Goal: Task Accomplishment & Management: Use online tool/utility

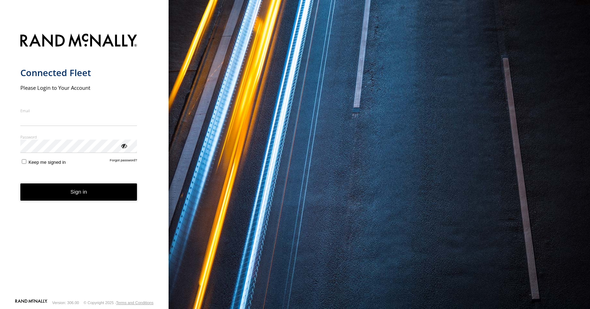
type input "**********"
click at [71, 197] on button "Sign in" at bounding box center [78, 192] width 117 height 17
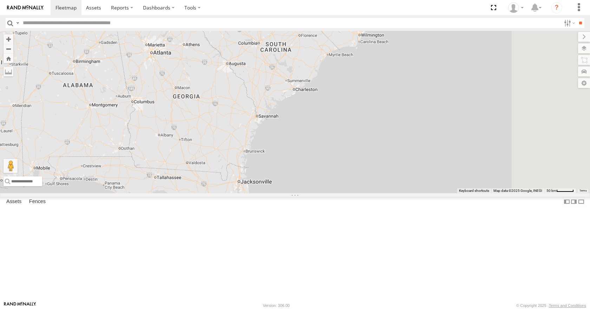
drag, startPoint x: 356, startPoint y: 172, endPoint x: 317, endPoint y: 250, distance: 87.2
click at [317, 193] on div "03 35 14 08 11" at bounding box center [295, 112] width 590 height 162
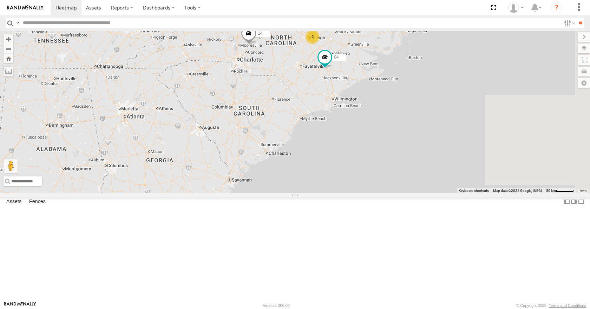
drag, startPoint x: 368, startPoint y: 151, endPoint x: 345, endPoint y: 210, distance: 63.3
click at [345, 193] on div "03 35 14 08 11 04 2" at bounding box center [295, 112] width 590 height 162
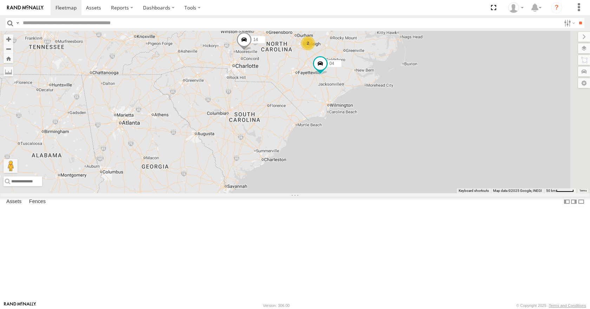
drag, startPoint x: 350, startPoint y: 163, endPoint x: 327, endPoint y: 209, distance: 52.0
click at [327, 193] on div "03 35 14 08 11 04 2" at bounding box center [295, 112] width 590 height 162
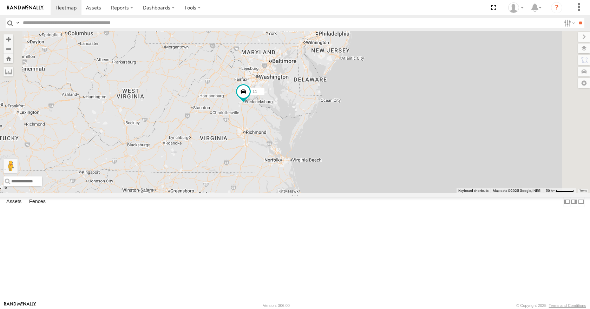
drag, startPoint x: 388, startPoint y: 109, endPoint x: 315, endPoint y: 221, distance: 133.7
click at [315, 193] on div "03 35 14 08 11 04 2" at bounding box center [295, 112] width 590 height 162
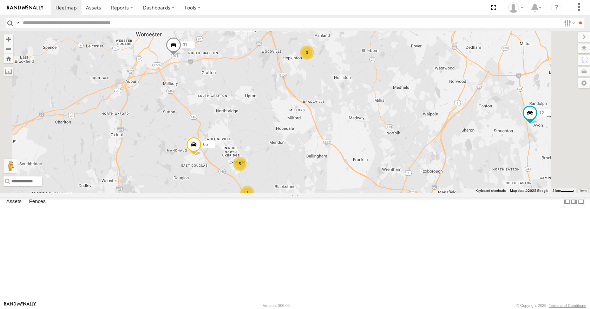
drag, startPoint x: 277, startPoint y: 114, endPoint x: 326, endPoint y: 155, distance: 63.3
click at [326, 155] on div "03 35 14 08 11 04 12 05 31 3 5 3" at bounding box center [295, 112] width 590 height 162
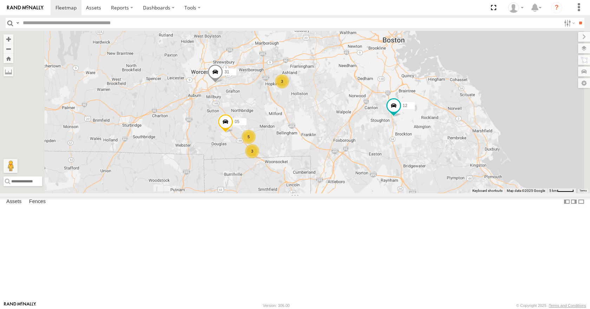
drag, startPoint x: 353, startPoint y: 164, endPoint x: 359, endPoint y: 149, distance: 16.0
click at [359, 149] on div "03 35 14 08 11 04 12 05 31 3 5 3" at bounding box center [295, 112] width 590 height 162
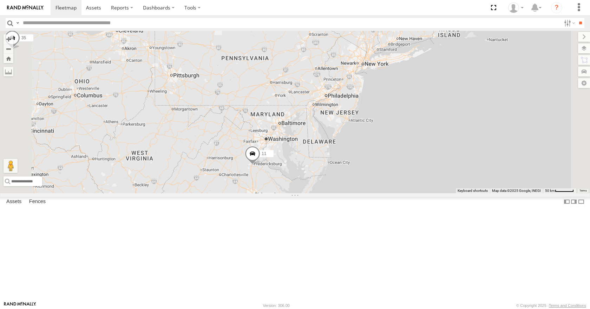
drag, startPoint x: 408, startPoint y: 103, endPoint x: 386, endPoint y: 174, distance: 75.0
click at [386, 174] on div "35 14 08 12 05 04 11 31 03 2" at bounding box center [295, 112] width 590 height 162
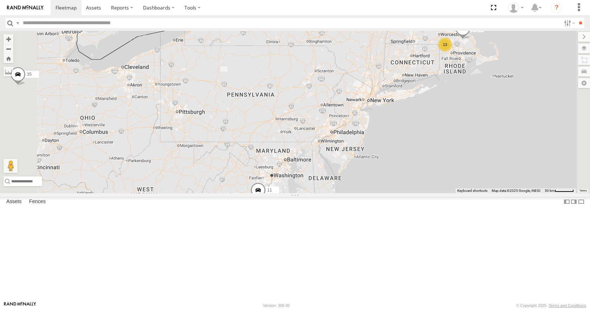
drag, startPoint x: 392, startPoint y: 88, endPoint x: 398, endPoint y: 126, distance: 38.7
click at [398, 126] on div "35 14 08 12 04 11 03 2 13" at bounding box center [295, 112] width 590 height 162
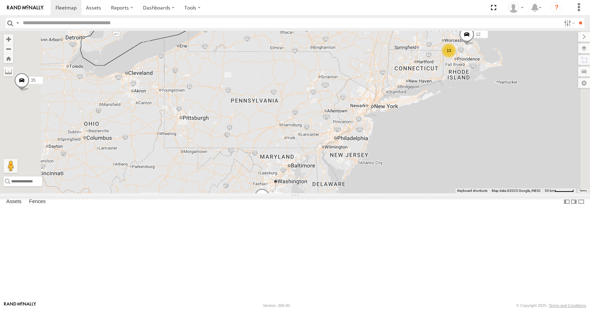
drag, startPoint x: 401, startPoint y: 90, endPoint x: 411, endPoint y: 104, distance: 16.7
click at [411, 104] on div "35 14 08 12 04 11 03 2 13" at bounding box center [295, 112] width 590 height 162
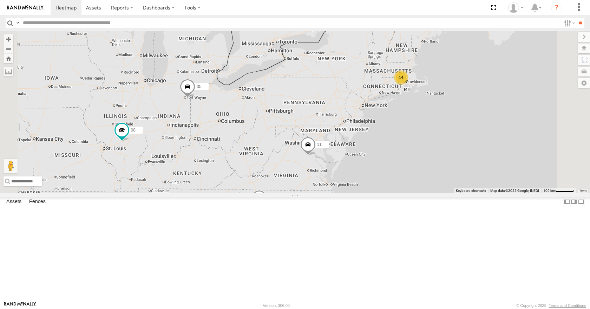
drag, startPoint x: 385, startPoint y: 172, endPoint x: 404, endPoint y: 162, distance: 21.2
click at [404, 162] on div "35 14 08 11 03 14 04 2" at bounding box center [295, 112] width 590 height 162
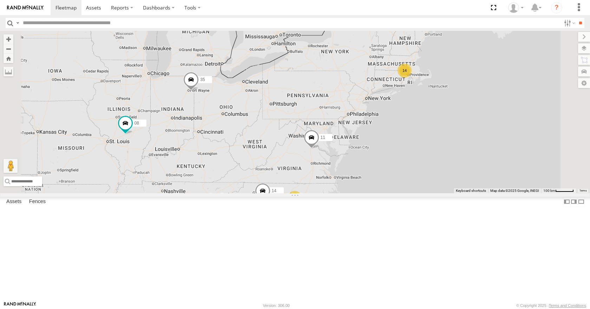
click at [409, 140] on div "35 14 08 11 03 14 04 2" at bounding box center [295, 112] width 590 height 162
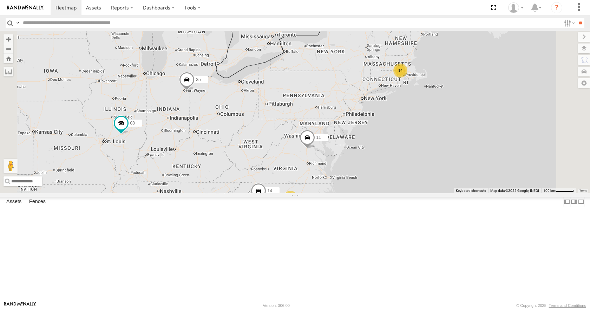
drag, startPoint x: 426, startPoint y: 95, endPoint x: 420, endPoint y: 96, distance: 6.3
click at [420, 96] on div "35 14 08 11 03 14 04 2" at bounding box center [295, 112] width 590 height 162
click at [486, 54] on div "35 14 08 11 03 14 04 2" at bounding box center [295, 112] width 590 height 162
drag, startPoint x: 489, startPoint y: 48, endPoint x: 505, endPoint y: 41, distance: 18.1
click at [505, 41] on div "35 14 08 11 03 14 04 2" at bounding box center [295, 112] width 590 height 162
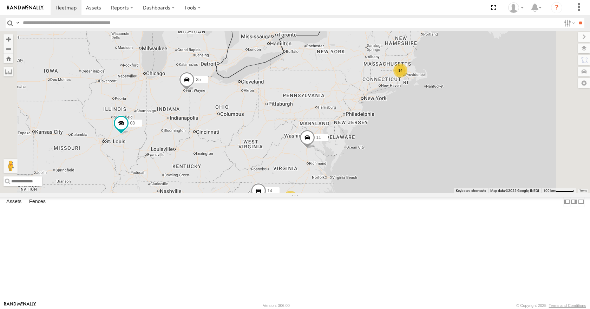
drag, startPoint x: 534, startPoint y: 62, endPoint x: 538, endPoint y: 62, distance: 4.2
click at [538, 62] on div "35 14 08 11 03 14 04 2" at bounding box center [295, 112] width 590 height 162
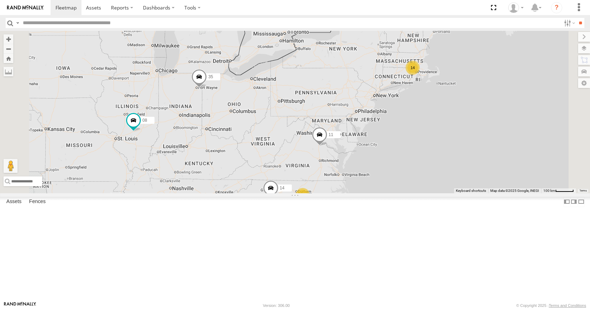
drag, startPoint x: 537, startPoint y: 52, endPoint x: 544, endPoint y: 51, distance: 7.8
click at [546, 47] on div "35 14 08 11 03 14 04 2" at bounding box center [295, 112] width 590 height 162
drag, startPoint x: 505, startPoint y: 79, endPoint x: 502, endPoint y: 80, distance: 3.7
click at [502, 80] on div "35 14 08 11 03 14 04 2" at bounding box center [295, 112] width 590 height 162
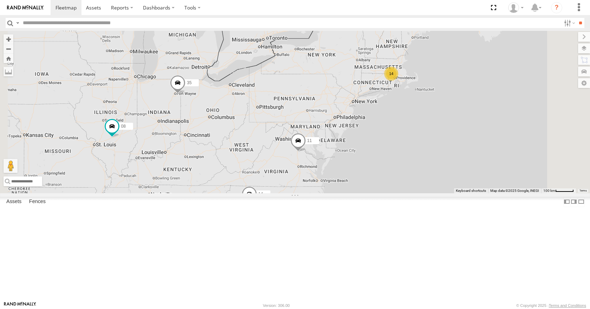
drag, startPoint x: 520, startPoint y: 74, endPoint x: 479, endPoint y: 75, distance: 40.7
click at [501, 80] on div "35 14 08 11 03 14 04 2" at bounding box center [295, 112] width 590 height 162
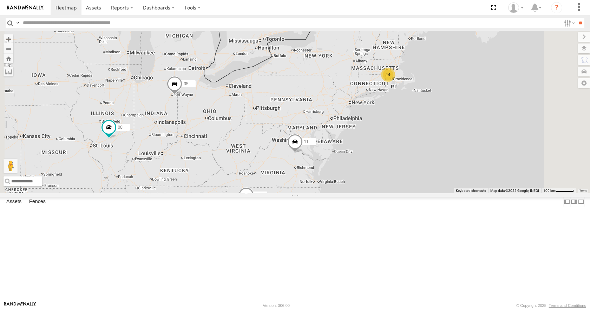
drag, startPoint x: 467, startPoint y: 71, endPoint x: 461, endPoint y: 78, distance: 9.0
click at [461, 78] on div "35 14 08 11 03 14 04 2" at bounding box center [295, 112] width 590 height 162
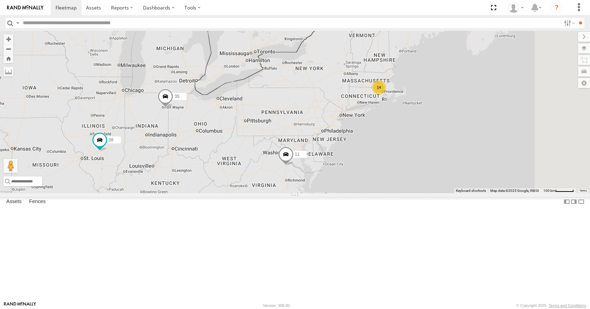
drag, startPoint x: 456, startPoint y: 61, endPoint x: 449, endPoint y: 63, distance: 7.4
click at [449, 63] on div "35 14 08 11 03 14 04 2" at bounding box center [295, 112] width 590 height 162
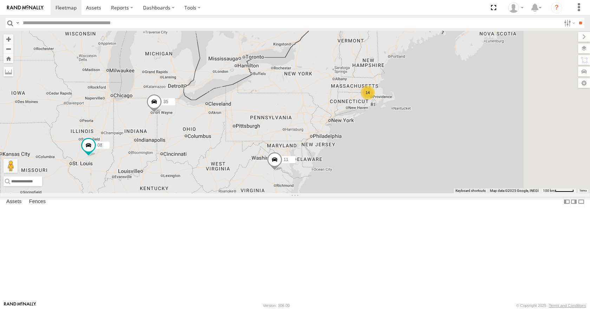
drag, startPoint x: 466, startPoint y: 73, endPoint x: 459, endPoint y: 82, distance: 11.5
click at [459, 82] on div "35 14 08 11 03 14 04 2" at bounding box center [295, 112] width 590 height 162
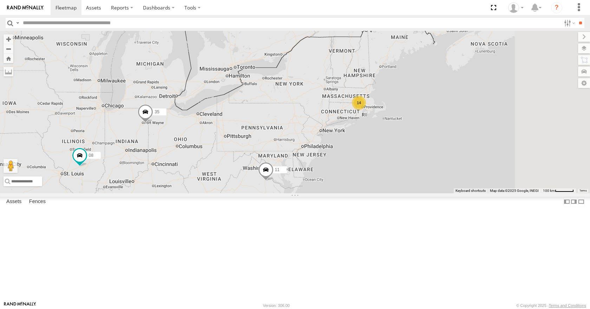
drag, startPoint x: 445, startPoint y: 54, endPoint x: 434, endPoint y: 70, distance: 18.9
click at [434, 70] on div "35 14 08 11 03 14 04 2" at bounding box center [295, 112] width 590 height 162
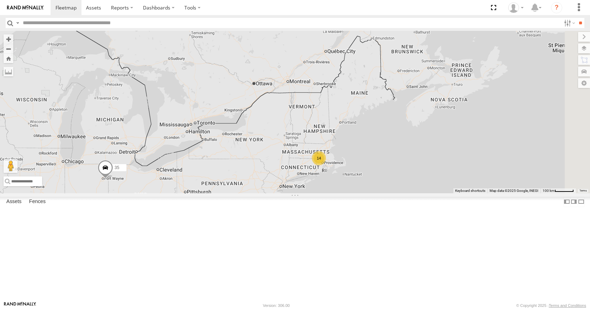
drag, startPoint x: 455, startPoint y: 65, endPoint x: 434, endPoint y: 103, distance: 42.6
click at [434, 103] on div "35 14 08 11 03 14 04 2" at bounding box center [295, 112] width 590 height 162
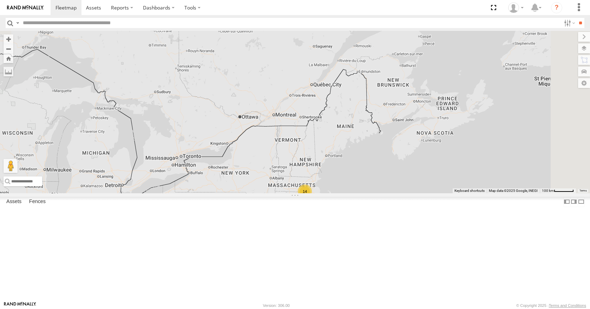
drag, startPoint x: 438, startPoint y: 116, endPoint x: 440, endPoint y: 182, distance: 66.4
click at [439, 140] on div "35 14 08 11 03 14 04 2" at bounding box center [295, 112] width 590 height 162
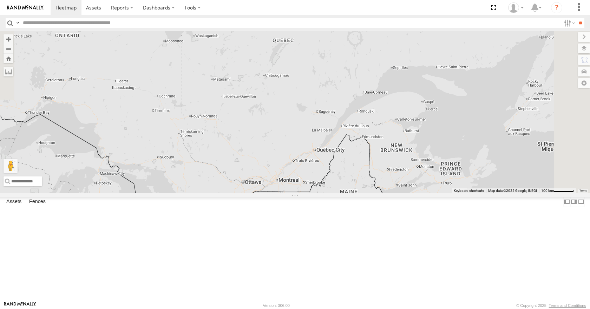
drag, startPoint x: 436, startPoint y: 178, endPoint x: 476, endPoint y: 67, distance: 118.3
click at [476, 68] on div "35 14 08 11 03 14 04 2" at bounding box center [295, 112] width 590 height 162
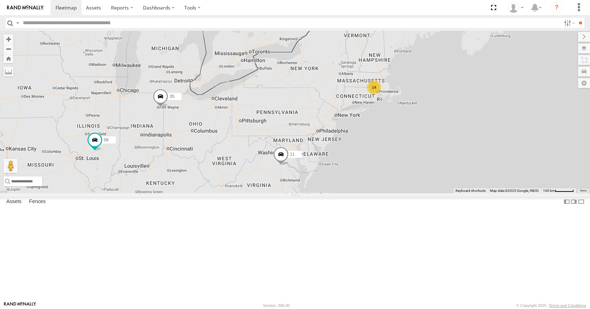
drag, startPoint x: 457, startPoint y: 127, endPoint x: 478, endPoint y: 104, distance: 30.3
click at [478, 104] on div "35 14 08 11 03 14 04 2" at bounding box center [295, 112] width 590 height 162
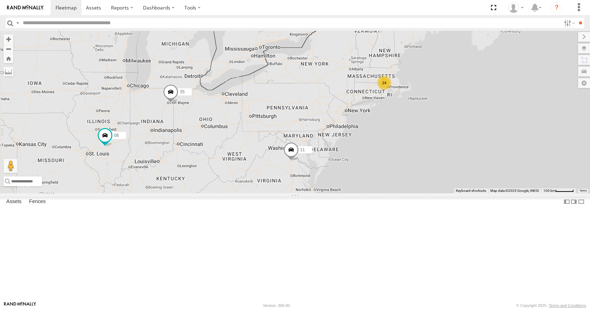
drag, startPoint x: 460, startPoint y: 103, endPoint x: 471, endPoint y: 97, distance: 12.6
click at [471, 97] on div "35 14 08 11 03 14 04 2" at bounding box center [295, 112] width 590 height 162
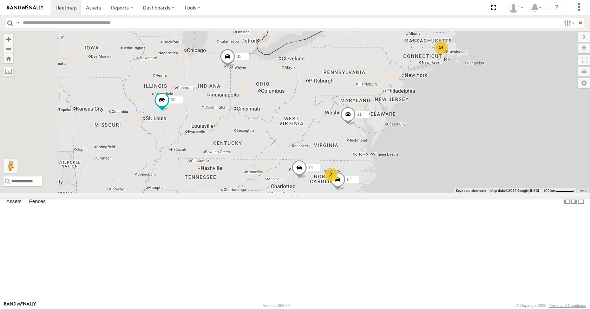
drag, startPoint x: 316, startPoint y: 159, endPoint x: 373, endPoint y: 124, distance: 66.9
click at [373, 124] on div "35 14 08 11 03 14 04 2" at bounding box center [295, 112] width 590 height 162
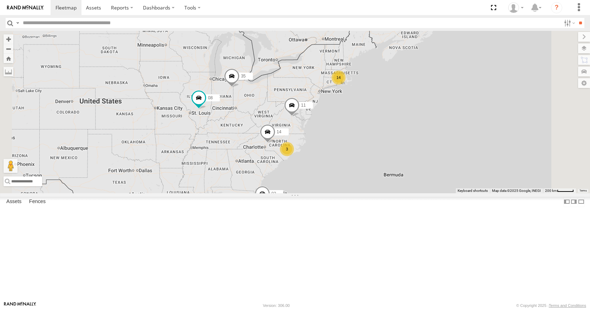
drag, startPoint x: 380, startPoint y: 120, endPoint x: 353, endPoint y: 141, distance: 33.8
click at [353, 141] on div "35 14 08 11 03 14 3" at bounding box center [295, 112] width 590 height 162
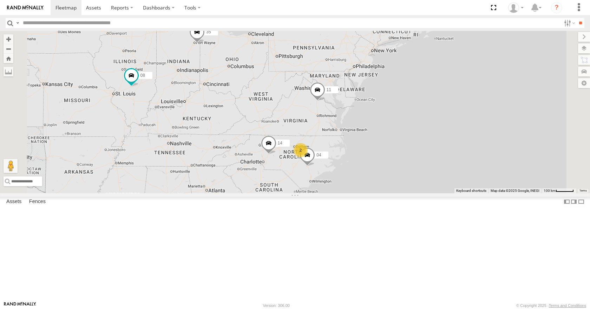
drag, startPoint x: 358, startPoint y: 158, endPoint x: 362, endPoint y: 129, distance: 29.1
click at [362, 129] on div "35 14 08 11 03 14 04 2" at bounding box center [295, 112] width 590 height 162
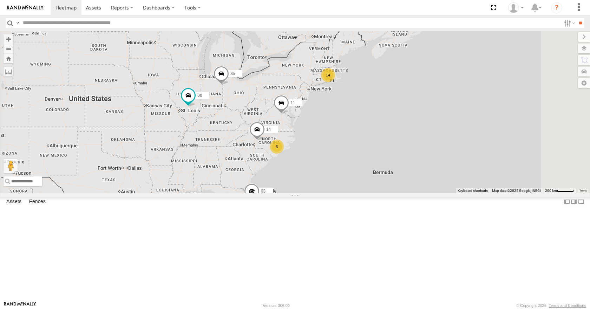
drag, startPoint x: 365, startPoint y: 124, endPoint x: 350, endPoint y: 151, distance: 31.3
click at [350, 151] on div "35 14 08 11 03 14 3" at bounding box center [295, 112] width 590 height 162
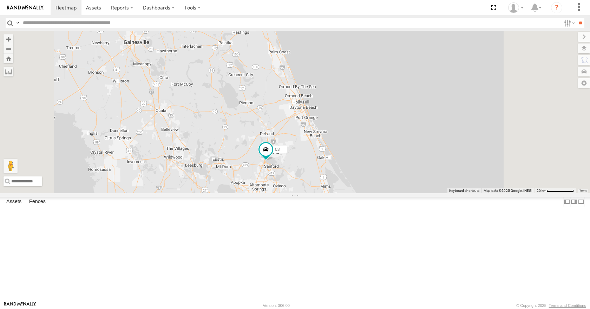
drag, startPoint x: 419, startPoint y: 177, endPoint x: 419, endPoint y: 219, distance: 42.1
click at [419, 193] on div "35 14 08 11 03" at bounding box center [295, 112] width 590 height 162
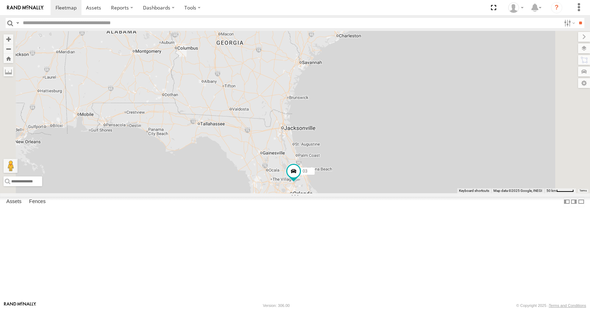
drag, startPoint x: 431, startPoint y: 201, endPoint x: 406, endPoint y: 211, distance: 27.1
click at [406, 193] on div "35 14 08 11 03" at bounding box center [295, 112] width 590 height 162
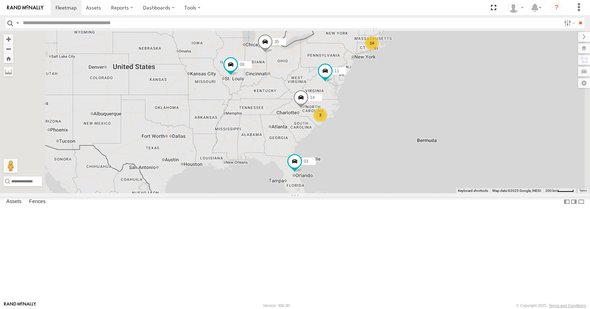
drag, startPoint x: 459, startPoint y: 189, endPoint x: 424, endPoint y: 204, distance: 38.1
click at [424, 193] on div "35 14 08 11 03 14 3" at bounding box center [295, 112] width 590 height 162
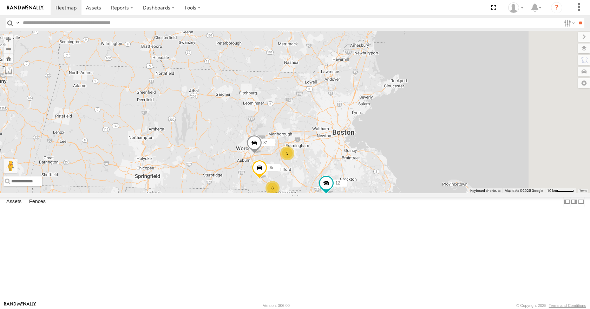
drag, startPoint x: 481, startPoint y: 103, endPoint x: 434, endPoint y: 166, distance: 79.4
click at [434, 166] on div "35 14 08 11 03 04 8 3 12 05 31" at bounding box center [295, 112] width 590 height 162
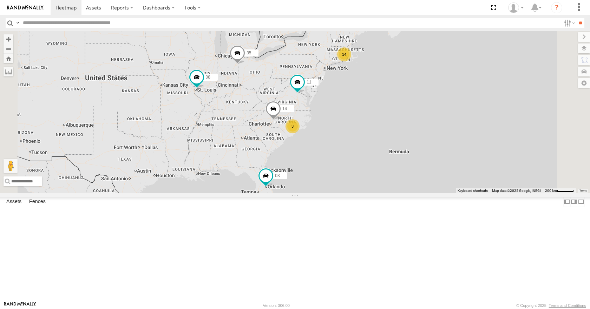
drag, startPoint x: 392, startPoint y: 125, endPoint x: 367, endPoint y: 132, distance: 26.7
click at [367, 132] on div "14 35 14 08 3 11 03" at bounding box center [295, 112] width 590 height 162
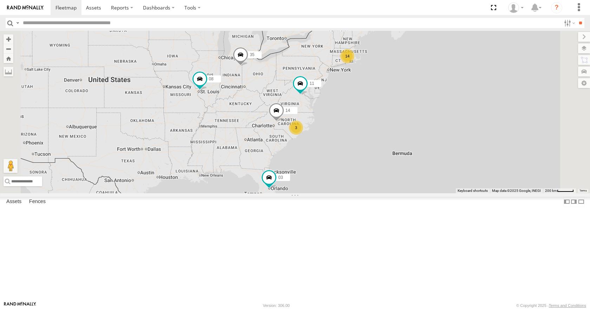
drag, startPoint x: 330, startPoint y: 165, endPoint x: 338, endPoint y: 168, distance: 8.6
click at [338, 168] on div "14 35 14 08 3 11 03" at bounding box center [295, 112] width 590 height 162
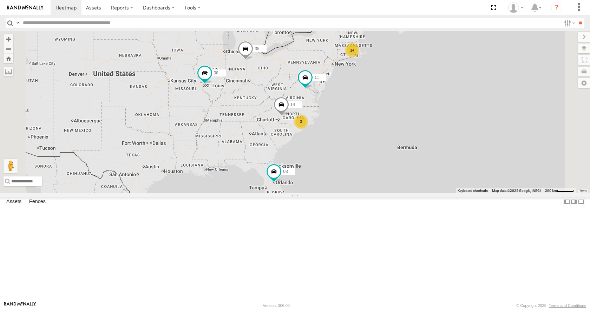
drag, startPoint x: 340, startPoint y: 158, endPoint x: 343, endPoint y: 148, distance: 11.1
click at [343, 148] on div "35 08 11 03 14 14 3" at bounding box center [295, 112] width 590 height 162
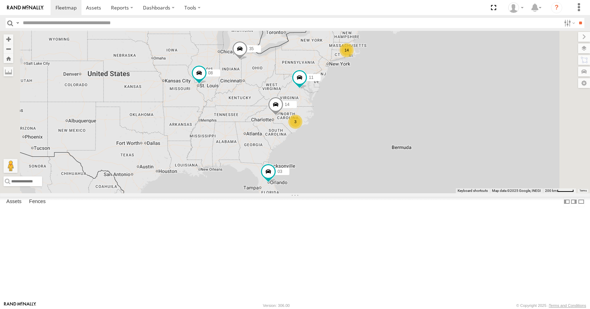
drag, startPoint x: 354, startPoint y: 119, endPoint x: 347, endPoint y: 122, distance: 7.9
click at [347, 122] on div "35 08 11 03 14 14 3" at bounding box center [295, 112] width 590 height 162
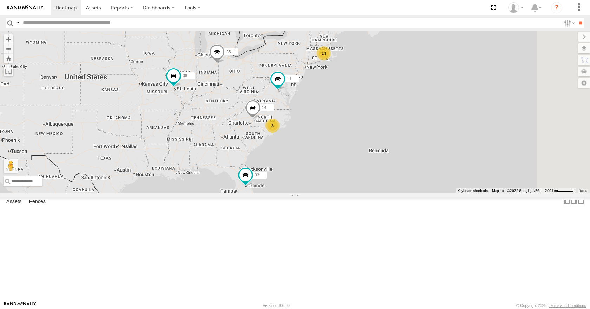
drag, startPoint x: 360, startPoint y: 133, endPoint x: 314, endPoint y: 141, distance: 46.2
click at [314, 141] on div "14 35 14 08 3 11 03" at bounding box center [295, 112] width 590 height 162
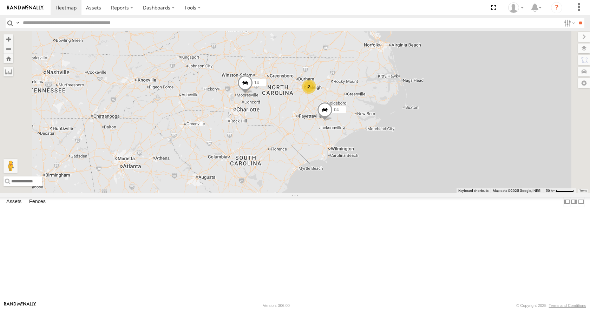
drag, startPoint x: 361, startPoint y: 155, endPoint x: 327, endPoint y: 194, distance: 52.5
click at [327, 193] on div "35 14 08 11 03 04 2" at bounding box center [295, 112] width 590 height 162
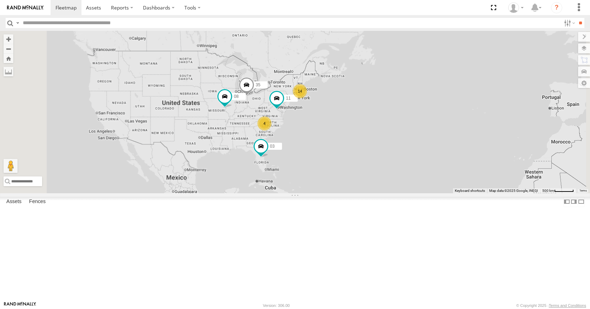
drag, startPoint x: 338, startPoint y: 201, endPoint x: 335, endPoint y: 179, distance: 21.6
click at [335, 179] on div "35 08 11 03 14 4" at bounding box center [295, 112] width 590 height 162
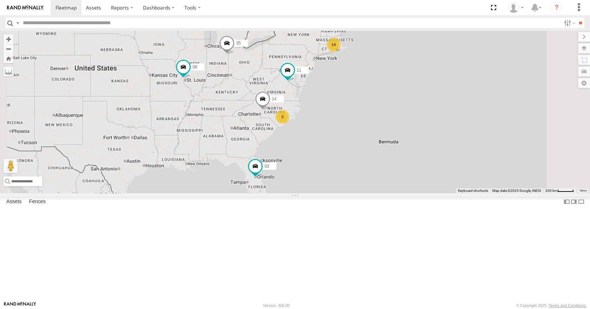
drag, startPoint x: 334, startPoint y: 186, endPoint x: 314, endPoint y: 198, distance: 24.1
click at [314, 193] on div "35 08 11 03 14 14 3" at bounding box center [295, 112] width 590 height 162
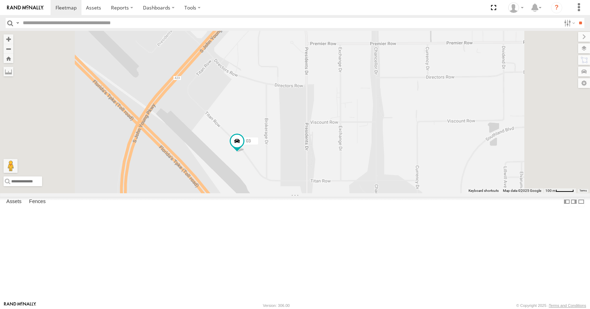
click at [373, 163] on div "35 14 08 11 03" at bounding box center [295, 112] width 590 height 162
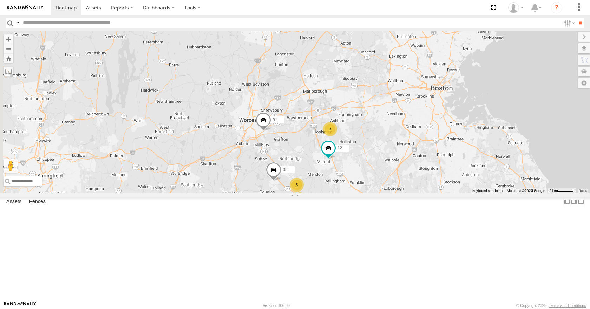
drag, startPoint x: 276, startPoint y: 139, endPoint x: 378, endPoint y: 127, distance: 102.2
click at [378, 127] on div "35 14 08 12 05 04 11 31 03 3 5 3" at bounding box center [295, 112] width 590 height 162
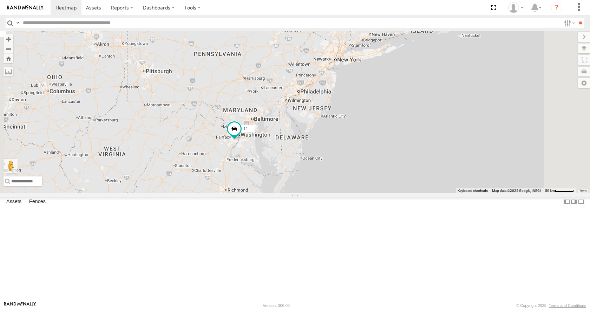
drag, startPoint x: 413, startPoint y: 110, endPoint x: 408, endPoint y: 176, distance: 66.2
click at [408, 176] on div "35 14 08 11 03 04 2" at bounding box center [295, 112] width 590 height 162
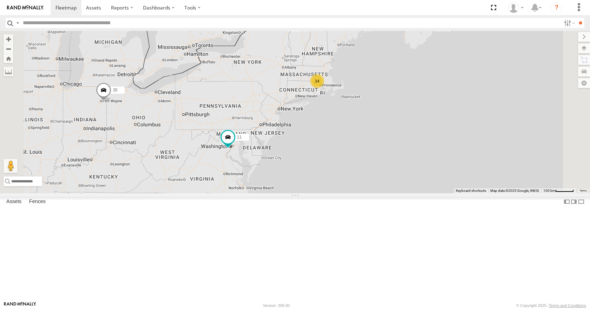
drag, startPoint x: 413, startPoint y: 142, endPoint x: 354, endPoint y: 151, distance: 59.7
click at [354, 151] on div "35 14 04 11 14 2" at bounding box center [295, 112] width 590 height 162
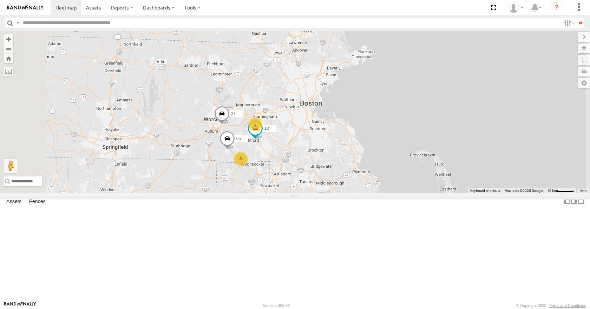
drag, startPoint x: 392, startPoint y: 116, endPoint x: 392, endPoint y: 142, distance: 26.0
click at [392, 142] on div "35 14 04 11 31 8 3 12 05" at bounding box center [295, 112] width 590 height 162
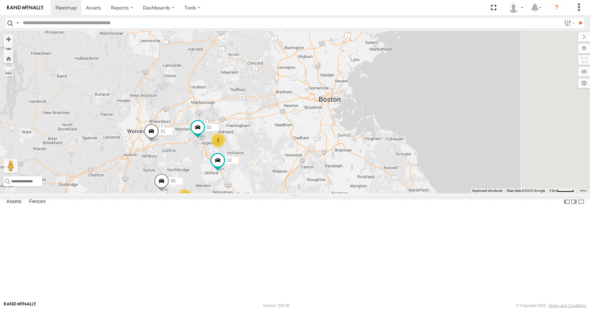
drag, startPoint x: 365, startPoint y: 144, endPoint x: 343, endPoint y: 118, distance: 33.5
click at [343, 118] on div "35 14 04 11 31 12 05 3 5 2 01" at bounding box center [295, 112] width 590 height 162
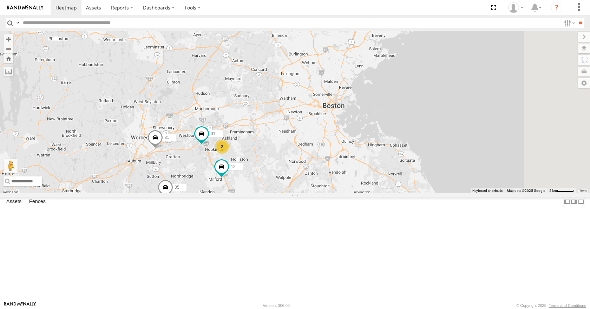
drag, startPoint x: 379, startPoint y: 130, endPoint x: 386, endPoint y: 143, distance: 15.4
click at [386, 143] on div "35 14 04 11 31 12 05 3 5 2 01" at bounding box center [295, 112] width 590 height 162
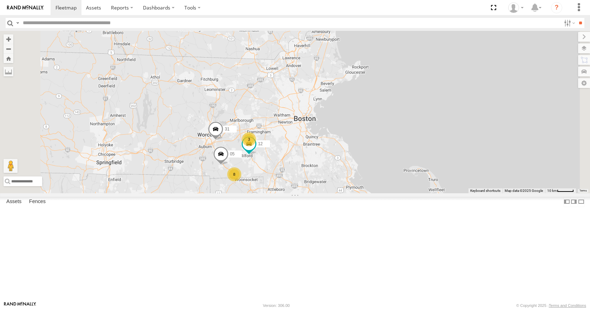
drag, startPoint x: 390, startPoint y: 111, endPoint x: 386, endPoint y: 121, distance: 11.3
click at [386, 121] on div "35 14 04 11 31 8 3 12 05" at bounding box center [295, 112] width 590 height 162
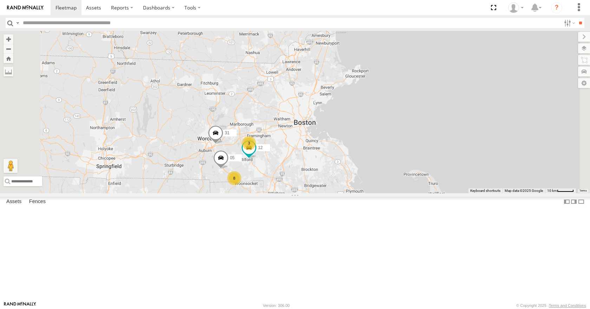
drag, startPoint x: 392, startPoint y: 100, endPoint x: 392, endPoint y: 107, distance: 7.0
click at [392, 107] on div "35 14 04 11 31 8 3 12 05" at bounding box center [295, 112] width 590 height 162
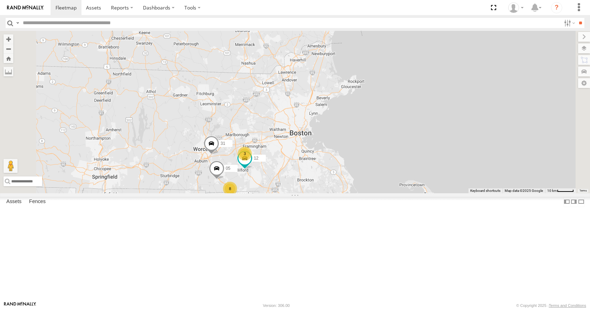
drag, startPoint x: 414, startPoint y: 93, endPoint x: 412, endPoint y: 99, distance: 6.0
click at [412, 99] on div "35 14 04 11 31 8 3 12 05" at bounding box center [295, 112] width 590 height 162
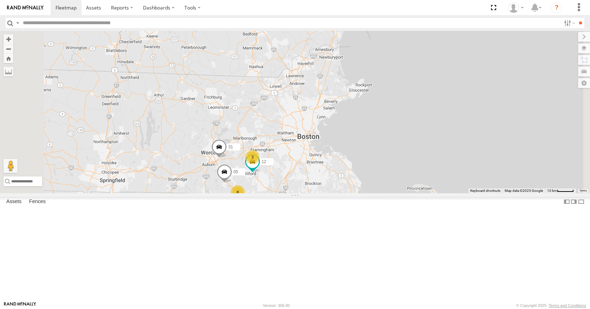
drag, startPoint x: 406, startPoint y: 114, endPoint x: 419, endPoint y: 118, distance: 13.2
click at [419, 118] on div "35 14 04 11 31 8 3 12 05" at bounding box center [295, 112] width 590 height 162
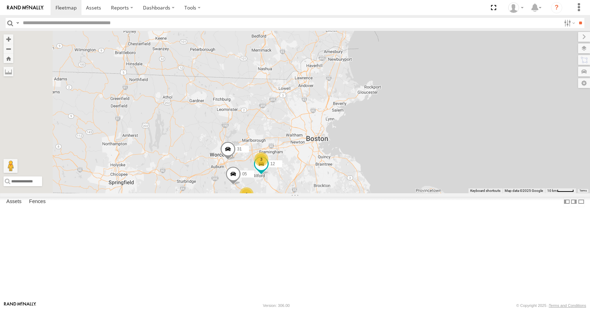
click at [425, 107] on div "35 14 04 11 31 8 3 12 05" at bounding box center [295, 112] width 590 height 162
drag, startPoint x: 425, startPoint y: 118, endPoint x: 424, endPoint y: 124, distance: 6.4
click at [424, 124] on div "35 14 04 11 31 8 3 12 05" at bounding box center [295, 112] width 590 height 162
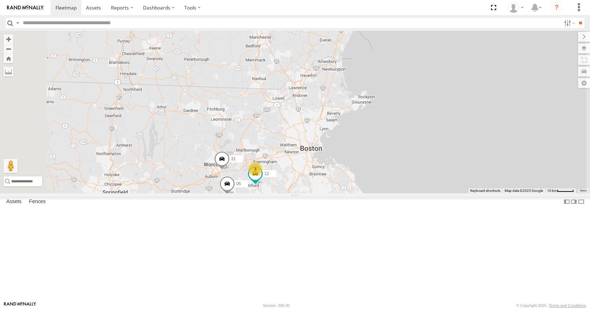
drag, startPoint x: 417, startPoint y: 114, endPoint x: 413, endPoint y: 97, distance: 17.6
click at [414, 115] on div "35 14 04 11 31 8 3 12 05" at bounding box center [295, 112] width 590 height 162
drag, startPoint x: 413, startPoint y: 92, endPoint x: 404, endPoint y: 97, distance: 10.2
click at [404, 97] on div "35 14 04 11 31 8 3 12 05" at bounding box center [295, 112] width 590 height 162
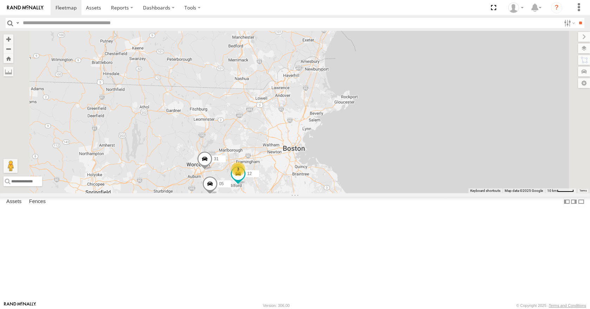
drag, startPoint x: 425, startPoint y: 84, endPoint x: 420, endPoint y: 79, distance: 7.5
click at [420, 79] on div "35 14 04 11 31 8 3 12 05" at bounding box center [295, 112] width 590 height 162
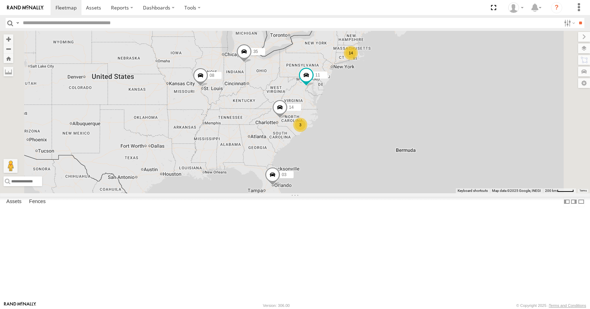
drag, startPoint x: 352, startPoint y: 145, endPoint x: 332, endPoint y: 152, distance: 21.0
click at [332, 152] on div "14 35 14 08 3 11 03" at bounding box center [295, 112] width 590 height 162
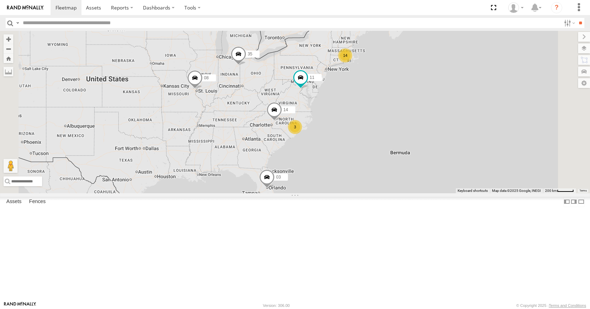
drag, startPoint x: 338, startPoint y: 163, endPoint x: 329, endPoint y: 166, distance: 9.7
click at [329, 166] on div "14 35 14 08 3 11 03" at bounding box center [295, 112] width 590 height 162
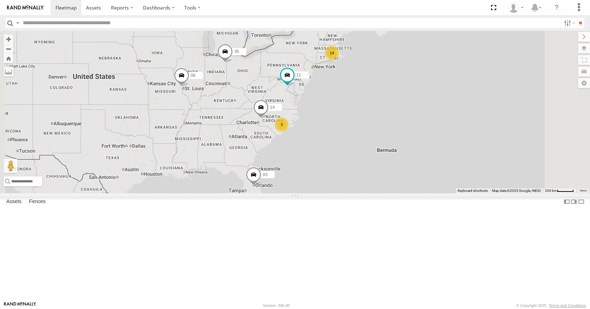
drag, startPoint x: 329, startPoint y: 166, endPoint x: 317, endPoint y: 163, distance: 12.4
click at [317, 163] on div "14 35 14 08 3 11 03" at bounding box center [295, 112] width 590 height 162
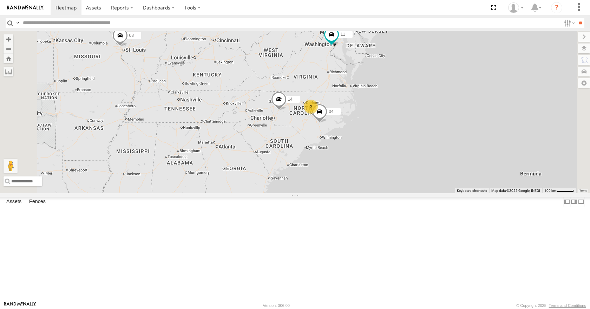
drag, startPoint x: 317, startPoint y: 157, endPoint x: 330, endPoint y: 169, distance: 17.6
click at [330, 169] on div "35 14 08 11 03 10 04 2" at bounding box center [295, 112] width 590 height 162
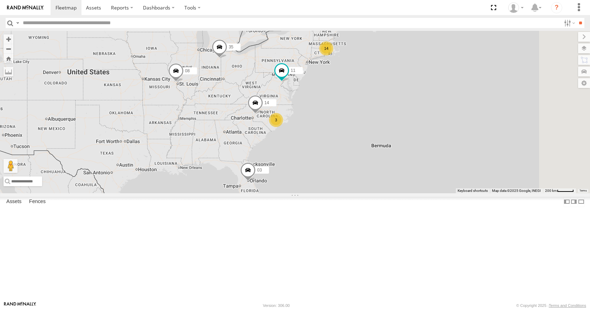
drag, startPoint x: 324, startPoint y: 139, endPoint x: 318, endPoint y: 139, distance: 6.0
click at [318, 139] on div "35 14 08 11 03 14 3" at bounding box center [295, 112] width 590 height 162
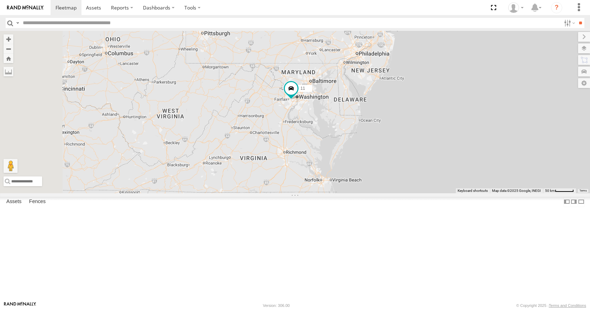
drag, startPoint x: 369, startPoint y: 118, endPoint x: 380, endPoint y: 96, distance: 25.1
click at [380, 96] on div "35 14 08 11 03 04 14 2" at bounding box center [295, 112] width 590 height 162
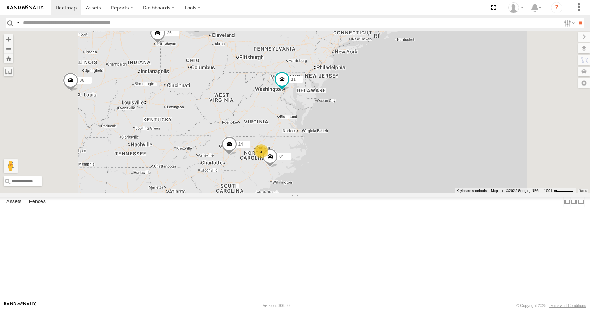
drag, startPoint x: 332, startPoint y: 116, endPoint x: 339, endPoint y: 129, distance: 14.2
click at [339, 129] on div "35 14 08 11 03 04 14 2" at bounding box center [295, 112] width 590 height 162
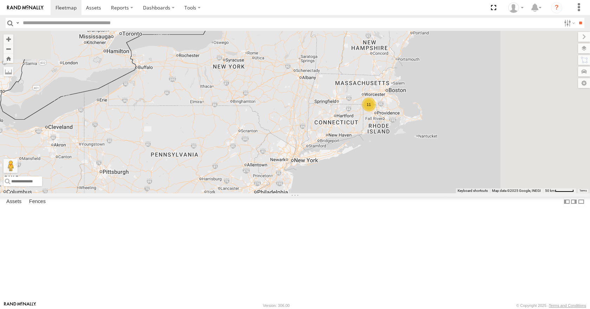
drag, startPoint x: 485, startPoint y: 89, endPoint x: 401, endPoint y: 219, distance: 154.8
click at [401, 193] on div "35 08 11 03 14 11 2" at bounding box center [295, 112] width 590 height 162
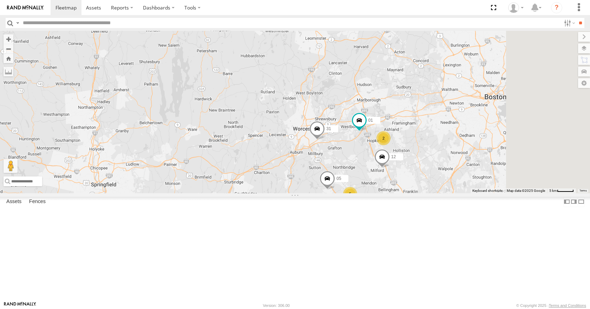
drag, startPoint x: 511, startPoint y: 168, endPoint x: 402, endPoint y: 255, distance: 139.2
click at [402, 193] on div "35 08 11 03 14 12 05 31 01 3 5 2" at bounding box center [295, 112] width 590 height 162
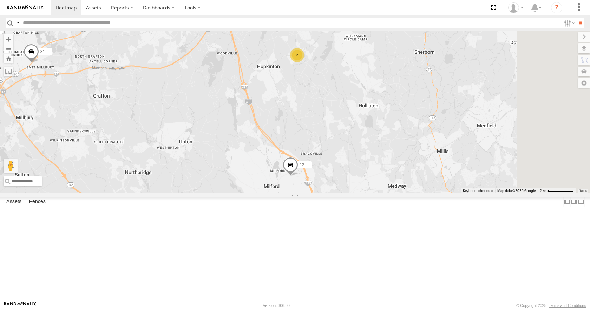
drag, startPoint x: 470, startPoint y: 235, endPoint x: 390, endPoint y: 116, distance: 143.3
click at [390, 116] on div "35 08 11 03 14 12 05 31 01 2" at bounding box center [295, 112] width 590 height 162
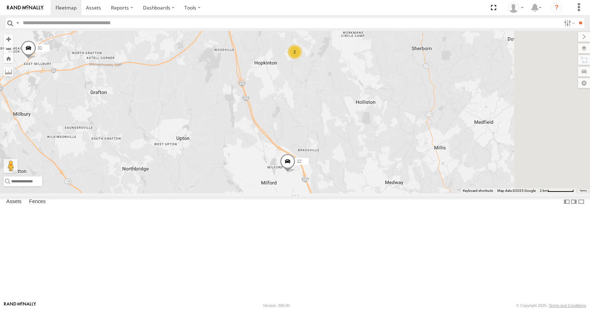
drag, startPoint x: 432, startPoint y: 225, endPoint x: 412, endPoint y: 196, distance: 35.3
click at [412, 193] on div "35 08 11 03 14 12 05 31 01 2" at bounding box center [295, 112] width 590 height 162
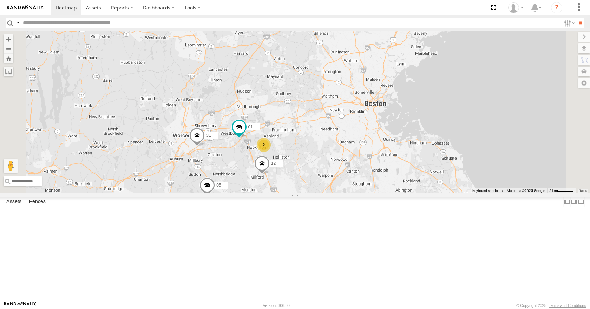
drag, startPoint x: 390, startPoint y: 154, endPoint x: 376, endPoint y: 185, distance: 33.7
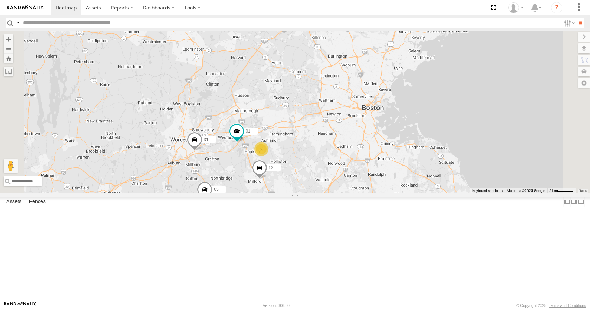
click at [376, 185] on div "35 08 11 03 14 12 05 31 01 3 5 2" at bounding box center [295, 112] width 590 height 162
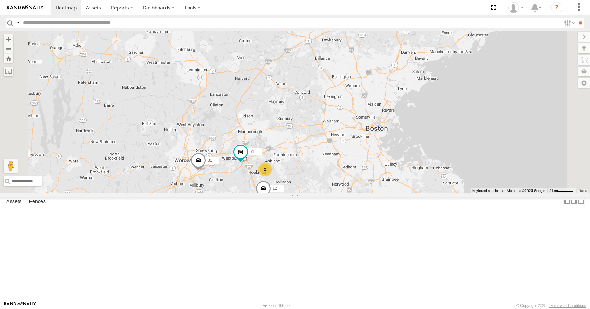
drag, startPoint x: 370, startPoint y: 193, endPoint x: 374, endPoint y: 216, distance: 23.2
click at [374, 193] on div "35 08 11 03 14 12 05 31 01 3 5 2" at bounding box center [295, 112] width 590 height 162
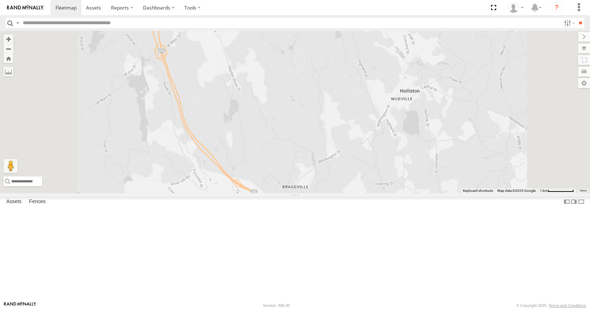
drag, startPoint x: 343, startPoint y: 263, endPoint x: 338, endPoint y: 196, distance: 67.6
click at [338, 193] on div "35 08 11 03 14 12 05 31 01 2" at bounding box center [295, 112] width 590 height 162
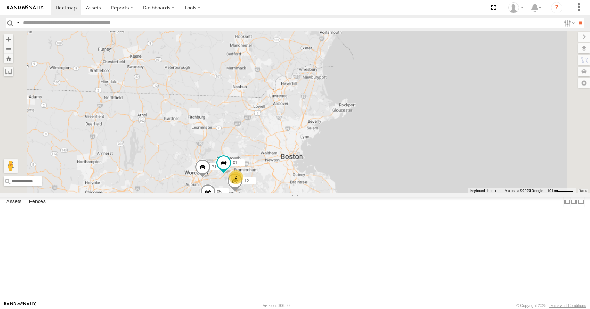
drag, startPoint x: 339, startPoint y: 226, endPoint x: 353, endPoint y: 205, distance: 24.7
click at [353, 193] on div "35 08 11 03 14 12 05 31 01 8 2" at bounding box center [295, 112] width 590 height 162
drag, startPoint x: 332, startPoint y: 162, endPoint x: 468, endPoint y: 63, distance: 168.7
click at [469, 63] on div "35 08 11 03 14 12 05 31 01 8 2" at bounding box center [295, 112] width 590 height 162
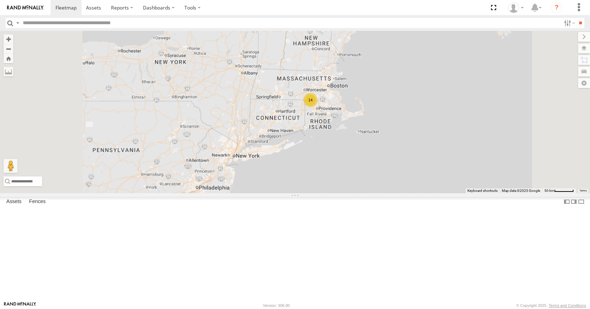
drag, startPoint x: 330, startPoint y: 205, endPoint x: 434, endPoint y: 86, distance: 158.6
click at [434, 86] on div "35 08 11 03 14 14" at bounding box center [295, 112] width 590 height 162
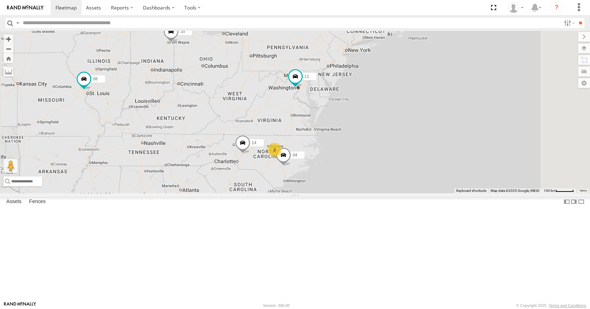
drag, startPoint x: 340, startPoint y: 169, endPoint x: 375, endPoint y: 153, distance: 38.0
click at [375, 153] on div "35 08 11 03 14 14 04 2" at bounding box center [295, 112] width 590 height 162
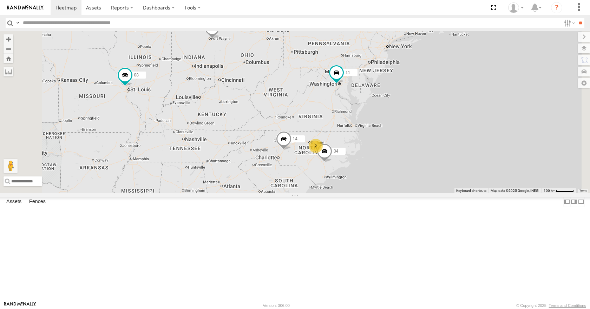
drag, startPoint x: 340, startPoint y: 150, endPoint x: 382, endPoint y: 146, distance: 42.7
click at [382, 146] on div "35 08 11 03 14 14 04 2" at bounding box center [295, 112] width 590 height 162
drag, startPoint x: 316, startPoint y: 133, endPoint x: 319, endPoint y: 124, distance: 9.1
click at [319, 124] on div "35 08 11 03 14 14 04 2" at bounding box center [295, 112] width 590 height 162
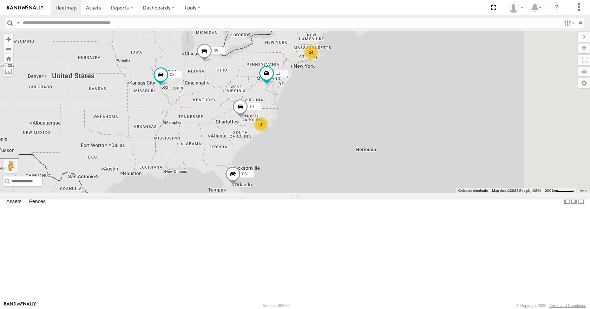
drag, startPoint x: 385, startPoint y: 88, endPoint x: 362, endPoint y: 104, distance: 28.5
click at [362, 104] on div "35 08 11 03 14 14 3" at bounding box center [295, 112] width 590 height 162
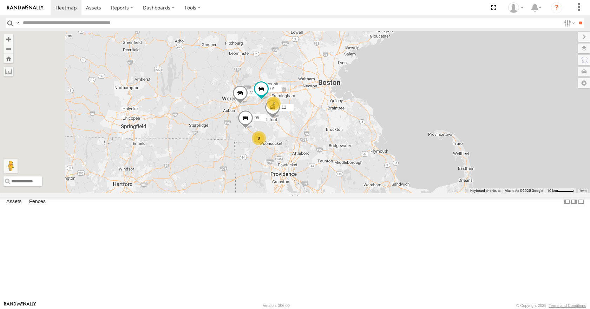
drag, startPoint x: 389, startPoint y: 106, endPoint x: 410, endPoint y: 106, distance: 20.7
click at [410, 106] on div "35 08 11 03 14 31 8 2 12 05 01" at bounding box center [295, 112] width 590 height 162
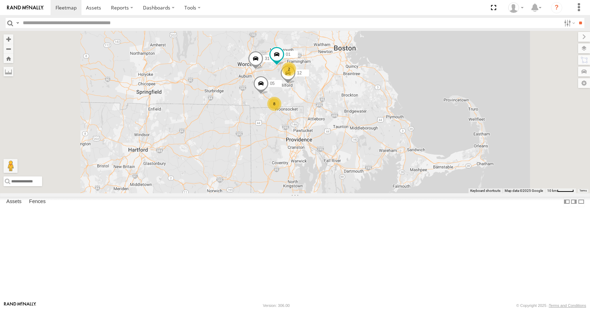
drag, startPoint x: 402, startPoint y: 107, endPoint x: 418, endPoint y: 72, distance: 39.4
click at [418, 72] on div "35 08 11 03 14 31 12 05 01 8 2" at bounding box center [295, 112] width 590 height 162
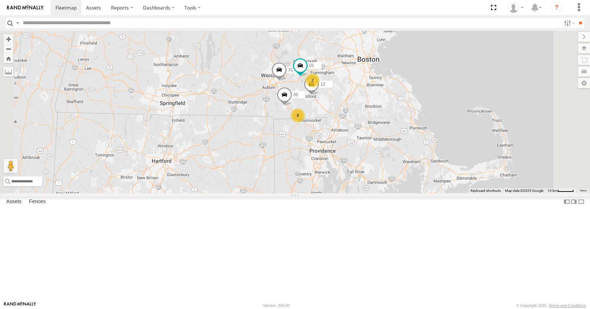
drag, startPoint x: 418, startPoint y: 72, endPoint x: 443, endPoint y: 83, distance: 26.7
click at [443, 83] on div "35 08 11 03 14 31 12 05 01 8 2" at bounding box center [295, 112] width 590 height 162
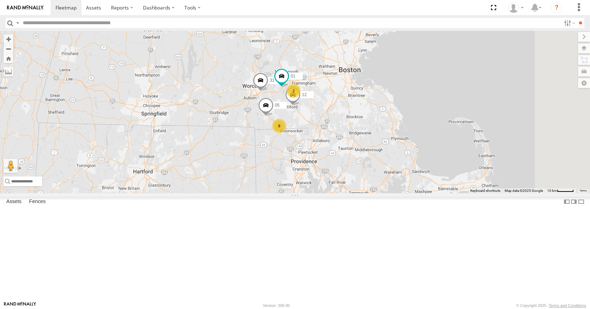
drag, startPoint x: 425, startPoint y: 90, endPoint x: 404, endPoint y: 100, distance: 23.2
click at [404, 100] on div "35 08 11 03 14 31 8 2 12 05 01" at bounding box center [295, 112] width 590 height 162
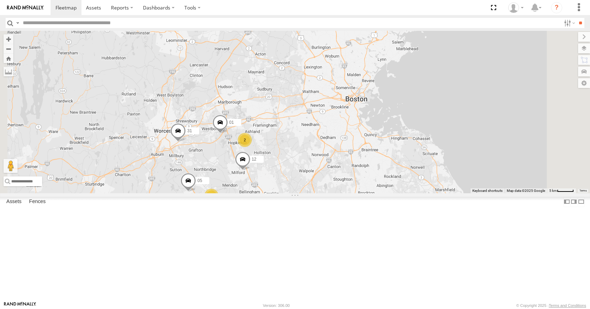
drag, startPoint x: 369, startPoint y: 171, endPoint x: 375, endPoint y: 136, distance: 36.3
click at [375, 136] on div "35 14 08 04 11 03 31 12 05 01 3 5 2" at bounding box center [295, 112] width 590 height 162
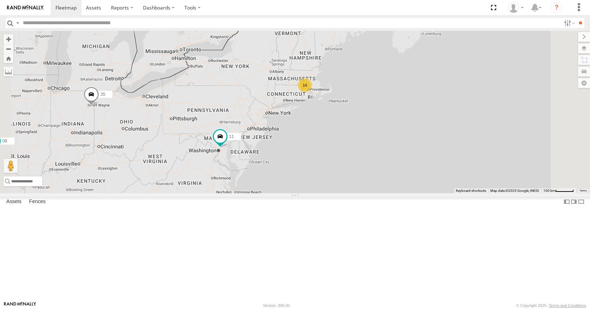
drag, startPoint x: 348, startPoint y: 153, endPoint x: 389, endPoint y: 130, distance: 47.6
click at [389, 130] on div "35 14 08 04 11 03 14 2" at bounding box center [295, 112] width 590 height 162
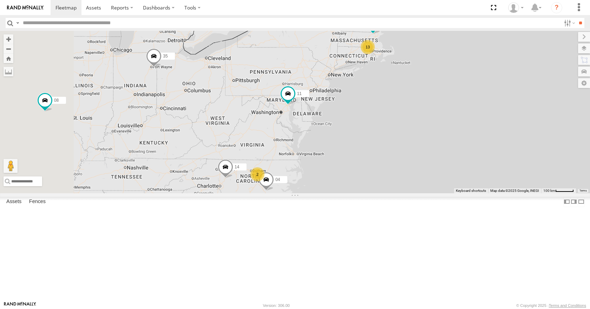
drag, startPoint x: 251, startPoint y: 173, endPoint x: 336, endPoint y: 162, distance: 85.8
click at [336, 162] on div "35 14 08 12 04 11 03 13 2" at bounding box center [295, 112] width 590 height 162
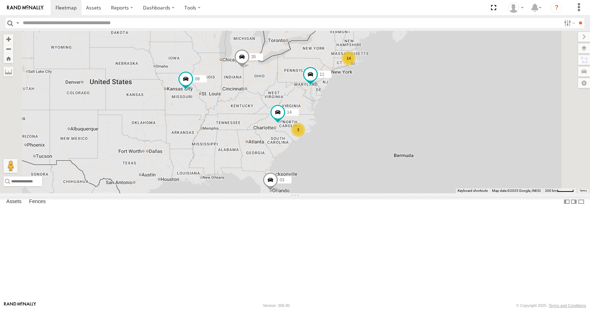
drag, startPoint x: 454, startPoint y: 128, endPoint x: 427, endPoint y: 137, distance: 28.5
click at [427, 137] on div "14 35 14 08 3 11 03" at bounding box center [295, 112] width 590 height 162
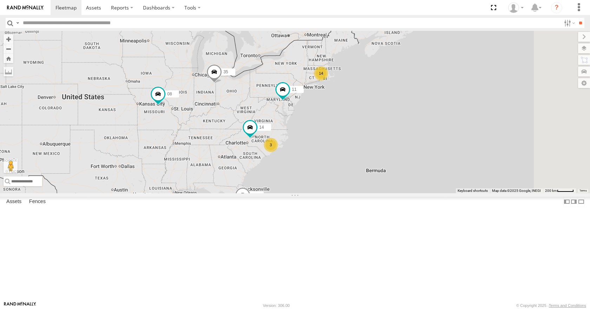
drag, startPoint x: 415, startPoint y: 142, endPoint x: 384, endPoint y: 158, distance: 35.5
click at [384, 158] on div "14 35 14 08 3 11 03" at bounding box center [295, 112] width 590 height 162
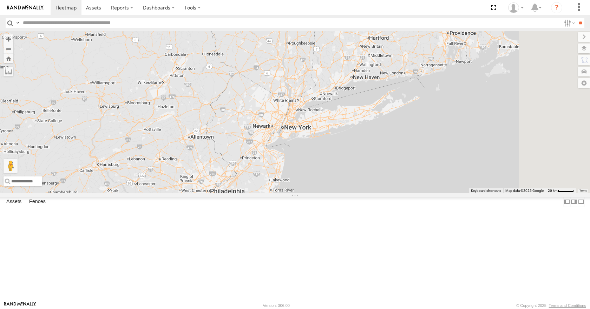
drag, startPoint x: 375, startPoint y: 120, endPoint x: 353, endPoint y: 185, distance: 68.4
click at [353, 185] on div "35 14 08 11 03" at bounding box center [295, 112] width 590 height 162
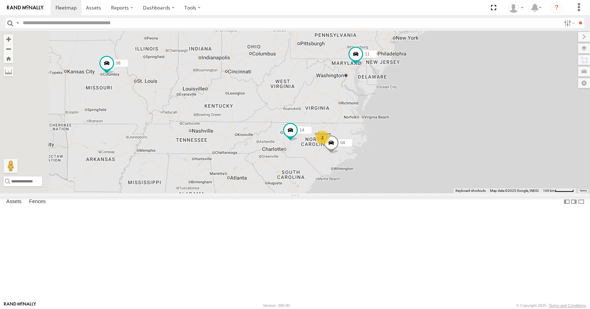
drag, startPoint x: 347, startPoint y: 174, endPoint x: 474, endPoint y: 81, distance: 157.1
click at [474, 81] on div "35 14 08 11 03 13 12 04 2" at bounding box center [295, 112] width 590 height 162
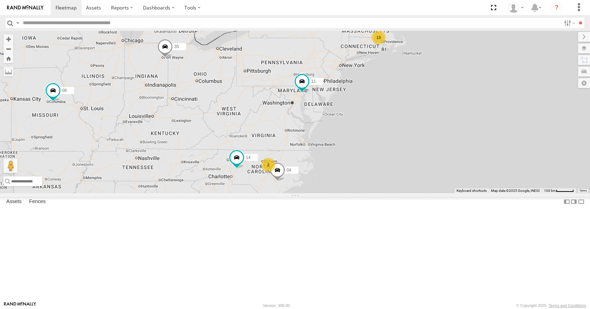
drag, startPoint x: 449, startPoint y: 88, endPoint x: 394, endPoint y: 116, distance: 61.6
click at [394, 116] on div "35 14 08 11 03 13 12 04 2" at bounding box center [295, 112] width 590 height 162
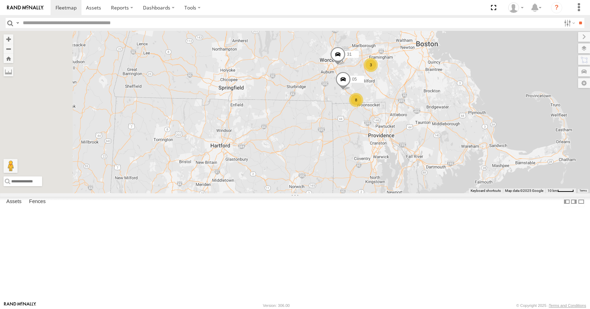
drag, startPoint x: 455, startPoint y: 80, endPoint x: 457, endPoint y: 104, distance: 24.0
click at [457, 104] on div "35 14 08 11 03 12 04 8 3 05 31" at bounding box center [295, 112] width 590 height 162
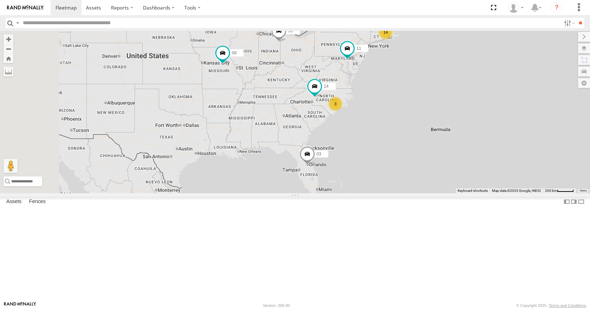
drag, startPoint x: 358, startPoint y: 127, endPoint x: 441, endPoint y: 91, distance: 90.8
click at [441, 91] on div "35 14 08 11 03 14 3" at bounding box center [295, 112] width 590 height 162
drag, startPoint x: 415, startPoint y: 104, endPoint x: 380, endPoint y: 118, distance: 37.8
click at [380, 118] on div "35 14 08 11 03 14 3" at bounding box center [295, 112] width 590 height 162
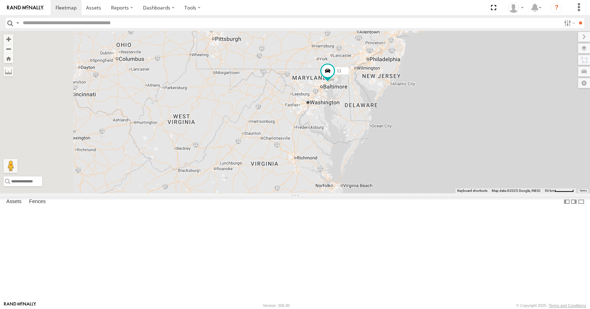
drag, startPoint x: 415, startPoint y: 118, endPoint x: 446, endPoint y: 65, distance: 60.9
click at [446, 65] on div "35 14 08 11 03 12 04 13" at bounding box center [295, 112] width 590 height 162
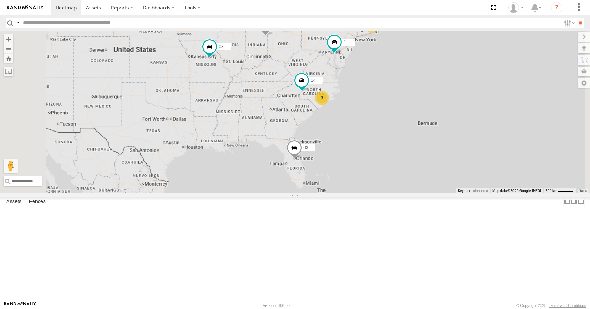
drag, startPoint x: 395, startPoint y: 81, endPoint x: 399, endPoint y: 98, distance: 17.8
click at [399, 98] on div "35 14 08 11 03 14 3" at bounding box center [295, 112] width 590 height 162
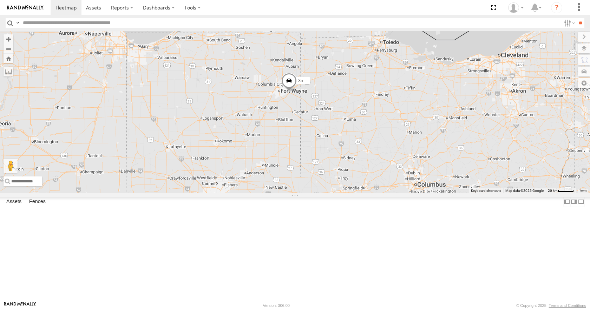
drag, startPoint x: 325, startPoint y: 100, endPoint x: 336, endPoint y: 129, distance: 30.7
click at [336, 129] on div "35 14 08 11 03" at bounding box center [295, 112] width 590 height 162
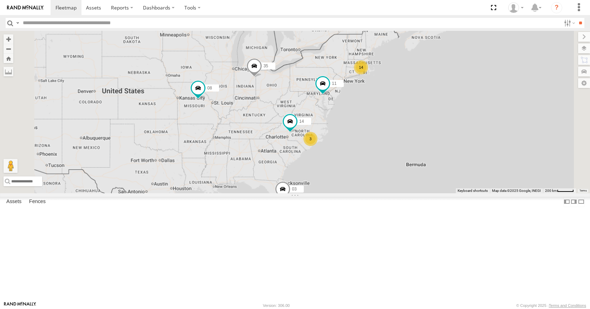
drag, startPoint x: 396, startPoint y: 158, endPoint x: 377, endPoint y: 146, distance: 22.0
click at [377, 146] on div "35 14 08 11 03 14 3" at bounding box center [295, 112] width 590 height 162
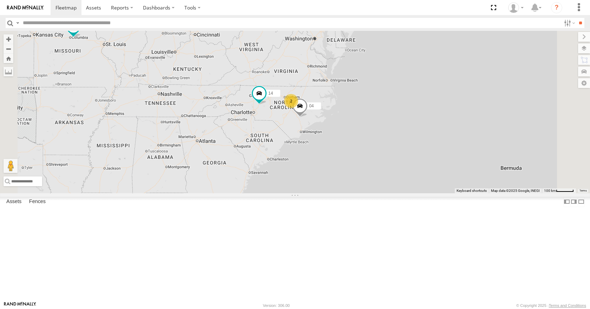
drag, startPoint x: 388, startPoint y: 157, endPoint x: 387, endPoint y: 143, distance: 14.1
click at [387, 143] on div "35 14 08 11 03 13 04 2" at bounding box center [295, 112] width 590 height 162
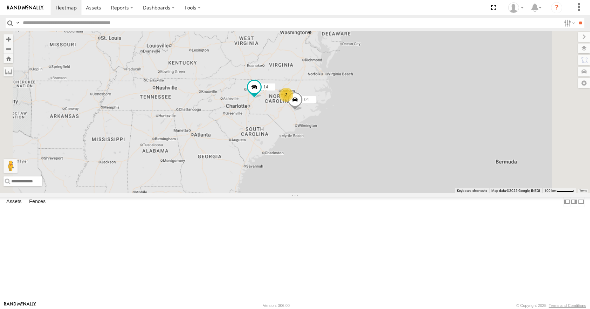
drag, startPoint x: 390, startPoint y: 124, endPoint x: 385, endPoint y: 144, distance: 21.0
click at [385, 144] on div "35 14 08 11 03 04 2" at bounding box center [295, 112] width 590 height 162
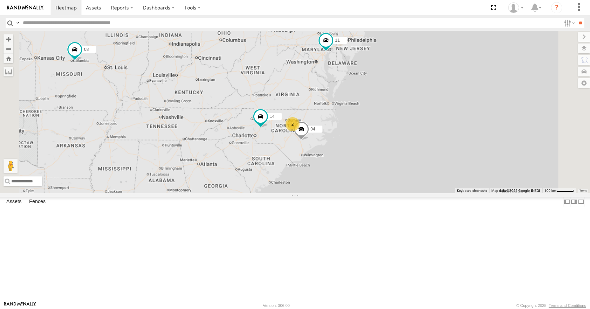
drag, startPoint x: 381, startPoint y: 86, endPoint x: 392, endPoint y: 132, distance: 47.0
click at [392, 132] on div "35 14 08 11 03 12 04 2 3" at bounding box center [295, 112] width 590 height 162
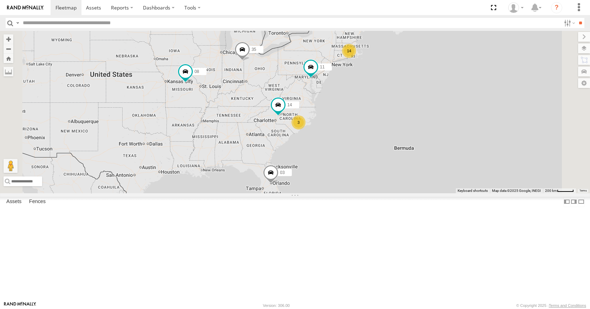
drag, startPoint x: 386, startPoint y: 108, endPoint x: 368, endPoint y: 115, distance: 18.5
click at [368, 115] on div "35 14 08 11 03 14 3" at bounding box center [295, 112] width 590 height 162
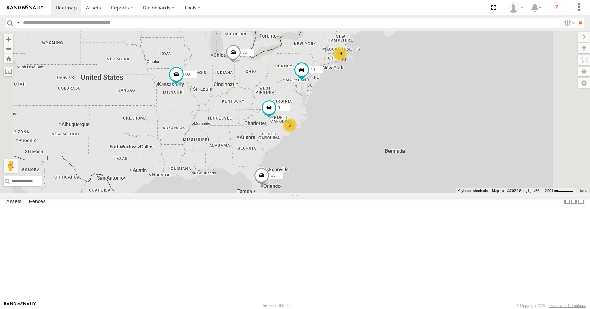
drag, startPoint x: 391, startPoint y: 105, endPoint x: 378, endPoint y: 109, distance: 13.4
click at [378, 109] on div "35 14 08 11 03 14 3" at bounding box center [295, 112] width 590 height 162
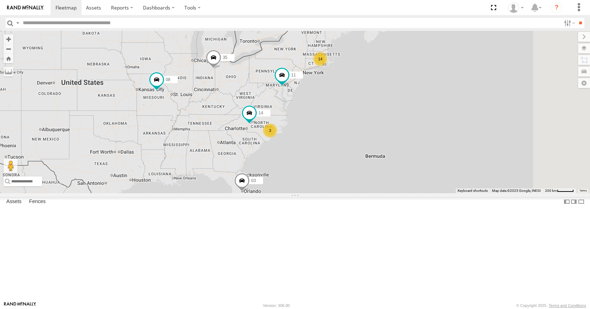
drag, startPoint x: 380, startPoint y: 93, endPoint x: 371, endPoint y: 95, distance: 9.6
click at [371, 95] on div "35 14 08 11 03 14 3" at bounding box center [295, 112] width 590 height 162
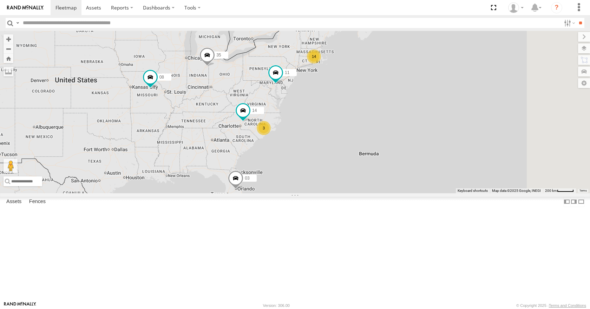
drag, startPoint x: 401, startPoint y: 79, endPoint x: 395, endPoint y: 76, distance: 7.1
click at [395, 76] on div "35 14 08 11 03 14 3" at bounding box center [295, 112] width 590 height 162
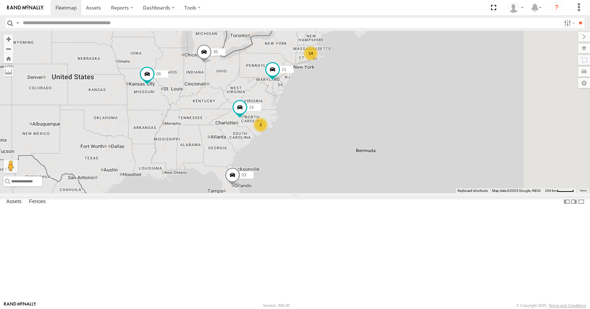
drag, startPoint x: 395, startPoint y: 67, endPoint x: 394, endPoint y: 61, distance: 5.3
click at [394, 61] on div "35 14 08 11 03 14 3" at bounding box center [295, 112] width 590 height 162
drag, startPoint x: 415, startPoint y: 73, endPoint x: 418, endPoint y: 68, distance: 5.8
click at [418, 68] on div "35 14 08 11 03 14 3" at bounding box center [295, 112] width 590 height 162
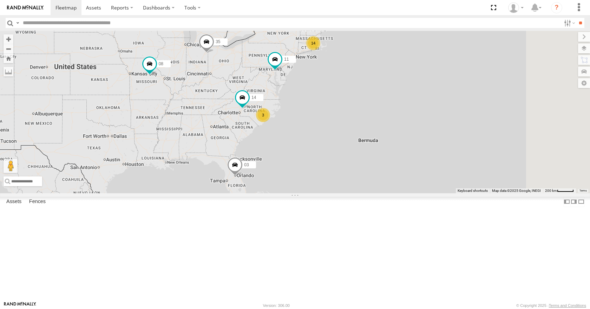
drag, startPoint x: 421, startPoint y: 70, endPoint x: 423, endPoint y: 73, distance: 4.0
click at [423, 73] on div "35 14 08 11 03 14 3" at bounding box center [295, 112] width 590 height 162
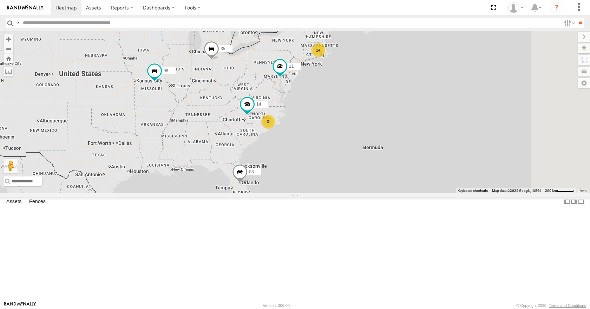
click at [425, 67] on div "35 14 08 11 03 14 3" at bounding box center [295, 112] width 590 height 162
drag, startPoint x: 453, startPoint y: 43, endPoint x: 448, endPoint y: 43, distance: 4.9
click at [448, 43] on div "35 14 08 11 03 14 3" at bounding box center [295, 112] width 590 height 162
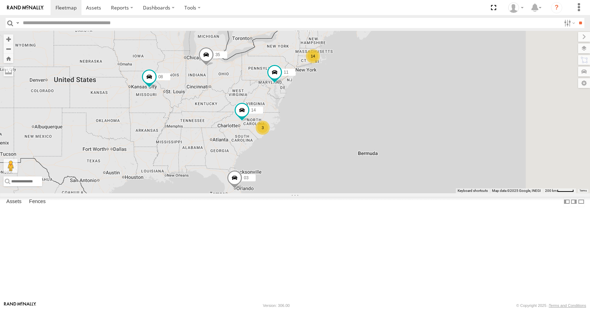
drag, startPoint x: 478, startPoint y: 55, endPoint x: 473, endPoint y: 61, distance: 8.0
click at [473, 61] on div "35 14 08 11 03 14 3" at bounding box center [295, 112] width 590 height 162
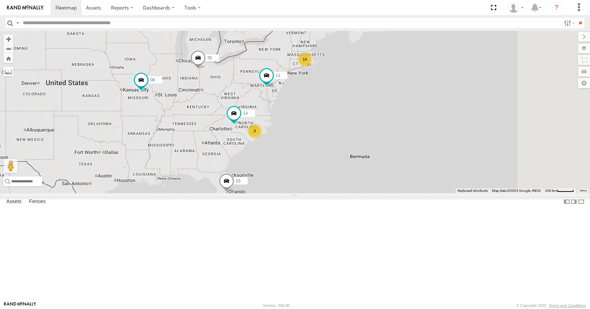
drag, startPoint x: 473, startPoint y: 64, endPoint x: 464, endPoint y: 68, distance: 10.1
click at [464, 68] on div "35 14 08 11 03 14 3" at bounding box center [295, 112] width 590 height 162
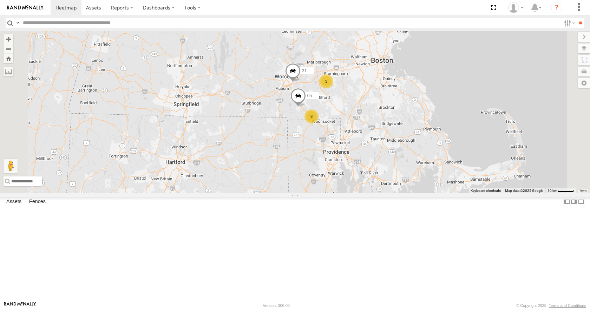
drag, startPoint x: 382, startPoint y: 70, endPoint x: 419, endPoint y: 114, distance: 58.3
click at [419, 114] on div "35 14 08 11 03 8 3 05 31" at bounding box center [295, 112] width 590 height 162
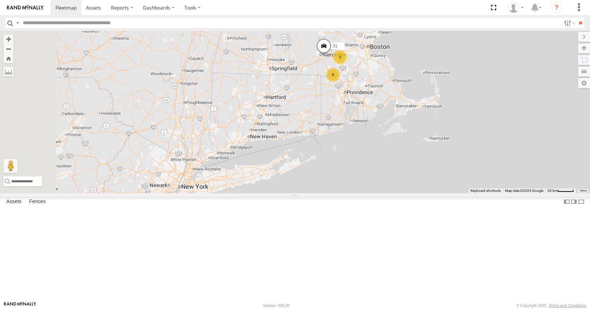
drag, startPoint x: 335, startPoint y: 123, endPoint x: 375, endPoint y: 107, distance: 43.1
click at [375, 107] on div "35 14 08 11 03 12 9 3 31" at bounding box center [295, 112] width 590 height 162
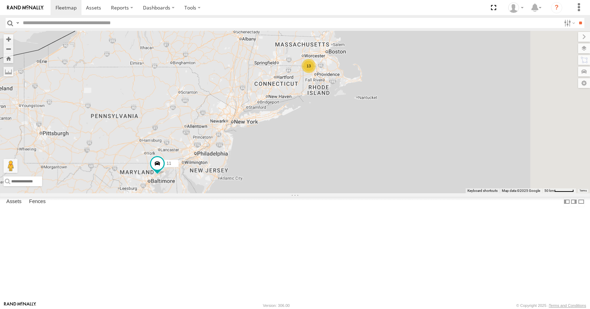
drag, startPoint x: 375, startPoint y: 109, endPoint x: 365, endPoint y: 114, distance: 11.5
click at [365, 114] on div "35 14 08 11 03 12 13" at bounding box center [295, 112] width 590 height 162
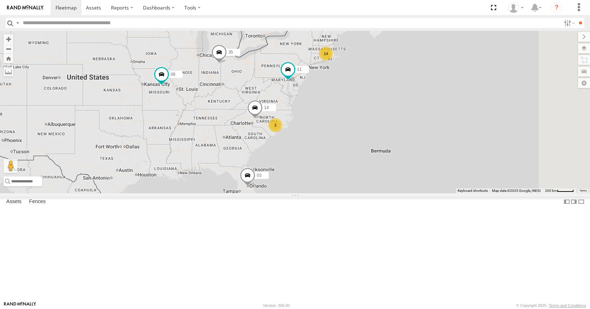
drag, startPoint x: 433, startPoint y: 88, endPoint x: 384, endPoint y: 93, distance: 49.1
click at [384, 93] on div "11 14 35 14 08 3 03" at bounding box center [295, 112] width 590 height 162
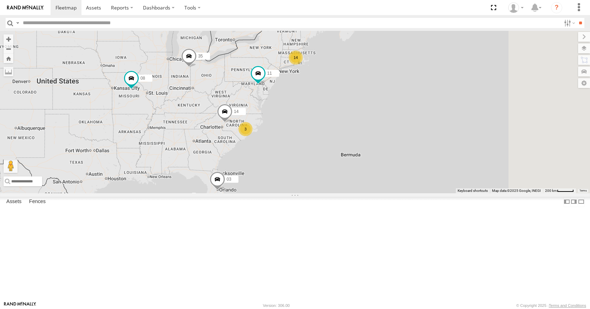
drag, startPoint x: 322, startPoint y: 134, endPoint x: 291, endPoint y: 138, distance: 31.5
click at [291, 138] on div "11 14 35 14 08 3 03" at bounding box center [295, 112] width 590 height 162
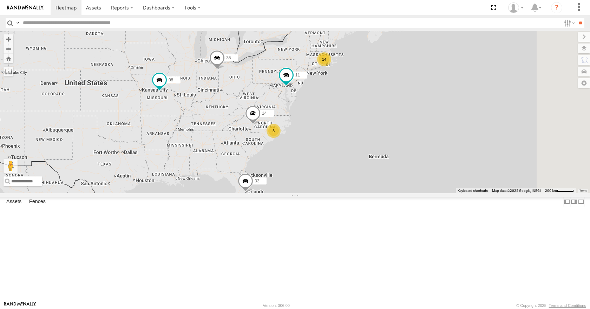
drag, startPoint x: 296, startPoint y: 139, endPoint x: 325, endPoint y: 141, distance: 29.3
click at [325, 141] on div "11 14 35 14 08 3 03" at bounding box center [295, 112] width 590 height 162
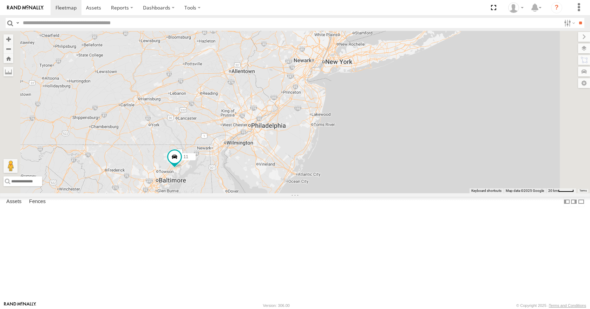
drag, startPoint x: 358, startPoint y: 103, endPoint x: 329, endPoint y: 186, distance: 88.7
click at [329, 186] on div "11 35 14 08 03" at bounding box center [295, 112] width 590 height 162
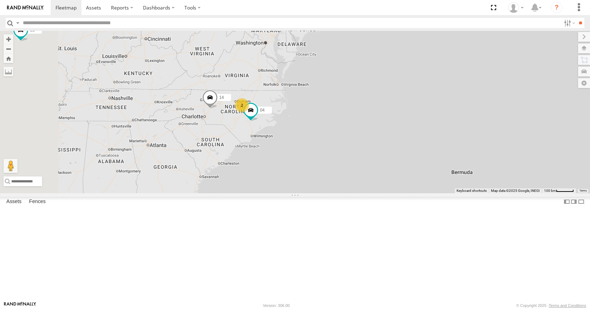
drag, startPoint x: 340, startPoint y: 124, endPoint x: 365, endPoint y: 120, distance: 24.9
click at [365, 120] on div "11 35 08 03 14 13 04 2" at bounding box center [295, 112] width 590 height 162
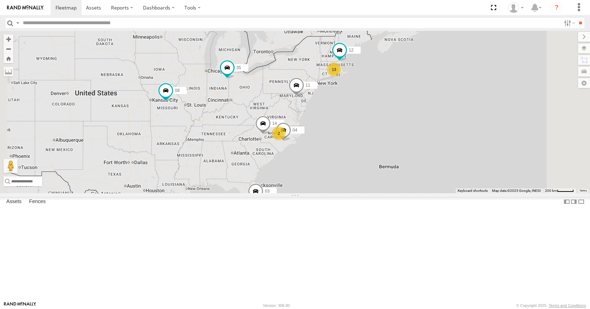
drag, startPoint x: 493, startPoint y: 107, endPoint x: 450, endPoint y: 128, distance: 48.4
click at [450, 128] on div "13 35 14 08 12 04 11 2 03" at bounding box center [295, 112] width 590 height 162
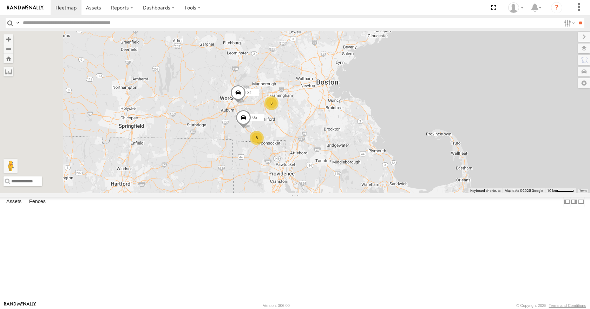
drag, startPoint x: 347, startPoint y: 149, endPoint x: 389, endPoint y: 134, distance: 44.8
click at [389, 134] on div "35 14 08 12 04 11 03 31 8 3 05" at bounding box center [295, 112] width 590 height 162
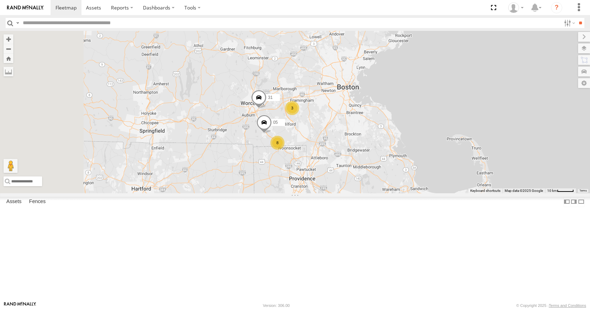
drag, startPoint x: 375, startPoint y: 127, endPoint x: 398, endPoint y: 132, distance: 23.4
click at [398, 132] on div "35 14 08 12 04 11 03 31 8 3 05" at bounding box center [295, 112] width 590 height 162
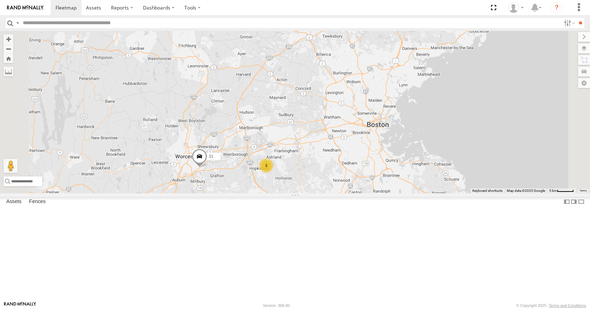
drag, startPoint x: 393, startPoint y: 125, endPoint x: 380, endPoint y: 155, distance: 33.0
click at [380, 155] on div "35 14 08 12 04 11 03 3 5 3 05 31" at bounding box center [295, 112] width 590 height 162
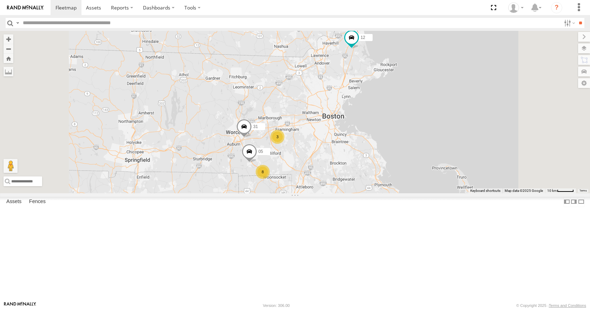
drag, startPoint x: 384, startPoint y: 139, endPoint x: 384, endPoint y: 144, distance: 4.6
click at [384, 144] on div "35 14 08 12 04 11 03 05 31 8 3" at bounding box center [295, 112] width 590 height 162
drag, startPoint x: 384, startPoint y: 144, endPoint x: 391, endPoint y: 138, distance: 8.7
click at [391, 138] on div "35 14 08 12 04 11 03 05 31 8 3" at bounding box center [295, 112] width 590 height 162
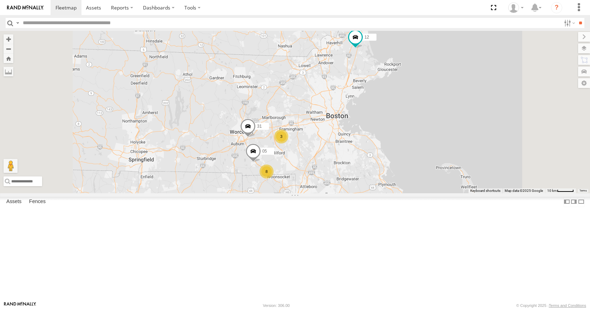
drag, startPoint x: 328, startPoint y: 112, endPoint x: 377, endPoint y: 96, distance: 52.1
click at [377, 96] on div "35 14 08 12 04 11 03 31 8 3 05" at bounding box center [295, 112] width 590 height 162
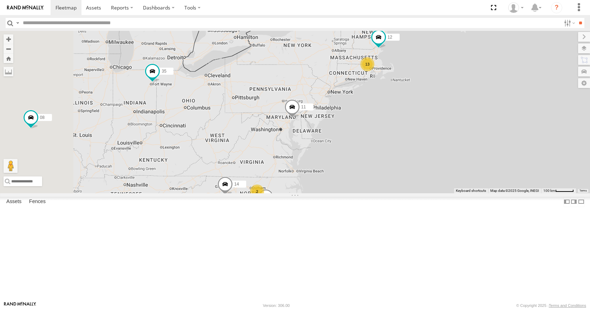
drag, startPoint x: 293, startPoint y: 143, endPoint x: 404, endPoint y: 118, distance: 113.1
click at [404, 118] on div "35 14 08 12 04 11 03 13 2" at bounding box center [295, 112] width 590 height 162
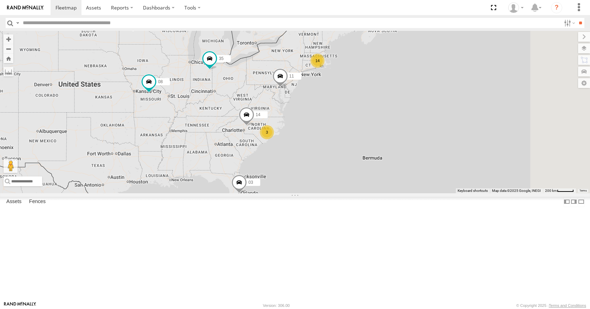
drag, startPoint x: 454, startPoint y: 125, endPoint x: 393, endPoint y: 137, distance: 61.5
click at [393, 137] on div "14 35 14 08 3 11 03" at bounding box center [295, 112] width 590 height 162
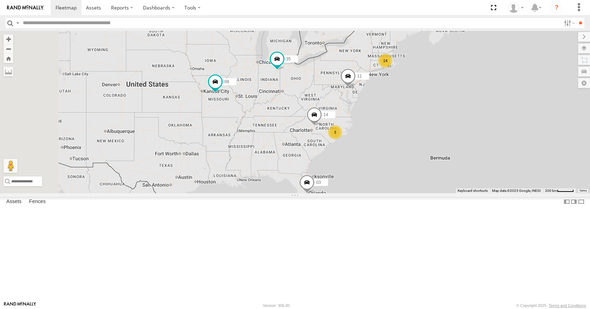
drag, startPoint x: 275, startPoint y: 140, endPoint x: 350, endPoint y: 160, distance: 77.4
click at [348, 157] on div "35 14 08 11 03 14 3" at bounding box center [295, 112] width 590 height 162
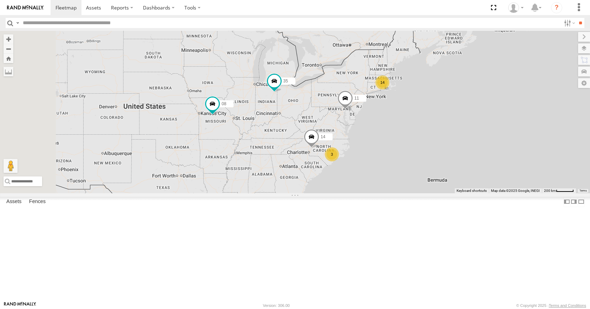
drag, startPoint x: 371, startPoint y: 184, endPoint x: 347, endPoint y: 141, distance: 49.4
click at [347, 141] on div "35 14 08 11 03 14 3" at bounding box center [295, 112] width 590 height 162
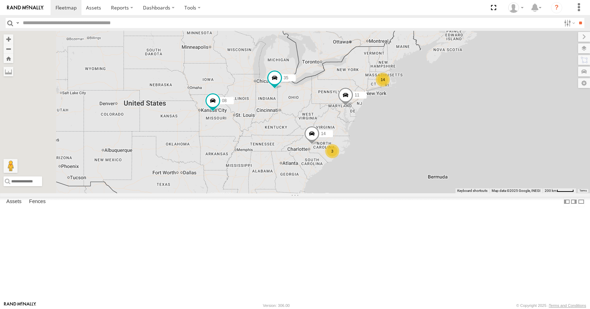
drag, startPoint x: 347, startPoint y: 141, endPoint x: 347, endPoint y: 136, distance: 4.6
click at [347, 136] on div "35 14 08 11 03 14 3" at bounding box center [295, 112] width 590 height 162
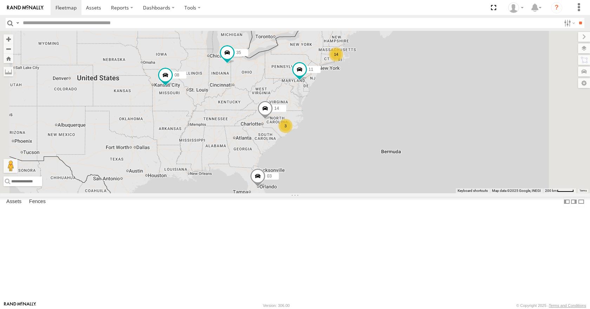
drag, startPoint x: 492, startPoint y: 149, endPoint x: 450, endPoint y: 155, distance: 42.6
click at [450, 155] on div "14 35 14 08 3 11 03" at bounding box center [295, 112] width 590 height 162
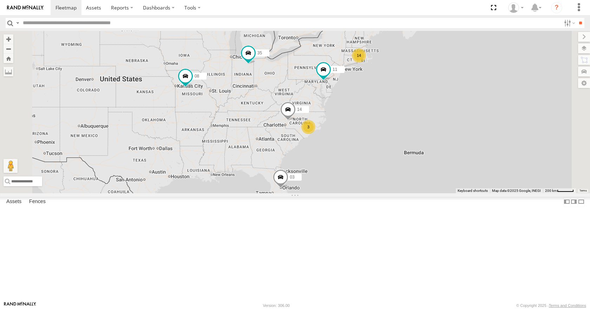
drag, startPoint x: 509, startPoint y: 99, endPoint x: 486, endPoint y: 107, distance: 23.6
click at [486, 107] on div "35 14 08 11 03 14 3" at bounding box center [295, 112] width 590 height 162
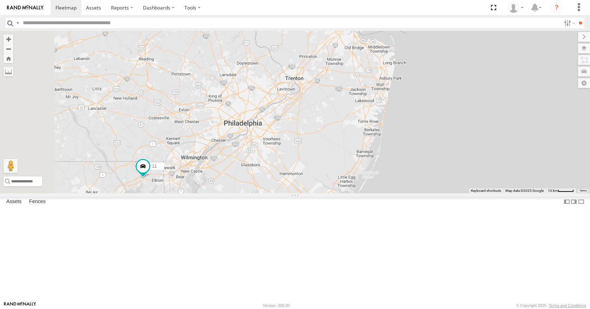
drag, startPoint x: 406, startPoint y: 127, endPoint x: 455, endPoint y: 87, distance: 63.2
click at [455, 87] on div "35 14 08 11 03" at bounding box center [295, 112] width 590 height 162
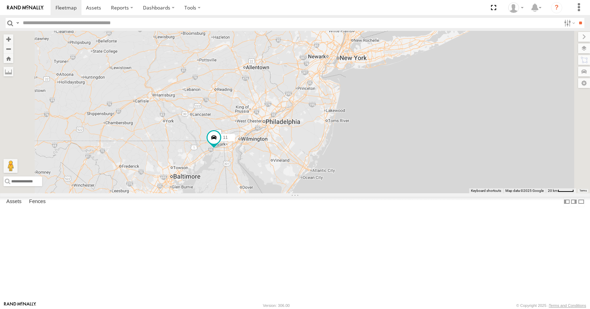
drag, startPoint x: 410, startPoint y: 117, endPoint x: 380, endPoint y: 130, distance: 32.9
click at [380, 130] on div "35 14 08 11 03 12 04" at bounding box center [295, 112] width 590 height 162
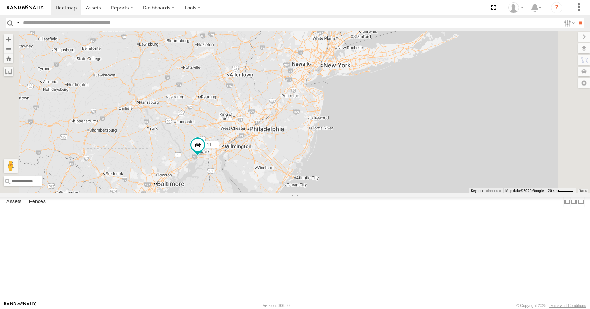
drag, startPoint x: 407, startPoint y: 100, endPoint x: 390, endPoint y: 107, distance: 18.7
click at [390, 107] on div "35 14 08 11 03 12 04" at bounding box center [295, 112] width 590 height 162
click at [417, 84] on div "35 14 08 11 03 12 04" at bounding box center [295, 112] width 590 height 162
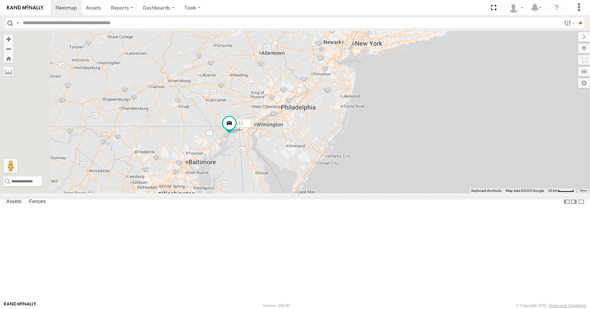
drag, startPoint x: 341, startPoint y: 98, endPoint x: 389, endPoint y: 227, distance: 137.3
click at [389, 193] on div "35 14 08 11 03" at bounding box center [295, 112] width 590 height 162
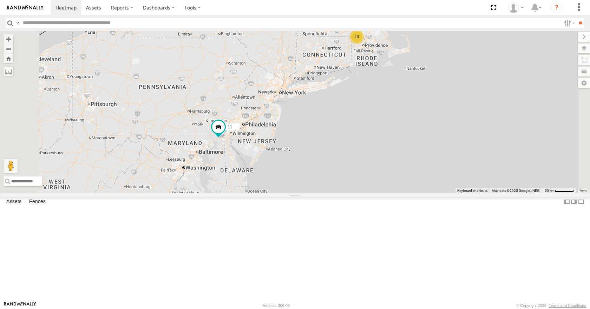
drag, startPoint x: 395, startPoint y: 138, endPoint x: 356, endPoint y: 147, distance: 40.5
click at [356, 147] on div "35 14 08 11 03 12 04 13" at bounding box center [295, 112] width 590 height 162
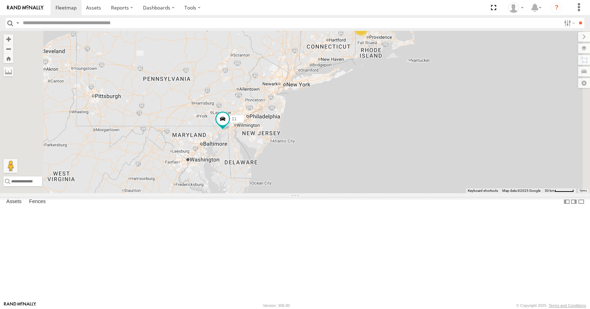
drag, startPoint x: 341, startPoint y: 151, endPoint x: 349, endPoint y: 135, distance: 17.9
click at [349, 135] on div "35 14 08 11 03 12 04 13" at bounding box center [295, 112] width 590 height 162
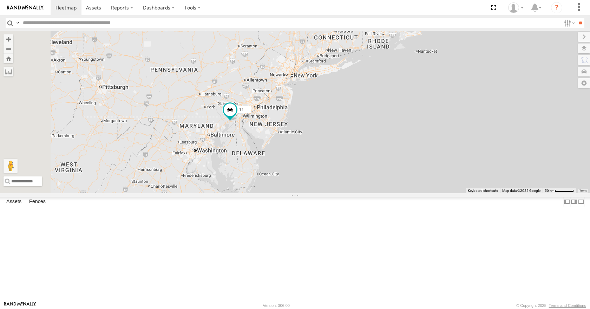
drag, startPoint x: 354, startPoint y: 129, endPoint x: 358, endPoint y: 126, distance: 4.4
click at [358, 126] on div "35 14 08 11 03 12 04 13" at bounding box center [295, 112] width 590 height 162
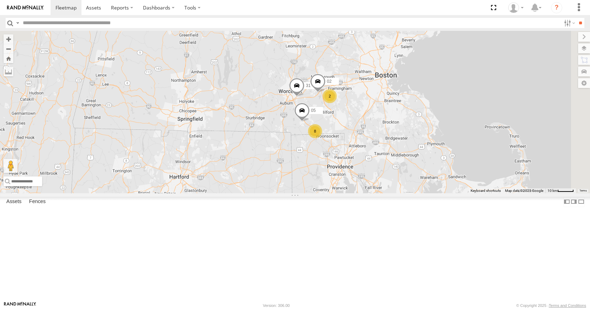
drag, startPoint x: 451, startPoint y: 79, endPoint x: 365, endPoint y: 201, distance: 149.1
click at [365, 193] on div "11 35 14 08 03 12 31 8 2 05 02" at bounding box center [295, 112] width 590 height 162
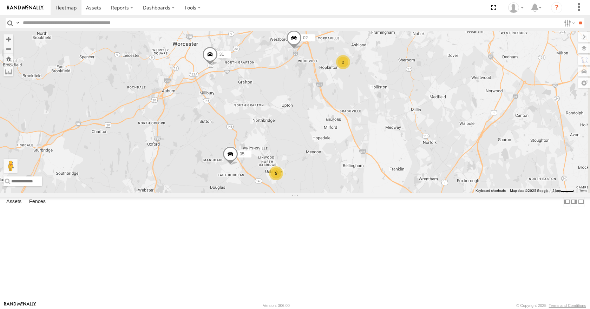
drag, startPoint x: 405, startPoint y: 159, endPoint x: 347, endPoint y: 155, distance: 57.8
click at [347, 155] on div "11 35 14 08 03 12 31 05 02 3 5 2" at bounding box center [295, 112] width 590 height 162
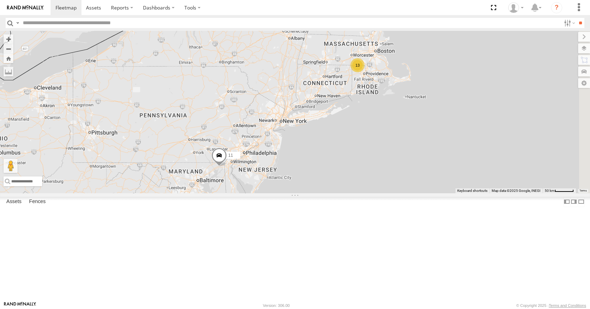
drag, startPoint x: 451, startPoint y: 92, endPoint x: 398, endPoint y: 127, distance: 63.7
click at [398, 127] on div "35 14 11 08 03 13 12" at bounding box center [295, 112] width 590 height 162
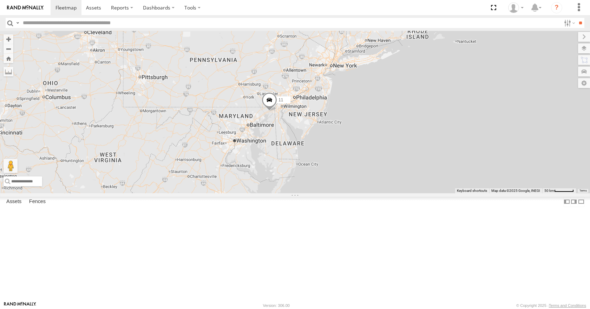
drag, startPoint x: 340, startPoint y: 161, endPoint x: 393, endPoint y: 104, distance: 77.0
click at [393, 104] on div "35 14 11 08 03 13 12" at bounding box center [295, 112] width 590 height 162
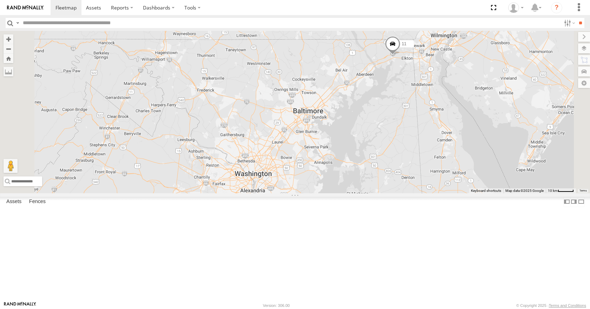
drag, startPoint x: 297, startPoint y: 157, endPoint x: 329, endPoint y: 154, distance: 32.4
click at [329, 154] on div "35 14 11 08 03 12" at bounding box center [295, 112] width 590 height 162
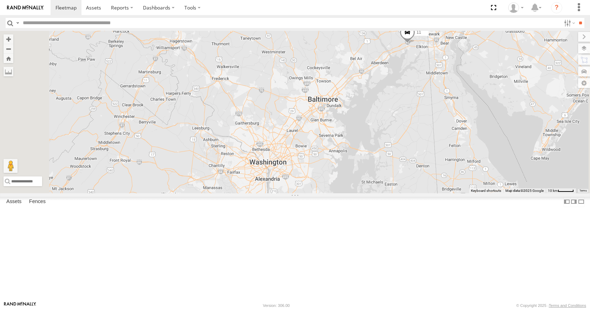
drag, startPoint x: 319, startPoint y: 123, endPoint x: 314, endPoint y: 142, distance: 20.0
click at [314, 142] on div "35 14 11 08 03 12" at bounding box center [295, 112] width 590 height 162
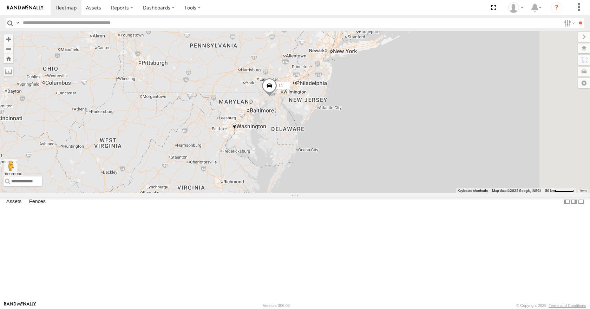
drag, startPoint x: 322, startPoint y: 153, endPoint x: 323, endPoint y: 164, distance: 10.5
click at [323, 164] on div "35 14 11 08 03 12 13 2" at bounding box center [295, 112] width 590 height 162
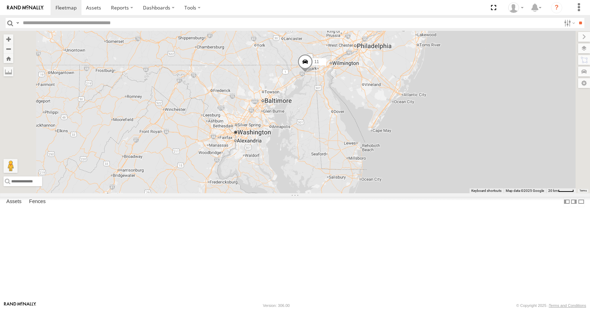
drag, startPoint x: 321, startPoint y: 165, endPoint x: 322, endPoint y: 147, distance: 17.9
click at [322, 147] on div "35 14 11 08 03 12" at bounding box center [295, 112] width 590 height 162
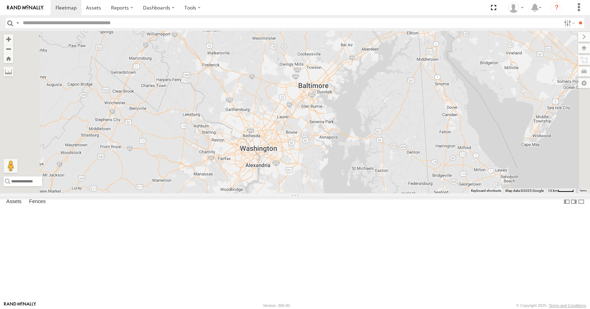
drag, startPoint x: 289, startPoint y: 115, endPoint x: 326, endPoint y: 157, distance: 56.3
click at [326, 157] on div "35 14 11 08 03 12" at bounding box center [295, 112] width 590 height 162
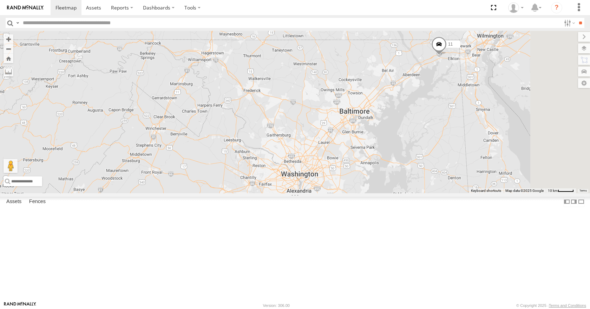
drag, startPoint x: 410, startPoint y: 124, endPoint x: 383, endPoint y: 176, distance: 58.7
click at [383, 176] on div "11 35 14 08 03" at bounding box center [295, 112] width 590 height 162
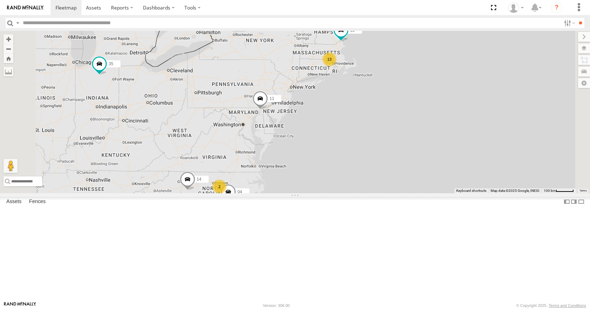
drag, startPoint x: 370, startPoint y: 122, endPoint x: 331, endPoint y: 136, distance: 41.4
click at [331, 136] on div "11 35 14 08 03 04 13 12 2" at bounding box center [295, 112] width 590 height 162
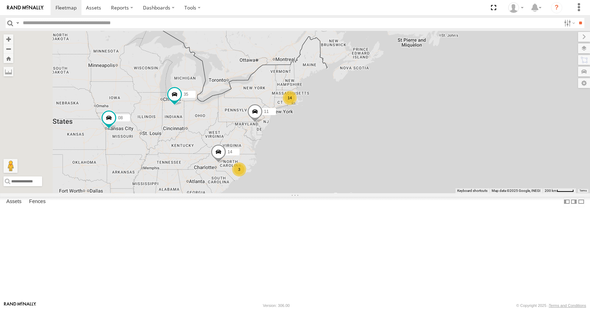
drag, startPoint x: 355, startPoint y: 139, endPoint x: 347, endPoint y: 148, distance: 11.9
click at [347, 148] on div "11 35 14 08 03 14 3" at bounding box center [295, 112] width 590 height 162
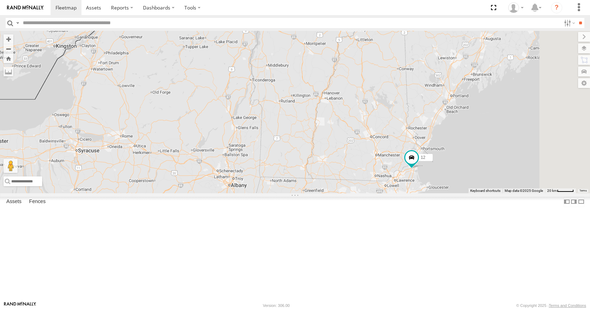
drag, startPoint x: 362, startPoint y: 100, endPoint x: 355, endPoint y: 113, distance: 15.2
click at [355, 113] on div "11 35 14 08 03 12 9 3 31" at bounding box center [295, 112] width 590 height 162
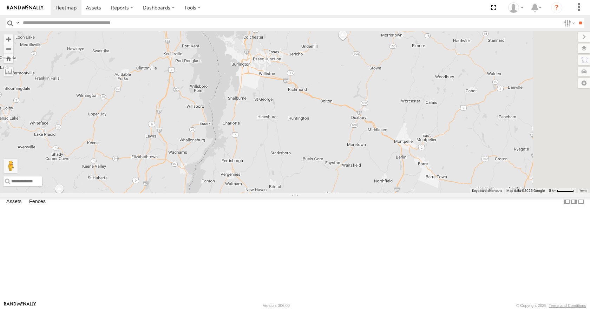
drag, startPoint x: 354, startPoint y: 83, endPoint x: 346, endPoint y: 120, distance: 37.7
click at [346, 120] on div "11 35 14 08 03 12 31" at bounding box center [295, 112] width 590 height 162
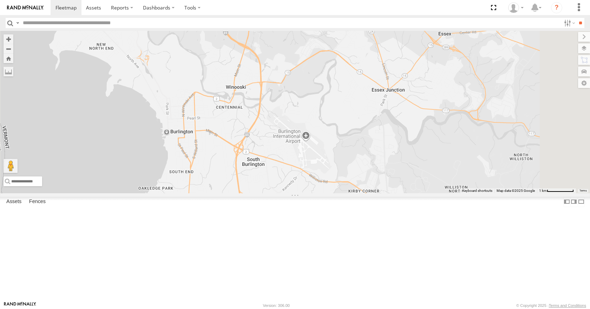
drag, startPoint x: 358, startPoint y: 163, endPoint x: 352, endPoint y: 129, distance: 33.9
click at [352, 129] on div "11 35 14 08 03 12 31" at bounding box center [295, 112] width 590 height 162
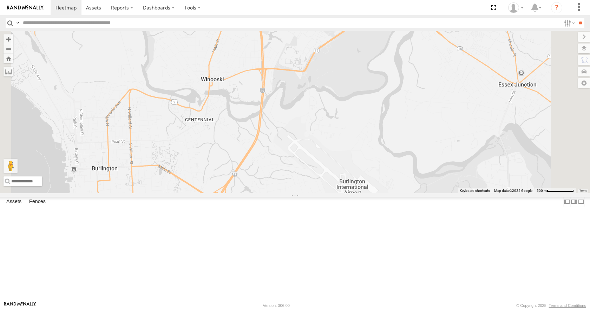
drag, startPoint x: 353, startPoint y: 136, endPoint x: 350, endPoint y: 238, distance: 101.5
click at [350, 193] on div "11 35 14 08 03 12 31" at bounding box center [295, 112] width 590 height 162
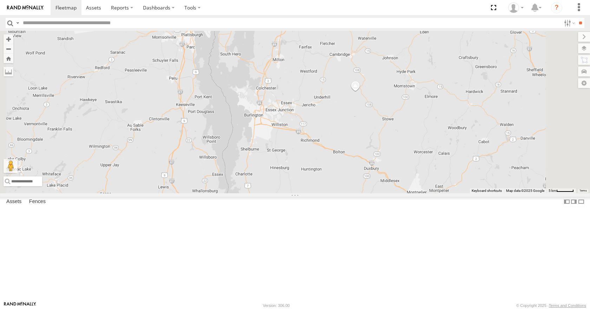
drag, startPoint x: 369, startPoint y: 191, endPoint x: 373, endPoint y: 136, distance: 55.6
click at [373, 136] on div "11 35 14 08 03 12 31" at bounding box center [295, 112] width 590 height 162
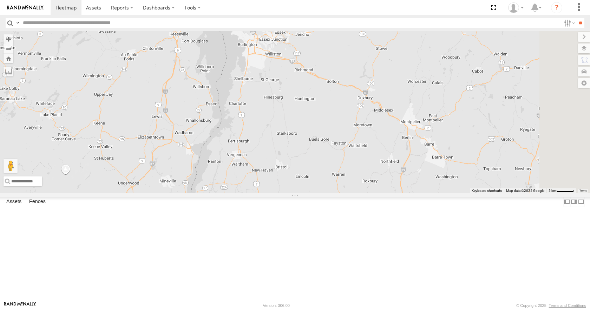
drag, startPoint x: 361, startPoint y: 203, endPoint x: 355, endPoint y: 145, distance: 58.3
click at [355, 145] on div "11 35 14 08 03 12 31" at bounding box center [295, 112] width 590 height 162
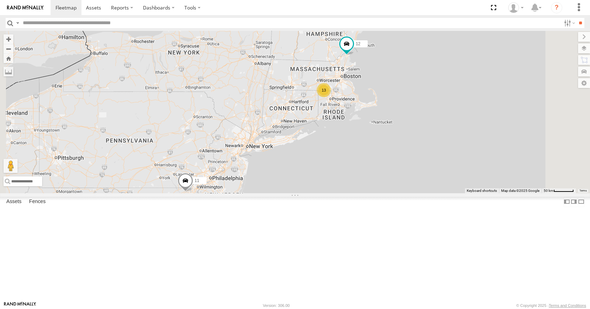
drag, startPoint x: 353, startPoint y: 186, endPoint x: 362, endPoint y: 81, distance: 105.8
click at [362, 81] on div "11 35 14 08 03 12 13" at bounding box center [295, 112] width 590 height 162
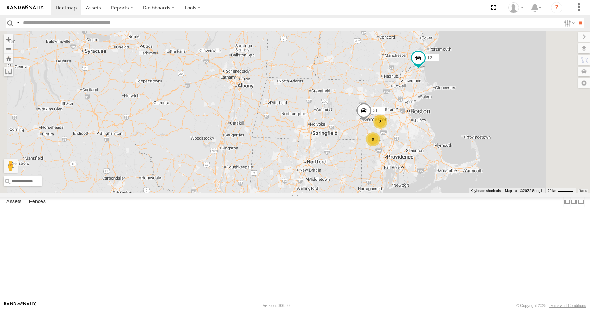
drag, startPoint x: 389, startPoint y: 98, endPoint x: 368, endPoint y: 231, distance: 134.4
click at [368, 193] on div "11 35 14 08 03 12 9 3 31" at bounding box center [295, 112] width 590 height 162
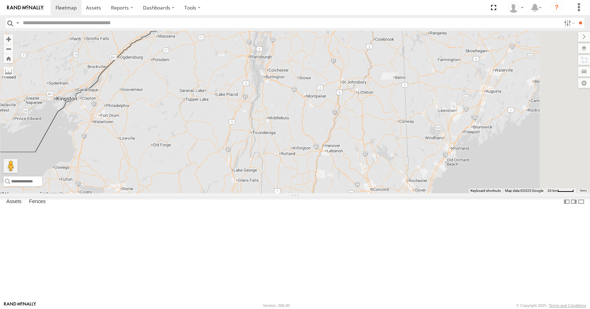
drag, startPoint x: 355, startPoint y: 122, endPoint x: 355, endPoint y: 237, distance: 114.8
click at [355, 193] on div "11 35 14 08 03 12 9 3 31" at bounding box center [295, 112] width 590 height 162
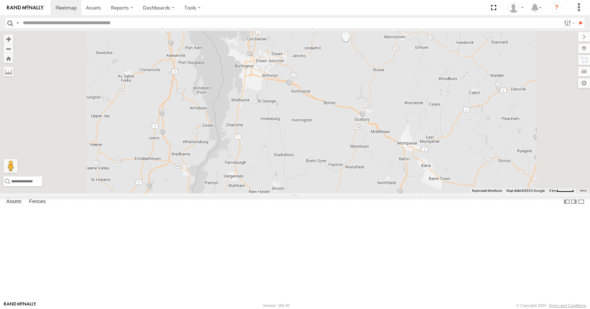
drag, startPoint x: 354, startPoint y: 102, endPoint x: 354, endPoint y: 214, distance: 111.3
click at [354, 193] on div "11 35 14 08 03 12 31" at bounding box center [295, 112] width 590 height 162
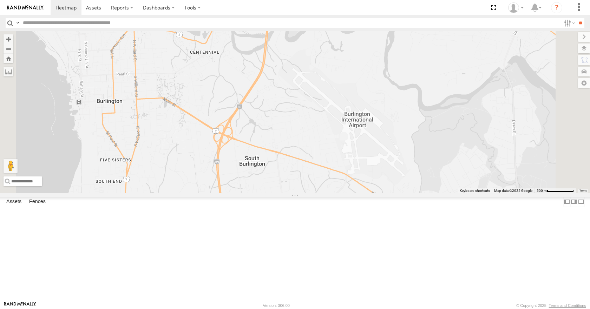
drag, startPoint x: 315, startPoint y: 129, endPoint x: 337, endPoint y: 243, distance: 115.6
click at [337, 193] on div "11 35 14 08 03 12 31" at bounding box center [295, 112] width 590 height 162
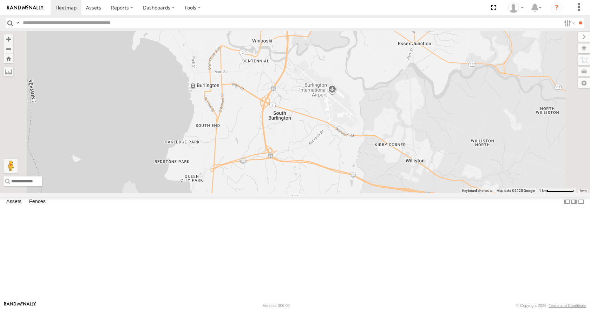
drag, startPoint x: 356, startPoint y: 202, endPoint x: 384, endPoint y: 140, distance: 67.4
click at [384, 140] on div "11 35 14 08 03 12 31" at bounding box center [295, 112] width 590 height 162
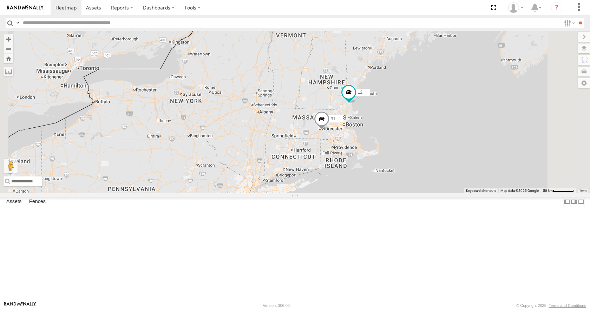
drag, startPoint x: 367, startPoint y: 232, endPoint x: 387, endPoint y: 75, distance: 158.3
click at [387, 75] on div "11 35 14 08 03 12 31" at bounding box center [295, 112] width 590 height 162
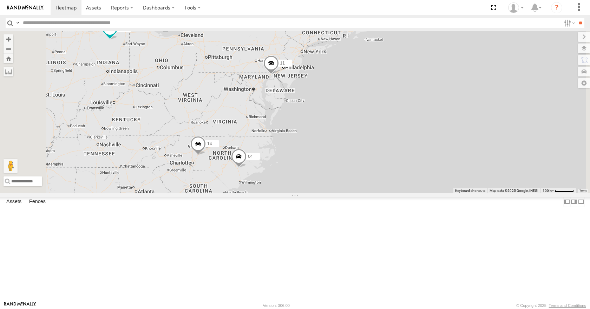
drag, startPoint x: 366, startPoint y: 195, endPoint x: 403, endPoint y: 87, distance: 114.7
click at [403, 87] on div "11 35 14 08 03 12 04 13" at bounding box center [295, 112] width 590 height 162
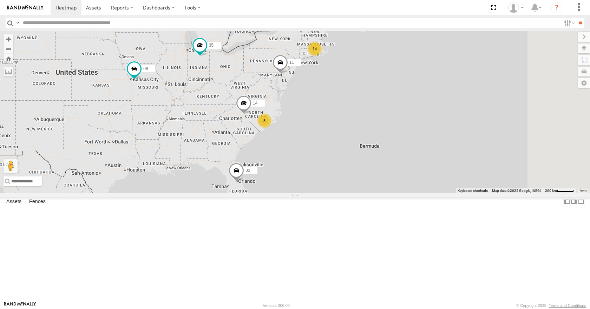
drag, startPoint x: 403, startPoint y: 87, endPoint x: 390, endPoint y: 97, distance: 16.7
click at [390, 97] on div "11 35 14 08 03 14 3" at bounding box center [295, 112] width 590 height 162
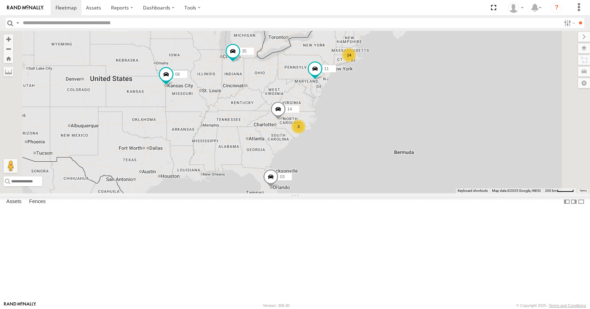
drag, startPoint x: 405, startPoint y: 135, endPoint x: 370, endPoint y: 140, distance: 35.5
click at [370, 140] on div "14 35 14 08 3 11 03" at bounding box center [295, 112] width 590 height 162
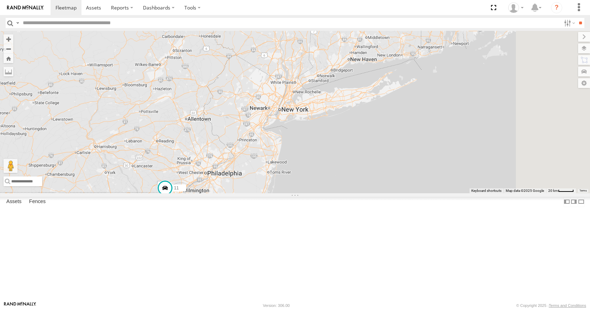
drag, startPoint x: 403, startPoint y: 107, endPoint x: 332, endPoint y: 214, distance: 128.7
click at [332, 193] on div "35 14 08 11 03" at bounding box center [295, 112] width 590 height 162
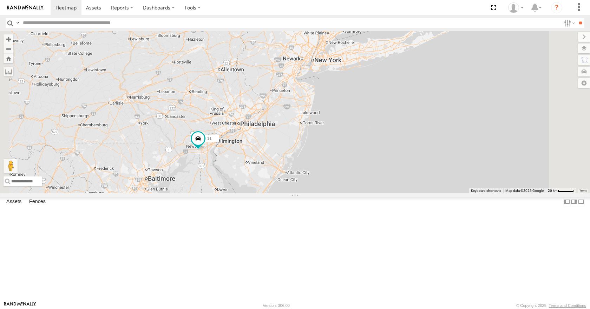
drag, startPoint x: 323, startPoint y: 233, endPoint x: 357, endPoint y: 183, distance: 60.2
click at [357, 183] on div "35 14 08 11 03 9 3 31" at bounding box center [295, 112] width 590 height 162
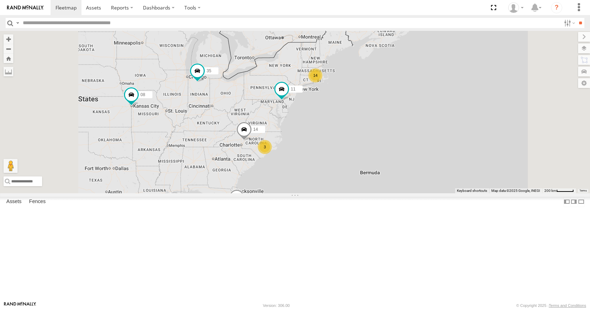
drag, startPoint x: 344, startPoint y: 150, endPoint x: 364, endPoint y: 122, distance: 34.6
click at [364, 122] on div "35 14 08 11 03 14 3" at bounding box center [295, 112] width 590 height 162
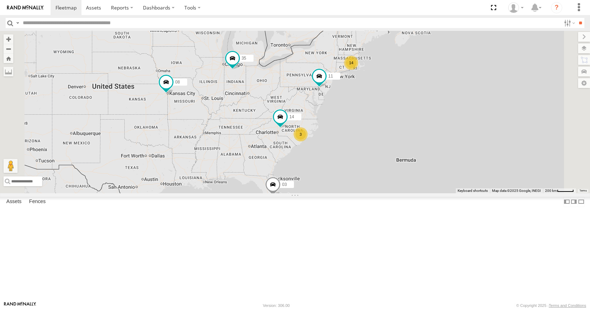
drag, startPoint x: 396, startPoint y: 129, endPoint x: 362, endPoint y: 142, distance: 36.9
click at [362, 142] on div "35 14 08 11 03 14 3" at bounding box center [295, 112] width 590 height 162
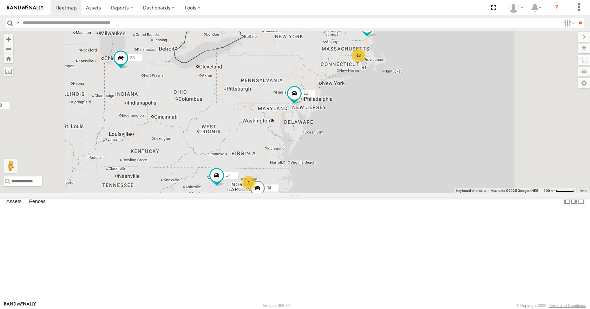
drag, startPoint x: 420, startPoint y: 119, endPoint x: 440, endPoint y: 90, distance: 34.8
click at [440, 90] on div "35 14 08 11 03 13 12 04 2" at bounding box center [295, 112] width 590 height 162
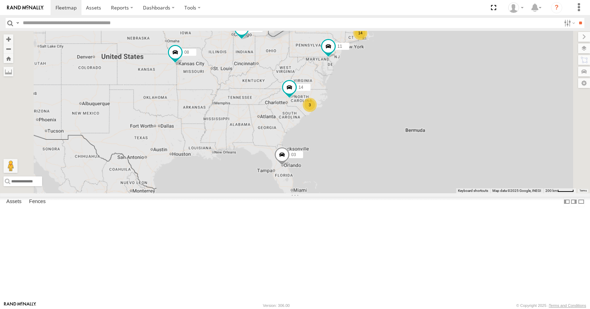
drag, startPoint x: 437, startPoint y: 80, endPoint x: 427, endPoint y: 86, distance: 11.7
click at [427, 86] on div "35 14 08 11 03 14 3" at bounding box center [295, 112] width 590 height 162
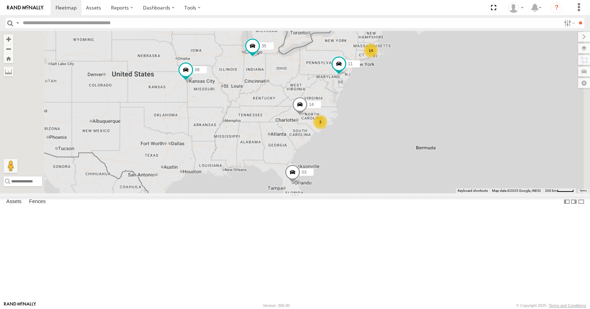
drag, startPoint x: 397, startPoint y: 95, endPoint x: 382, endPoint y: 97, distance: 15.2
click at [382, 97] on div "14 35 14 08 3 11 03" at bounding box center [295, 112] width 590 height 162
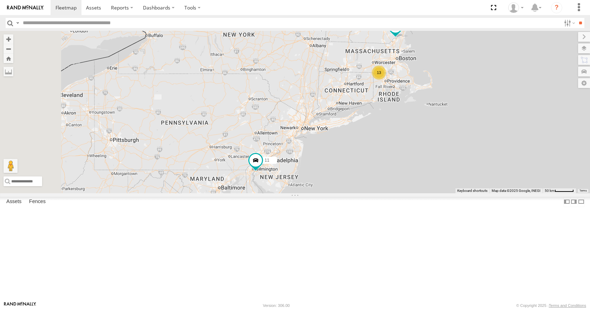
drag, startPoint x: 434, startPoint y: 76, endPoint x: 454, endPoint y: 103, distance: 33.3
click at [454, 103] on div "35 14 08 11 03 12 04 13" at bounding box center [295, 112] width 590 height 162
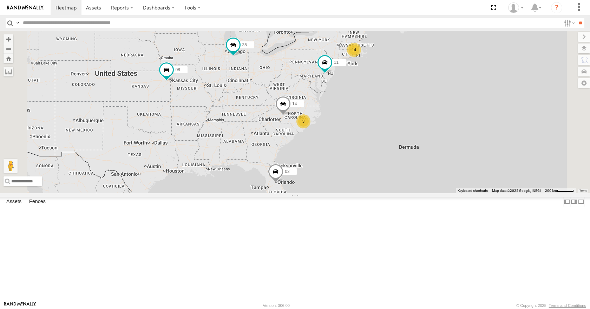
drag, startPoint x: 426, startPoint y: 100, endPoint x: 393, endPoint y: 100, distance: 33.7
click at [393, 100] on div "35 14 08 11 03 14 3" at bounding box center [295, 112] width 590 height 162
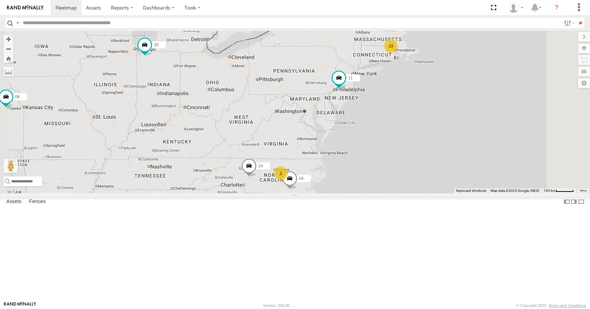
drag, startPoint x: 384, startPoint y: 163, endPoint x: 368, endPoint y: 171, distance: 17.6
click at [368, 171] on div "35 14 08 11 03 12 04 13 2" at bounding box center [295, 112] width 590 height 162
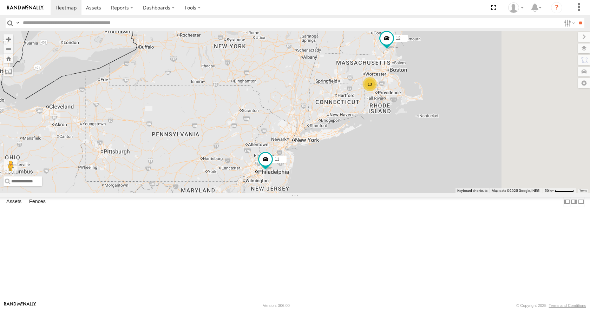
drag, startPoint x: 547, startPoint y: 62, endPoint x: 492, endPoint y: 150, distance: 103.4
click at [492, 150] on div "35 14 08 11 03 12 04 13" at bounding box center [295, 112] width 590 height 162
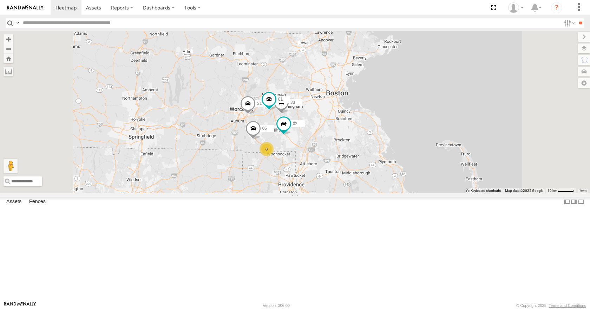
drag, startPoint x: 448, startPoint y: 69, endPoint x: 438, endPoint y: 139, distance: 70.2
click at [438, 139] on div "35 14 08 11 03 8 33 05 02 31 01" at bounding box center [295, 112] width 590 height 162
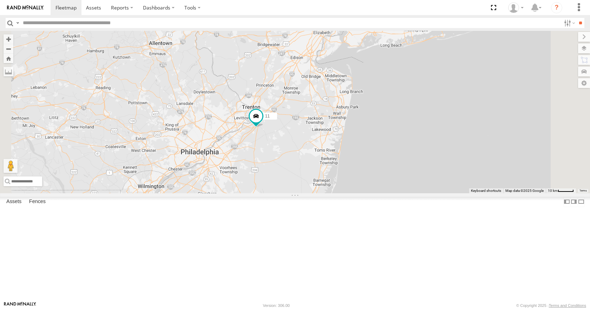
drag, startPoint x: 392, startPoint y: 86, endPoint x: 384, endPoint y: 124, distance: 38.9
click at [384, 124] on div "35 14 08 11 03" at bounding box center [295, 112] width 590 height 162
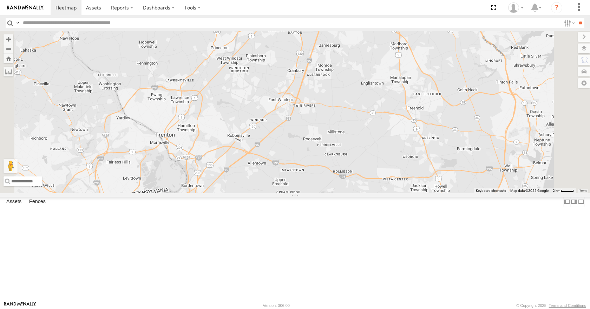
drag, startPoint x: 394, startPoint y: 100, endPoint x: 366, endPoint y: 138, distance: 47.6
click at [366, 138] on div "35 14 08 11 03" at bounding box center [295, 112] width 590 height 162
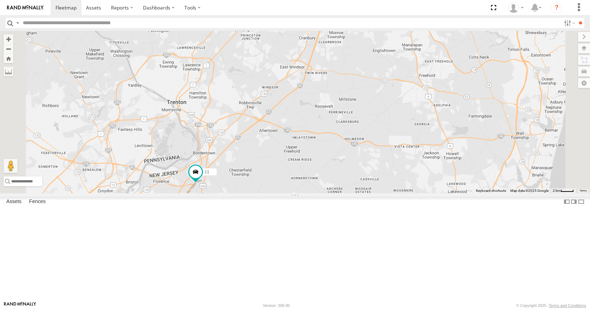
drag, startPoint x: 372, startPoint y: 140, endPoint x: 387, endPoint y: 105, distance: 37.7
click at [387, 105] on div "35 14 08 11 03" at bounding box center [295, 112] width 590 height 162
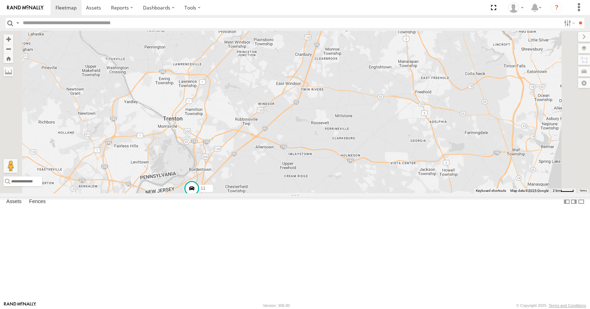
drag, startPoint x: 400, startPoint y: 77, endPoint x: 395, endPoint y: 97, distance: 21.2
click at [395, 97] on div "35 14 08 11 03" at bounding box center [295, 112] width 590 height 162
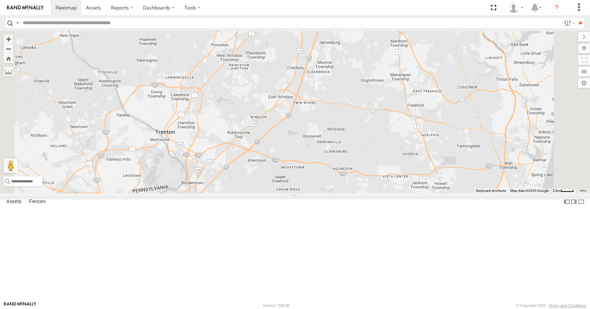
drag, startPoint x: 426, startPoint y: 83, endPoint x: 419, endPoint y: 92, distance: 11.8
click at [419, 92] on div "35 14 08 11 03" at bounding box center [295, 112] width 590 height 162
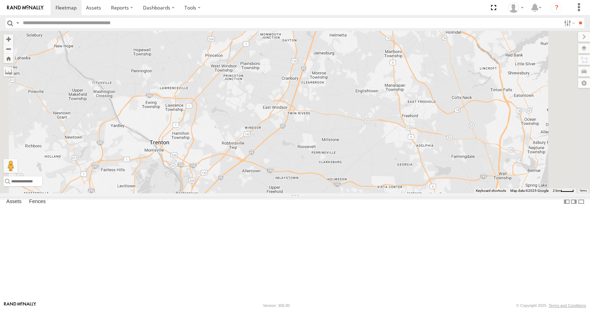
drag, startPoint x: 441, startPoint y: 71, endPoint x: 437, endPoint y: 80, distance: 9.7
click at [437, 80] on div "35 14 08 11 03" at bounding box center [295, 112] width 590 height 162
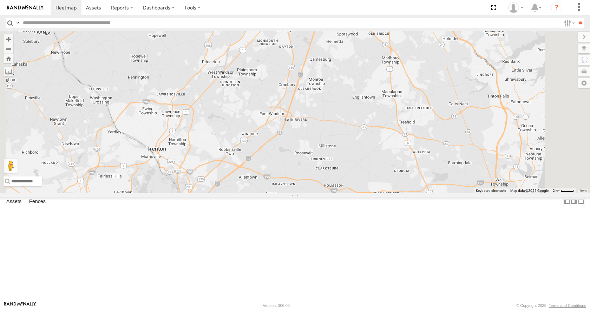
drag, startPoint x: 440, startPoint y: 44, endPoint x: 436, endPoint y: 52, distance: 8.6
click at [436, 52] on div "35 14 08 11 03" at bounding box center [295, 112] width 590 height 162
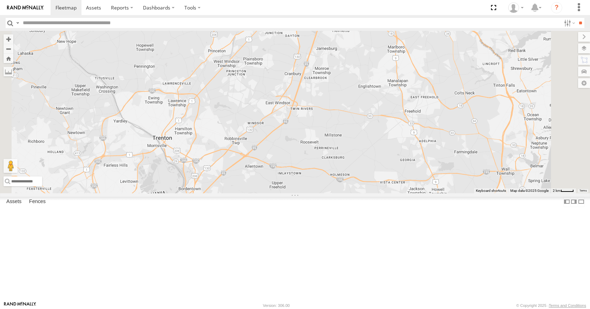
drag, startPoint x: 433, startPoint y: 60, endPoint x: 440, endPoint y: 47, distance: 14.8
click at [440, 47] on div "35 14 08 11 03" at bounding box center [295, 112] width 590 height 162
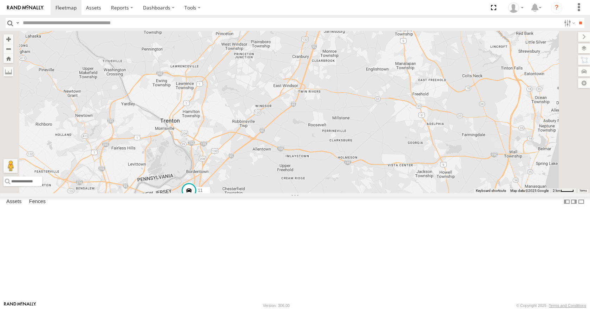
drag, startPoint x: 432, startPoint y: 84, endPoint x: 440, endPoint y: 66, distance: 19.8
click at [440, 66] on div "35 14 08 11 03" at bounding box center [295, 112] width 590 height 162
drag, startPoint x: 431, startPoint y: 85, endPoint x: 433, endPoint y: 66, distance: 18.8
click at [433, 66] on div "35 14 08 11 03" at bounding box center [295, 112] width 590 height 162
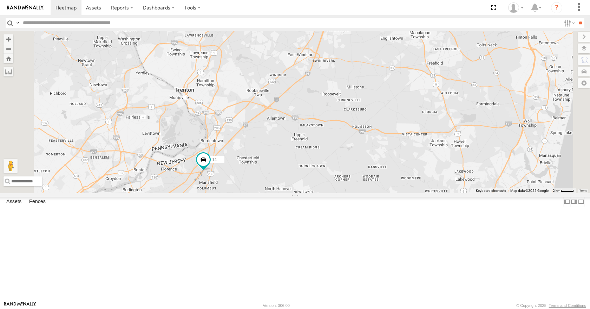
drag, startPoint x: 424, startPoint y: 78, endPoint x: 437, endPoint y: 63, distance: 19.7
click at [437, 63] on div "35 14 08 11 03" at bounding box center [295, 112] width 590 height 162
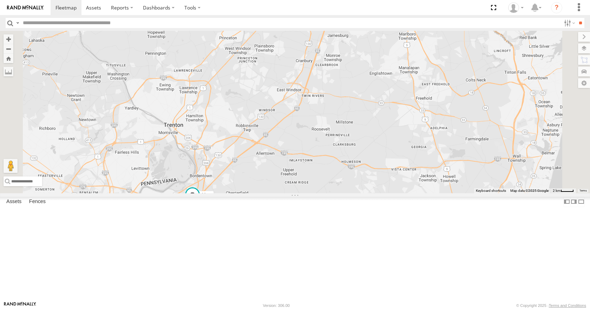
drag, startPoint x: 418, startPoint y: 85, endPoint x: 407, endPoint y: 121, distance: 37.8
click at [407, 121] on div "35 14 08 11 03" at bounding box center [295, 112] width 590 height 162
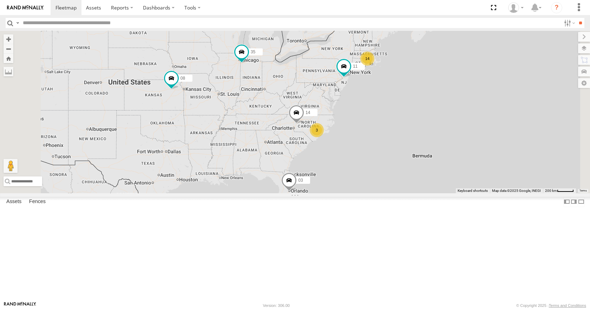
drag, startPoint x: 420, startPoint y: 129, endPoint x: 316, endPoint y: 172, distance: 112.6
click at [316, 172] on div "14 35 14 08 3 11 03" at bounding box center [295, 112] width 590 height 162
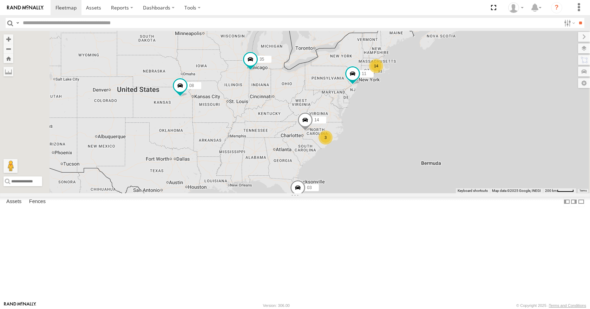
drag, startPoint x: 316, startPoint y: 172, endPoint x: 323, endPoint y: 180, distance: 10.9
click at [323, 180] on div "14 35 14 08 3 11 03" at bounding box center [295, 112] width 590 height 162
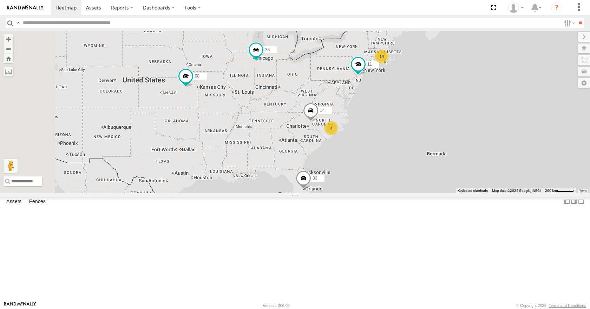
drag, startPoint x: 482, startPoint y: 112, endPoint x: 488, endPoint y: 101, distance: 13.1
click at [488, 101] on div "14 35 14 08 3 11 03" at bounding box center [295, 112] width 590 height 162
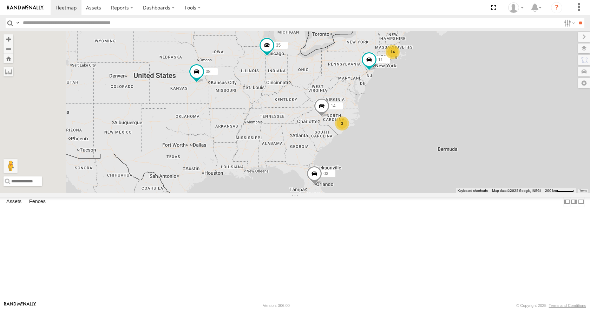
drag, startPoint x: 391, startPoint y: 150, endPoint x: 401, endPoint y: 146, distance: 11.3
click at [401, 146] on div "14 35 14 08 3 11 03" at bounding box center [295, 112] width 590 height 162
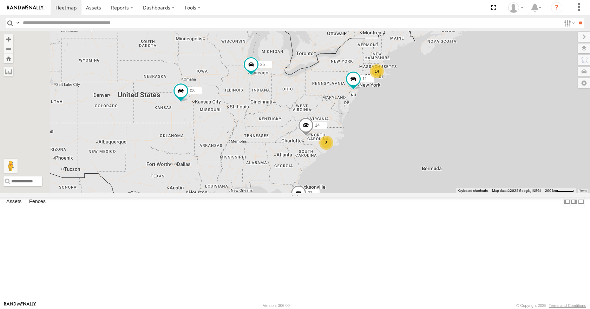
drag, startPoint x: 401, startPoint y: 131, endPoint x: 385, endPoint y: 151, distance: 25.7
click at [385, 151] on div "14 35 14 08 3 11 03" at bounding box center [295, 112] width 590 height 162
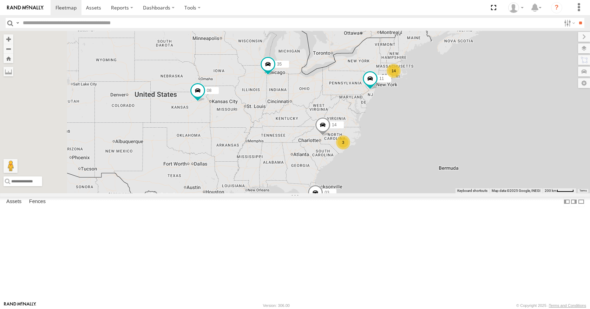
drag, startPoint x: 385, startPoint y: 135, endPoint x: 401, endPoint y: 135, distance: 16.2
click at [401, 135] on div "14 35 14 08 3 11 03" at bounding box center [295, 112] width 590 height 162
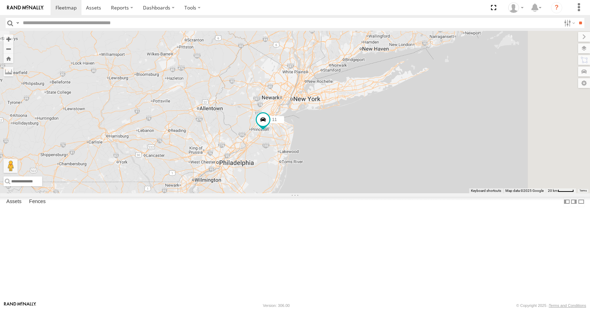
drag, startPoint x: 439, startPoint y: 91, endPoint x: 396, endPoint y: 159, distance: 81.0
click at [396, 159] on div "35 14 08 11 03" at bounding box center [295, 112] width 590 height 162
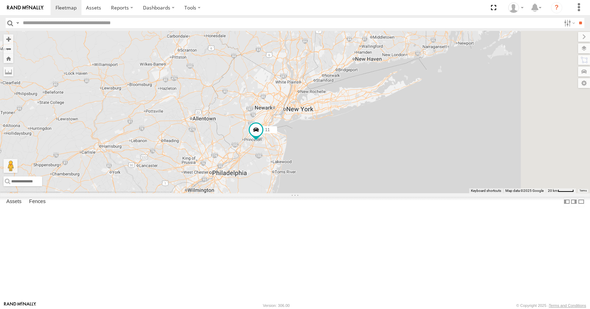
drag, startPoint x: 410, startPoint y: 140, endPoint x: 388, endPoint y: 172, distance: 39.1
click at [388, 172] on div "35 14 08 11 03 10 2" at bounding box center [295, 112] width 590 height 162
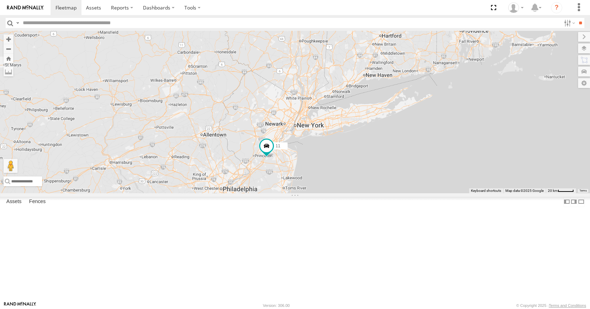
drag, startPoint x: 397, startPoint y: 152, endPoint x: 424, endPoint y: 147, distance: 27.6
click at [424, 147] on div "35 14 08 11 03 10 2 31" at bounding box center [295, 112] width 590 height 162
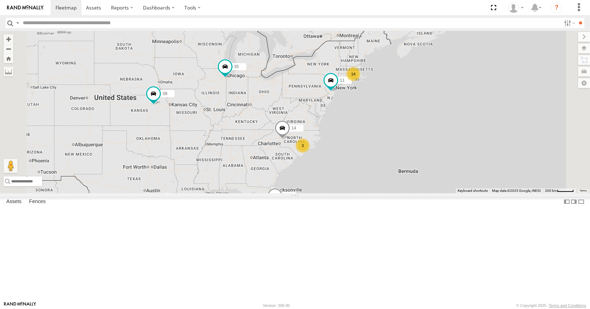
drag, startPoint x: 451, startPoint y: 145, endPoint x: 410, endPoint y: 170, distance: 48.2
click at [410, 170] on div "35 14 11 14 08 3 03" at bounding box center [295, 112] width 590 height 162
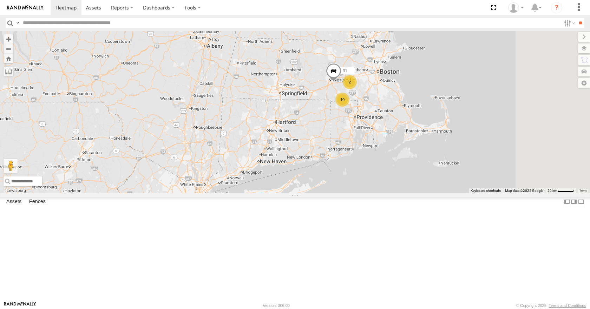
drag, startPoint x: 440, startPoint y: 122, endPoint x: 382, endPoint y: 149, distance: 64.6
click at [382, 149] on div "35 14 11 08 03 12 10 2 31" at bounding box center [295, 112] width 590 height 162
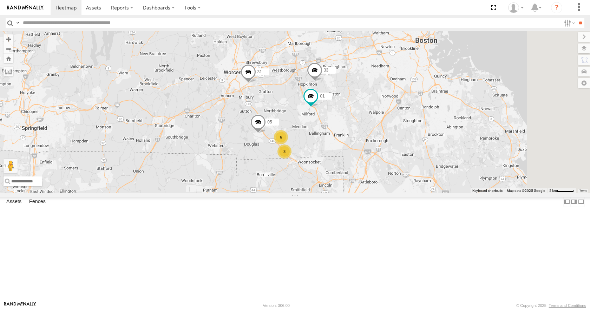
drag, startPoint x: 432, startPoint y: 143, endPoint x: 367, endPoint y: 156, distance: 66.5
click at [367, 156] on div "35 14 11 08 03 12 31 33 05 01 3 6" at bounding box center [295, 112] width 590 height 162
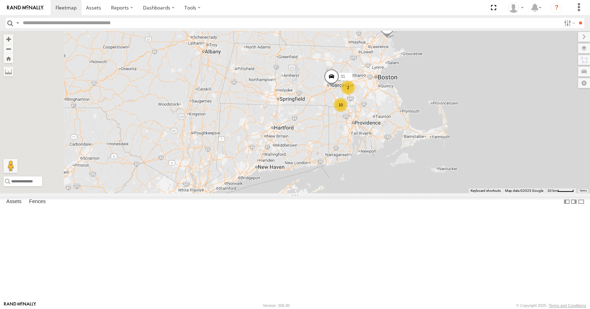
drag, startPoint x: 342, startPoint y: 214, endPoint x: 400, endPoint y: 196, distance: 60.7
click at [400, 193] on div "35 14 11 08 03 12 31 10 2" at bounding box center [295, 112] width 590 height 162
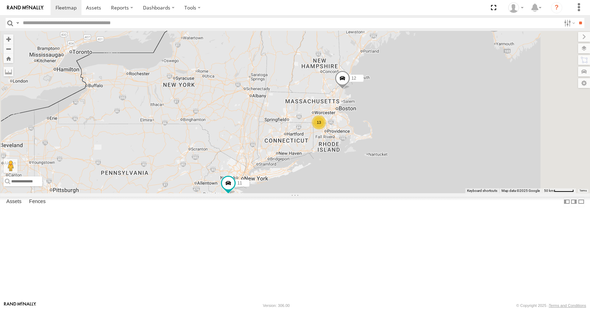
drag, startPoint x: 388, startPoint y: 203, endPoint x: 372, endPoint y: 193, distance: 18.7
click at [372, 193] on div "35 14 11 08 03 12 13" at bounding box center [295, 112] width 590 height 162
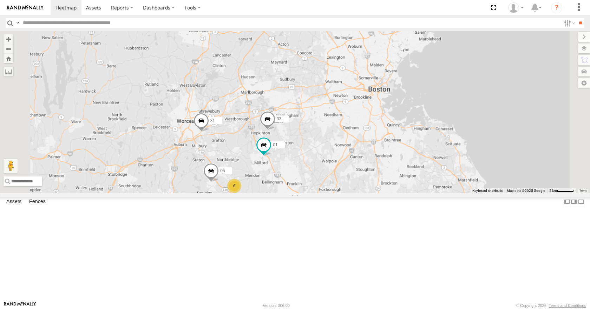
drag, startPoint x: 309, startPoint y: 215, endPoint x: 384, endPoint y: 161, distance: 92.8
click at [384, 161] on div "35 14 11 08 03 12 31 33 05 01 3 6" at bounding box center [295, 112] width 590 height 162
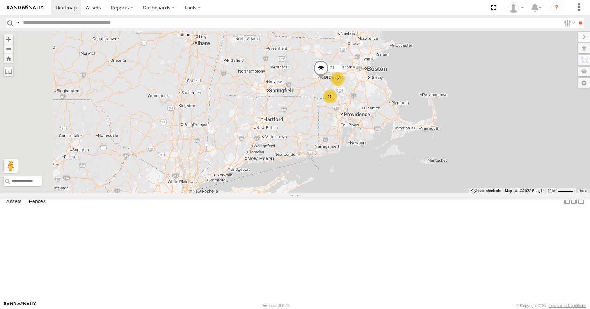
drag, startPoint x: 289, startPoint y: 216, endPoint x: 376, endPoint y: 167, distance: 99.5
click at [376, 167] on div "35 14 11 08 03 12 31 10 2" at bounding box center [295, 112] width 590 height 162
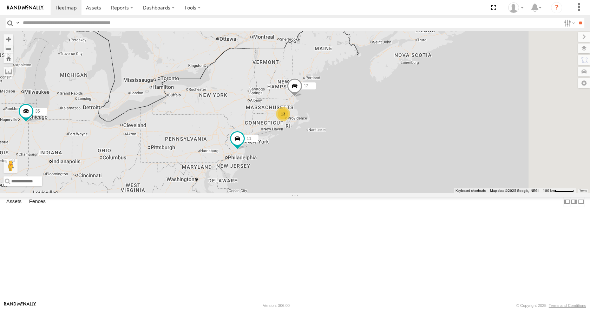
drag, startPoint x: 375, startPoint y: 168, endPoint x: 359, endPoint y: 173, distance: 17.0
click at [359, 173] on div "35 14 11 08 03 12 13 2" at bounding box center [295, 112] width 590 height 162
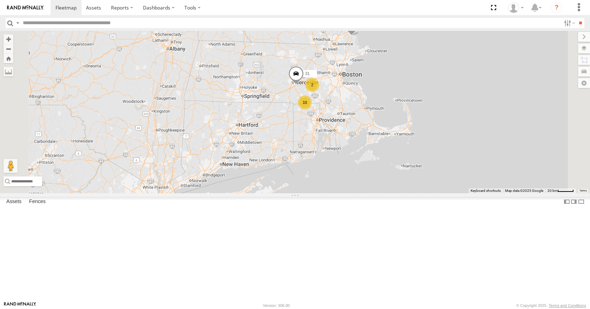
drag, startPoint x: 436, startPoint y: 178, endPoint x: 415, endPoint y: 162, distance: 25.8
click at [415, 162] on div "35 14 11 08 03 12 31 10 2" at bounding box center [295, 112] width 590 height 162
drag, startPoint x: 392, startPoint y: 182, endPoint x: 385, endPoint y: 206, distance: 25.4
click at [385, 193] on div "35 14 11 08 03 12 31 10 2" at bounding box center [295, 112] width 590 height 162
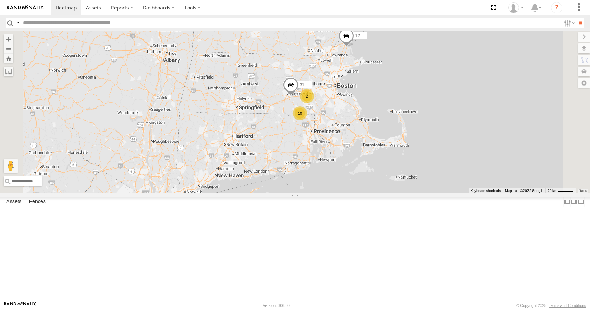
drag, startPoint x: 362, startPoint y: 180, endPoint x: 364, endPoint y: 168, distance: 12.5
click at [364, 168] on div "35 14 11 08 03 12 31 10 2" at bounding box center [295, 112] width 590 height 162
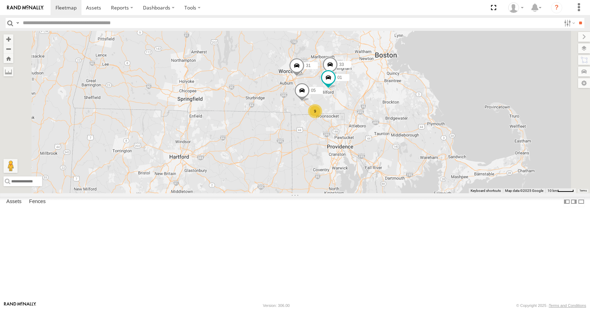
drag, startPoint x: 369, startPoint y: 164, endPoint x: 356, endPoint y: 170, distance: 14.8
click at [356, 170] on div "35 14 11 08 03 12 31 9 33 05 01" at bounding box center [295, 112] width 590 height 162
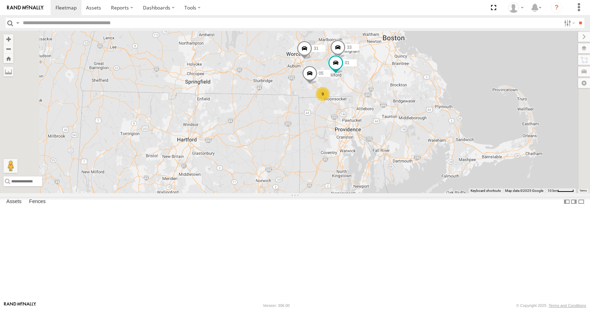
drag, startPoint x: 351, startPoint y: 163, endPoint x: 364, endPoint y: 143, distance: 23.6
click at [364, 143] on div "35 14 11 08 03 12 31 9 33 05 01" at bounding box center [295, 112] width 590 height 162
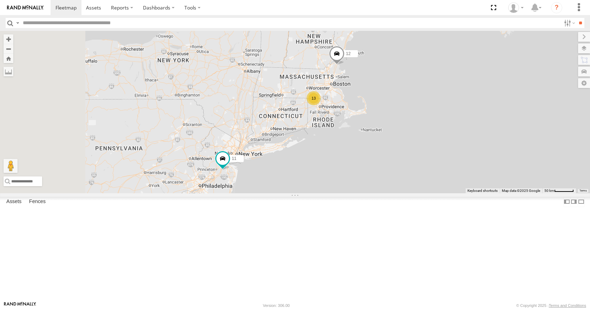
drag, startPoint x: 338, startPoint y: 156, endPoint x: 374, endPoint y: 145, distance: 37.5
click at [374, 145] on div "35 14 11 08 03 12 04 13" at bounding box center [295, 112] width 590 height 162
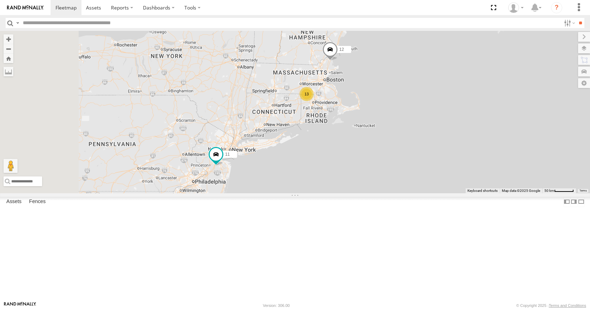
drag, startPoint x: 448, startPoint y: 176, endPoint x: 440, endPoint y: 172, distance: 8.5
click at [440, 172] on div "35 14 11 08 03 12 04 13" at bounding box center [295, 112] width 590 height 162
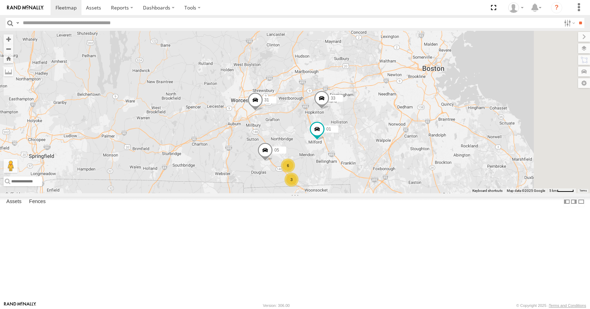
drag, startPoint x: 394, startPoint y: 106, endPoint x: 365, endPoint y: 159, distance: 60.4
click at [365, 159] on div "35 14 11 08 03 12 04 31 33 05 01 3 6" at bounding box center [295, 112] width 590 height 162
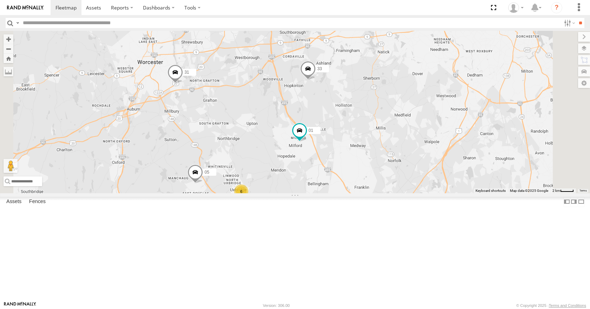
drag, startPoint x: 393, startPoint y: 181, endPoint x: 350, endPoint y: 154, distance: 50.5
click at [350, 154] on div "35 14 11 08 03 12 04 31 33 05 01 3 6" at bounding box center [295, 112] width 590 height 162
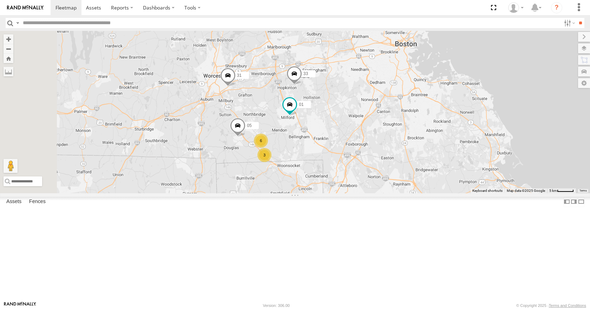
drag, startPoint x: 349, startPoint y: 154, endPoint x: 361, endPoint y: 146, distance: 13.9
click at [361, 146] on div "35 14 11 08 03 12 04 31 33 05 01 3 6" at bounding box center [295, 112] width 590 height 162
drag, startPoint x: 370, startPoint y: 114, endPoint x: 380, endPoint y: 113, distance: 9.5
click at [380, 113] on div "35 14 11 08 03 12 04 31 33 05 01 3 6" at bounding box center [295, 112] width 590 height 162
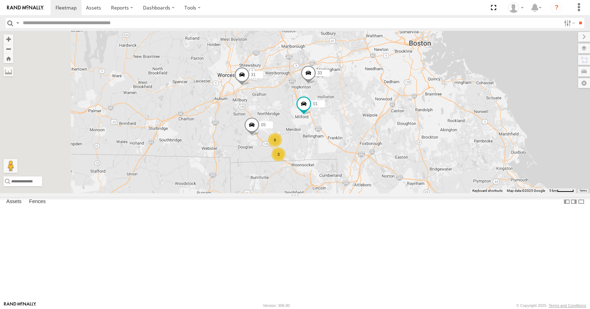
drag, startPoint x: 376, startPoint y: 91, endPoint x: 378, endPoint y: 106, distance: 14.9
click at [378, 106] on div "35 14 11 08 03 12 04 31 33 05 01 3 6" at bounding box center [295, 112] width 590 height 162
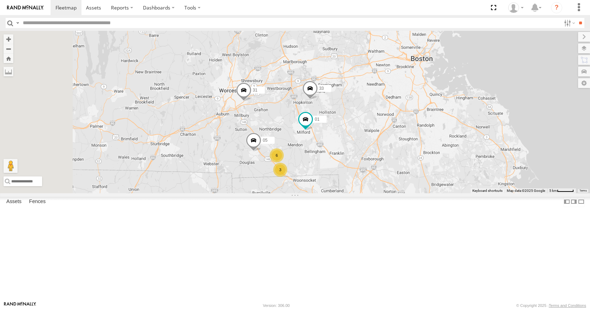
drag, startPoint x: 379, startPoint y: 88, endPoint x: 372, endPoint y: 93, distance: 8.5
click at [372, 93] on div "35 14 11 08 03 12 04 31 33 05 01 3 6" at bounding box center [295, 112] width 590 height 162
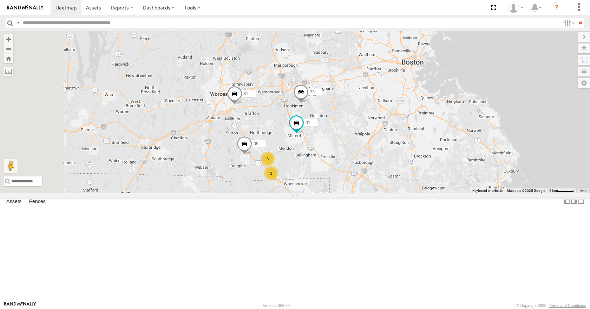
click at [400, 80] on div "35 14 11 08 03 12 04 31 33 05 01 3 6" at bounding box center [295, 112] width 590 height 162
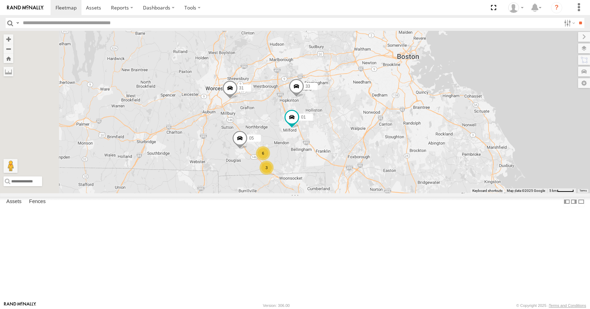
drag, startPoint x: 405, startPoint y: 68, endPoint x: 400, endPoint y: 61, distance: 8.9
click at [400, 61] on div "35 14 11 08 03 12 04 31 33 05 01 3 6" at bounding box center [295, 112] width 590 height 162
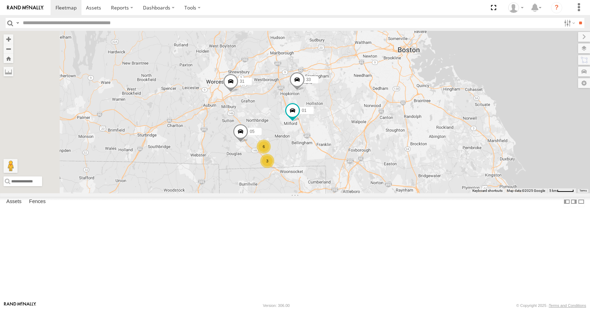
drag, startPoint x: 421, startPoint y: 68, endPoint x: 423, endPoint y: 62, distance: 6.6
click at [423, 62] on div "35 14 11 08 03 12 04 31 33 05 01 3 6" at bounding box center [295, 112] width 590 height 162
click at [419, 74] on div "35 14 11 08 03 12 04 31 33 05 01 3 6" at bounding box center [295, 112] width 590 height 162
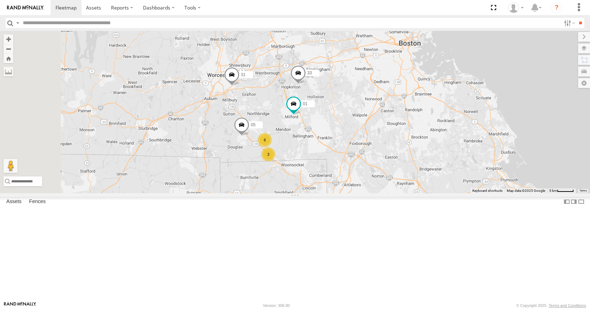
drag, startPoint x: 401, startPoint y: 82, endPoint x: 401, endPoint y: 77, distance: 4.9
click at [401, 77] on div "35 14 11 08 03 12 04 31 33 05 01 3 6" at bounding box center [295, 112] width 590 height 162
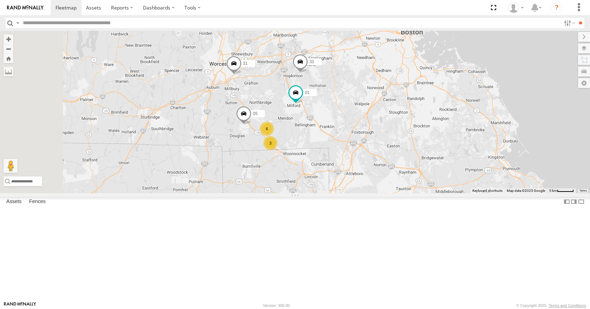
drag, startPoint x: 407, startPoint y: 102, endPoint x: 409, endPoint y: 89, distance: 13.2
click at [409, 89] on div "35 14 11 08 03 12 04 31 33 05 01 3 6" at bounding box center [295, 112] width 590 height 162
drag, startPoint x: 411, startPoint y: 105, endPoint x: 411, endPoint y: 109, distance: 4.6
click at [411, 109] on div "35 14 11 08 03 12 04 31 33 05 01 3 6" at bounding box center [295, 112] width 590 height 162
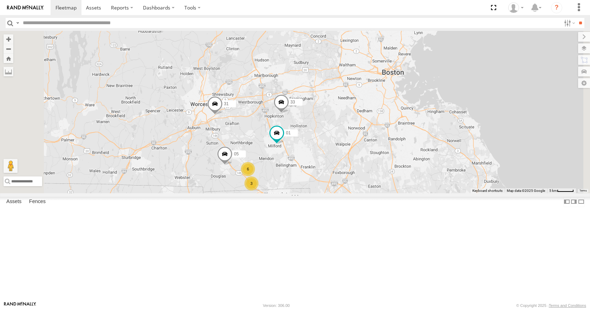
drag, startPoint x: 414, startPoint y: 121, endPoint x: 395, endPoint y: 159, distance: 42.4
click at [395, 159] on div "35 14 11 08 03 12 04 31 33 05 01 3 6" at bounding box center [295, 112] width 590 height 162
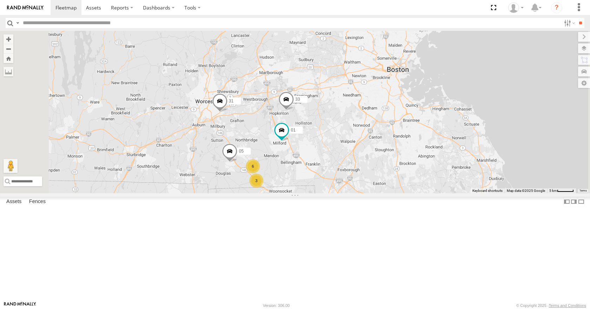
drag, startPoint x: 387, startPoint y: 142, endPoint x: 392, endPoint y: 139, distance: 5.3
click at [392, 139] on div "35 14 11 08 03 12 04 31 33 05 01 3 6" at bounding box center [295, 112] width 590 height 162
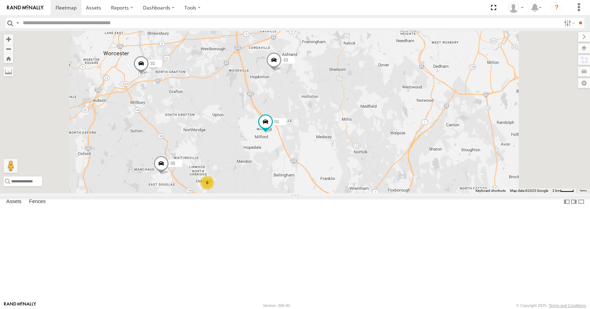
drag, startPoint x: 312, startPoint y: 197, endPoint x: 320, endPoint y: 189, distance: 10.9
click at [320, 189] on div "35 14 11 08 03 12 04 31 33 05 01 3 6" at bounding box center [295, 112] width 590 height 162
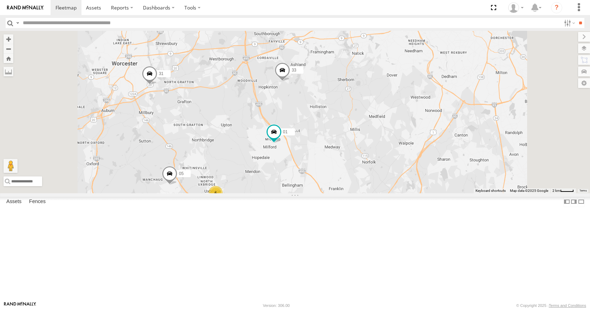
drag, startPoint x: 320, startPoint y: 149, endPoint x: 329, endPoint y: 161, distance: 14.8
click at [329, 161] on div "35 14 11 08 03 12 04 31 33 05 01 3 6" at bounding box center [295, 112] width 590 height 162
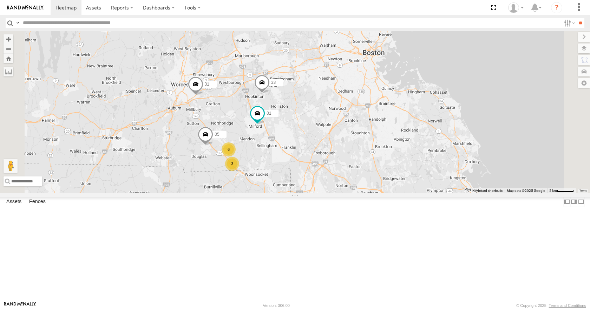
click at [327, 122] on div "35 14 11 08 03 12 04 31 33 05 01 3 6" at bounding box center [295, 112] width 590 height 162
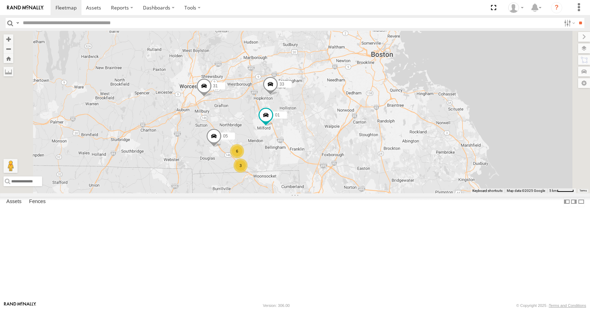
drag, startPoint x: 327, startPoint y: 108, endPoint x: 336, endPoint y: 109, distance: 8.8
click at [336, 109] on div "35 14 11 08 03 12 04 31 33 05 01 3 6" at bounding box center [295, 112] width 590 height 162
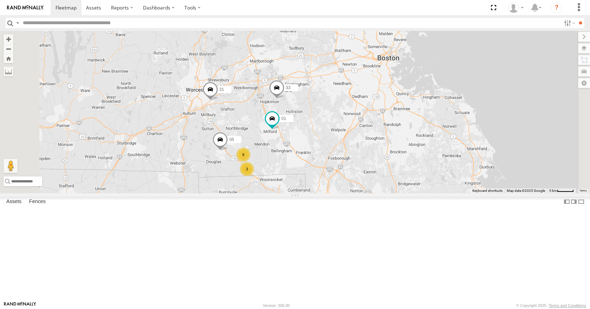
click at [342, 98] on div "35 14 11 08 03 12 04 31 33 05 01 3 6" at bounding box center [295, 112] width 590 height 162
drag, startPoint x: 393, startPoint y: 78, endPoint x: 384, endPoint y: 80, distance: 9.4
click at [384, 80] on div "35 14 11 08 03 12 04 31 33 05 01 3 6" at bounding box center [295, 112] width 590 height 162
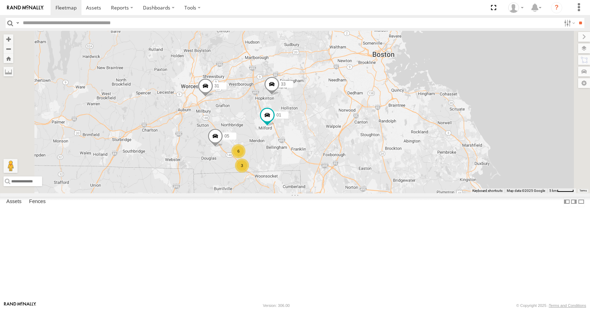
drag, startPoint x: 369, startPoint y: 62, endPoint x: 372, endPoint y: 56, distance: 6.3
click at [372, 56] on div "35 14 11 08 03 12 04 31 33 05 01 3 6" at bounding box center [295, 112] width 590 height 162
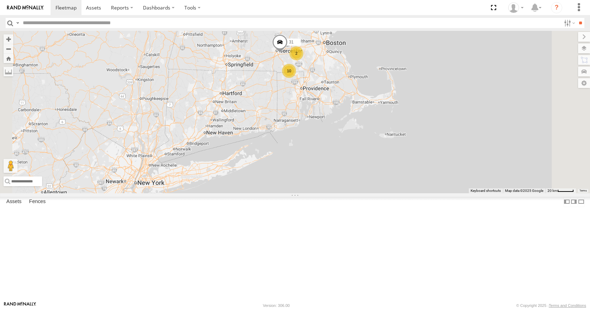
drag, startPoint x: 459, startPoint y: 61, endPoint x: 460, endPoint y: 137, distance: 75.5
click at [460, 137] on div "35 14 08 11 03 12 04 10 2 31" at bounding box center [295, 112] width 590 height 162
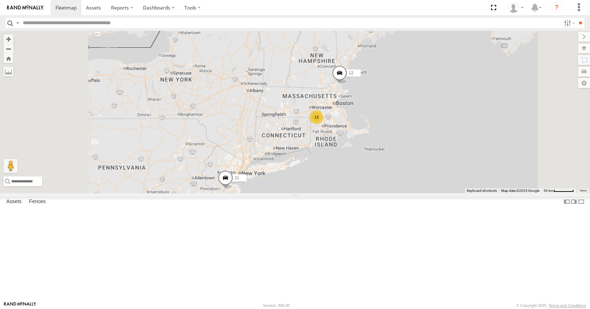
drag, startPoint x: 407, startPoint y: 253, endPoint x: 493, endPoint y: 100, distance: 175.5
click at [493, 100] on div "35 14 08 11 03 12 04 13" at bounding box center [295, 112] width 590 height 162
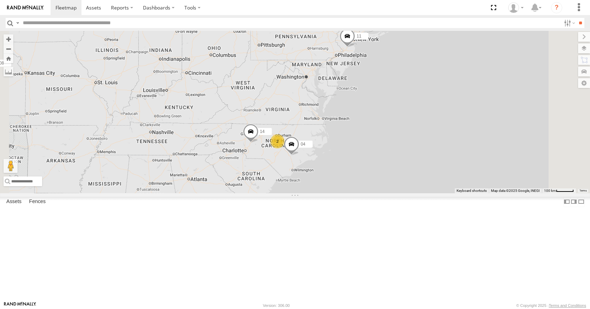
drag, startPoint x: 466, startPoint y: 136, endPoint x: 460, endPoint y: 161, distance: 26.3
click at [460, 161] on div "35 14 08 11 03 12 04 13 2" at bounding box center [295, 112] width 590 height 162
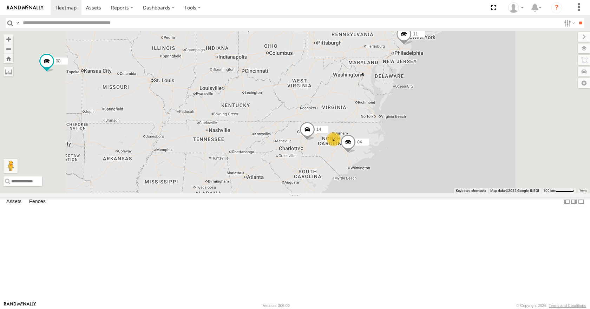
drag, startPoint x: 451, startPoint y: 188, endPoint x: 436, endPoint y: 117, distance: 72.5
click at [436, 117] on div "35 08 11 03 14 13 12 04 2" at bounding box center [295, 112] width 590 height 162
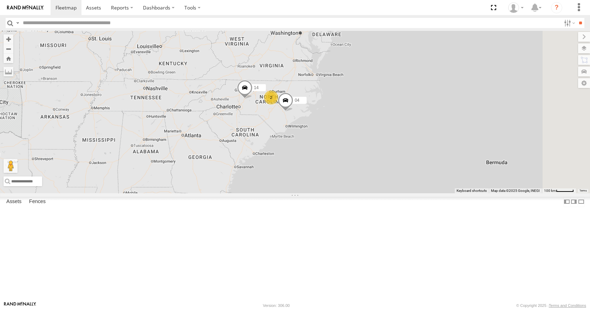
drag, startPoint x: 436, startPoint y: 117, endPoint x: 378, endPoint y: 93, distance: 62.9
click at [378, 93] on div "35 08 11 03 14 13 12 04 2" at bounding box center [295, 112] width 590 height 162
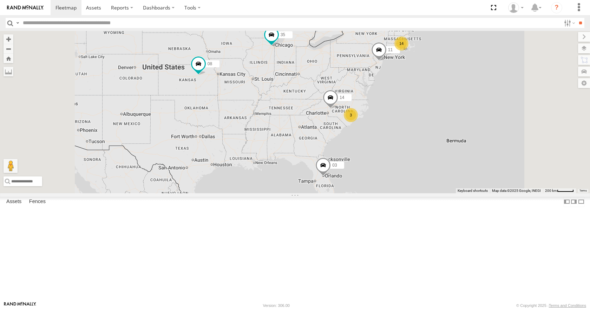
drag, startPoint x: 348, startPoint y: 166, endPoint x: 361, endPoint y: 157, distance: 15.1
click at [361, 157] on div "35 14 08 11 03 14 3" at bounding box center [295, 112] width 590 height 162
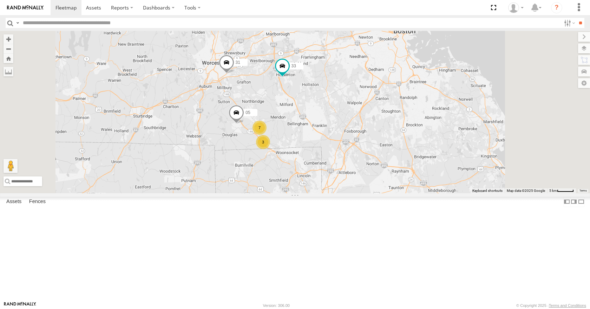
drag, startPoint x: 402, startPoint y: 150, endPoint x: 397, endPoint y: 148, distance: 6.0
click at [397, 148] on div "35 14 08 12 04 11 03 33 31 05 3 7" at bounding box center [295, 112] width 590 height 162
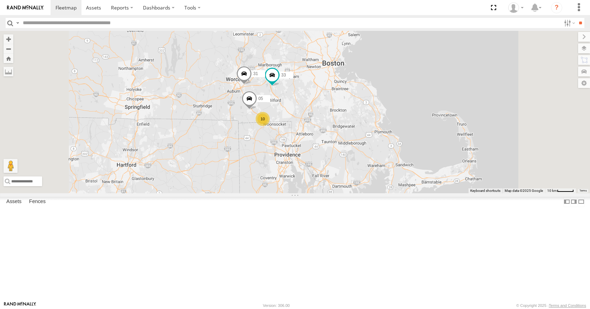
drag, startPoint x: 377, startPoint y: 155, endPoint x: 358, endPoint y: 150, distance: 19.8
click at [358, 150] on div "35 14 08 12 04 11 03 33 31 05 10" at bounding box center [295, 112] width 590 height 162
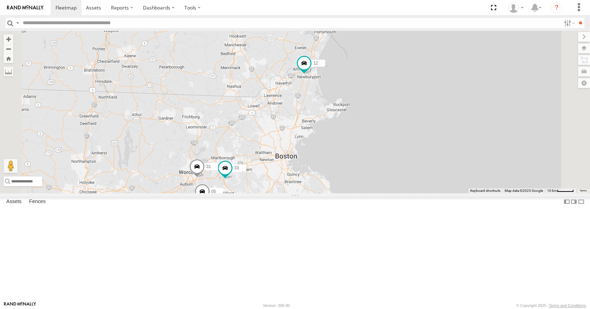
drag, startPoint x: 401, startPoint y: 80, endPoint x: 368, endPoint y: 178, distance: 102.8
click at [368, 178] on div "35 14 08 12 04 11 03 33 31 05 10" at bounding box center [295, 112] width 590 height 162
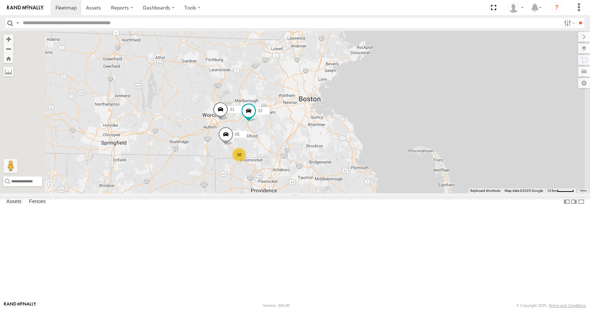
drag, startPoint x: 342, startPoint y: 206, endPoint x: 364, endPoint y: 149, distance: 60.7
click at [364, 149] on div "35 14 08 12 04 11 03 33 31 05 10" at bounding box center [295, 112] width 590 height 162
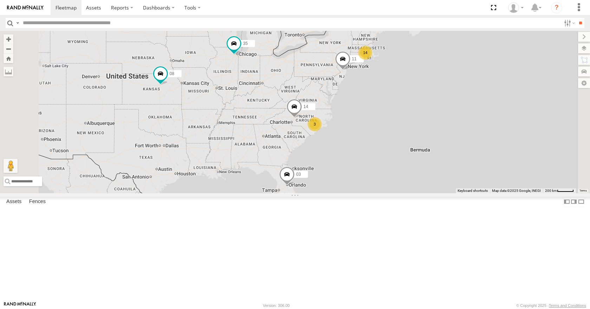
drag, startPoint x: 458, startPoint y: 100, endPoint x: 424, endPoint y: 103, distance: 34.2
click at [424, 103] on div "14 35 14 08 3 11 03" at bounding box center [295, 112] width 590 height 162
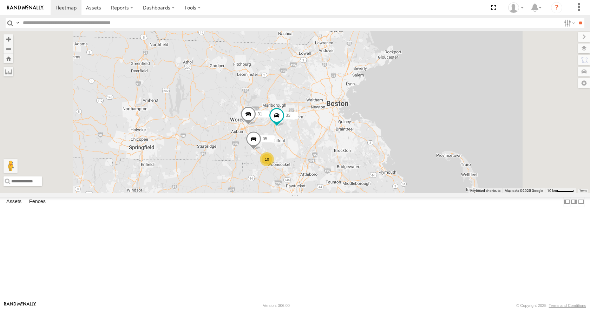
drag, startPoint x: 433, startPoint y: 98, endPoint x: 431, endPoint y: 128, distance: 30.3
click at [431, 128] on div "35 14 08 11 03 10 33 12 05 31" at bounding box center [295, 112] width 590 height 162
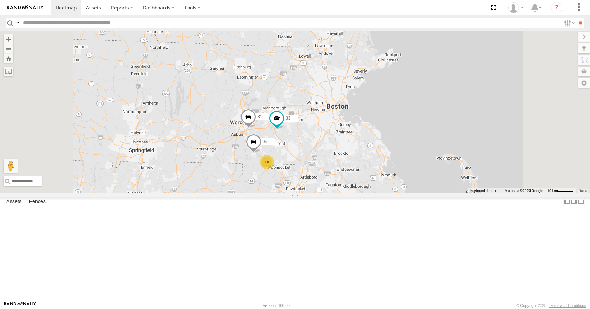
drag, startPoint x: 423, startPoint y: 94, endPoint x: 423, endPoint y: 110, distance: 15.8
click at [423, 110] on div "35 14 08 11 03 10 33 12 05 31" at bounding box center [295, 112] width 590 height 162
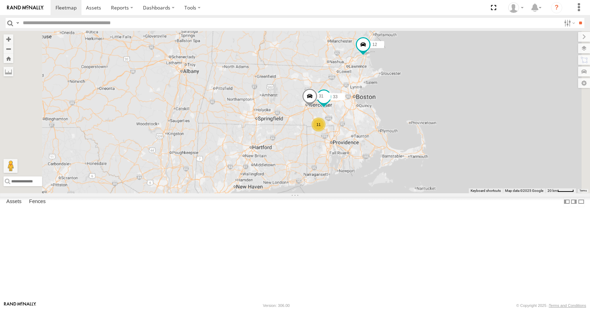
drag, startPoint x: 437, startPoint y: 138, endPoint x: 451, endPoint y: 126, distance: 18.5
click at [451, 126] on div "35 14 08 11 03 33 12 31 11" at bounding box center [295, 112] width 590 height 162
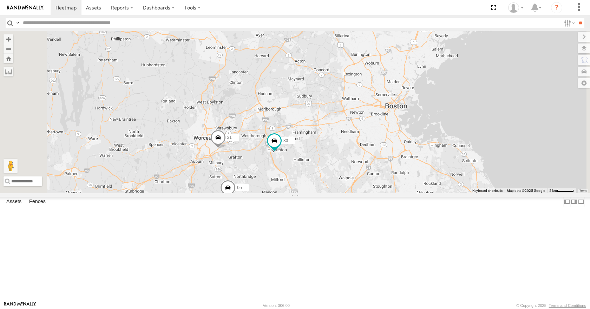
drag, startPoint x: 434, startPoint y: 132, endPoint x: 415, endPoint y: 142, distance: 21.7
click at [415, 142] on div "35 14 08 11 03 33 12 31 3 7 05" at bounding box center [295, 112] width 590 height 162
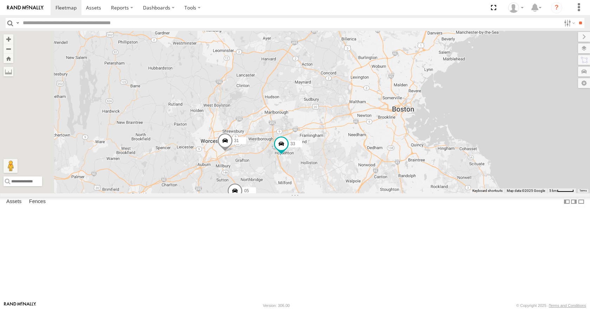
drag, startPoint x: 412, startPoint y: 110, endPoint x: 423, endPoint y: 114, distance: 11.9
click at [423, 114] on div "35 14 08 11 03 33 12 31 3 7 05" at bounding box center [295, 112] width 590 height 162
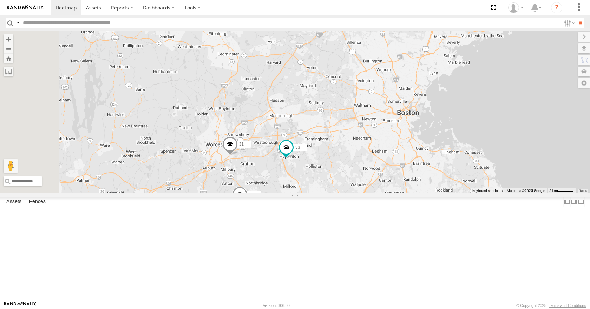
click at [438, 81] on div "35 14 08 11 03 33 12 31 3 7 05" at bounding box center [295, 112] width 590 height 162
drag, startPoint x: 431, startPoint y: 58, endPoint x: 431, endPoint y: 66, distance: 7.7
click at [431, 66] on div "35 14 08 11 03 33 12 31 3 7 05" at bounding box center [295, 112] width 590 height 162
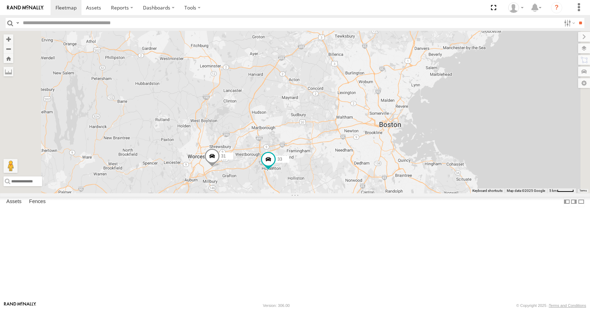
drag, startPoint x: 473, startPoint y: 40, endPoint x: 455, endPoint y: 46, distance: 19.4
click at [455, 46] on div "35 14 08 11 03 33 12 31 3 7 05" at bounding box center [295, 112] width 590 height 162
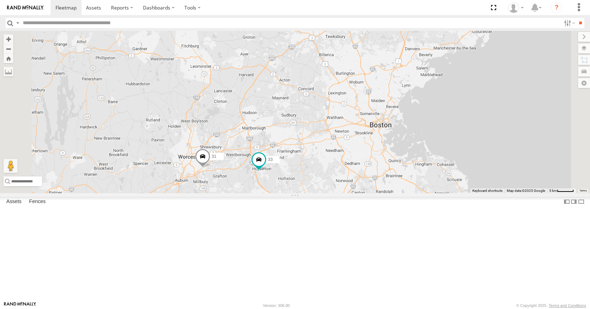
drag, startPoint x: 500, startPoint y: 41, endPoint x: 490, endPoint y: 41, distance: 10.2
click at [490, 41] on div "35 14 08 11 03 33 12 31 3 7 05" at bounding box center [295, 112] width 590 height 162
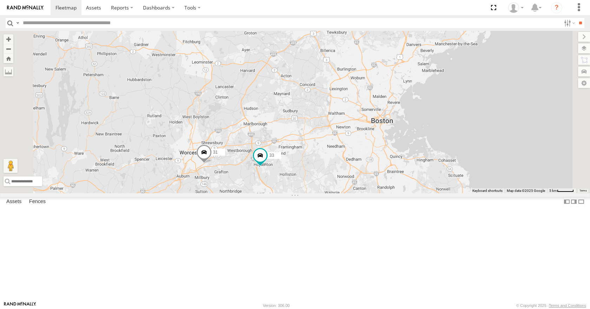
drag, startPoint x: 487, startPoint y: 60, endPoint x: 489, endPoint y: 55, distance: 5.0
click at [489, 55] on div "35 14 08 11 03 33 12 31 3 7 05" at bounding box center [295, 112] width 590 height 162
drag, startPoint x: 486, startPoint y: 43, endPoint x: 480, endPoint y: 45, distance: 6.5
click at [480, 45] on div "35 14 08 11 03 33 12 31 3 7 05" at bounding box center [295, 112] width 590 height 162
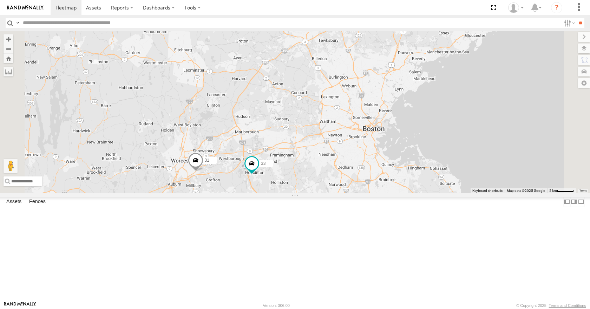
drag, startPoint x: 512, startPoint y: 43, endPoint x: 508, endPoint y: 50, distance: 8.2
click at [508, 50] on div "35 14 08 11 03 33 12 31 3 7 05" at bounding box center [295, 112] width 590 height 162
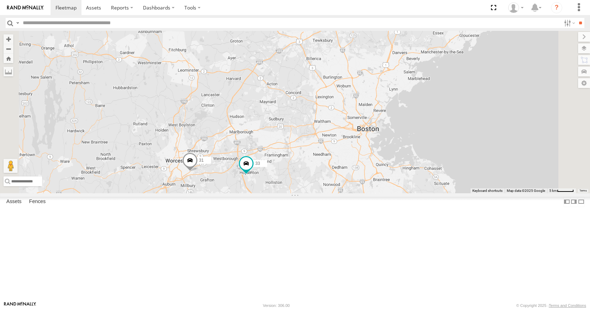
drag, startPoint x: 504, startPoint y: 62, endPoint x: 498, endPoint y: 62, distance: 6.3
click at [498, 62] on div "35 14 08 11 03 33 12 31 3 7 05" at bounding box center [295, 112] width 590 height 162
drag, startPoint x: 498, startPoint y: 54, endPoint x: 494, endPoint y: 52, distance: 4.8
click at [494, 52] on div "35 14 08 11 03 33 12 31 3 7 05" at bounding box center [295, 112] width 590 height 162
drag, startPoint x: 471, startPoint y: 52, endPoint x: 479, endPoint y: 51, distance: 8.2
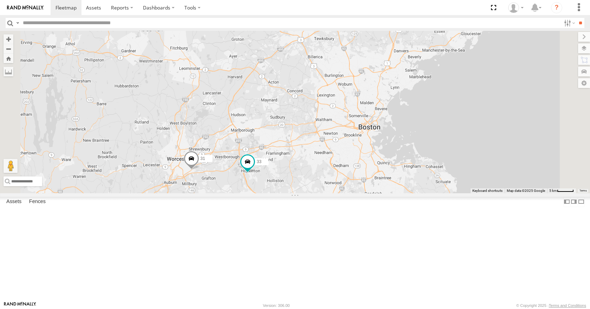
click at [479, 51] on div "35 14 08 11 03 33 12 31 3 7 05" at bounding box center [295, 112] width 590 height 162
click at [493, 50] on div "35 14 08 11 03 33 12 31 3 7 05" at bounding box center [295, 112] width 590 height 162
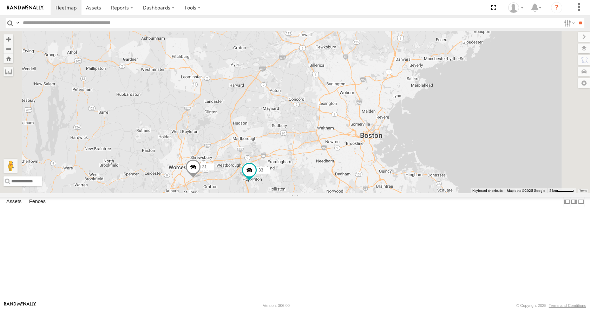
drag, startPoint x: 489, startPoint y: 63, endPoint x: 489, endPoint y: 72, distance: 8.4
click at [489, 72] on div "35 14 08 11 03 33 12 31 3 7 05" at bounding box center [295, 112] width 590 height 162
click at [489, 55] on div "35 14 08 11 03 33 12 31 3 7 05" at bounding box center [295, 112] width 590 height 162
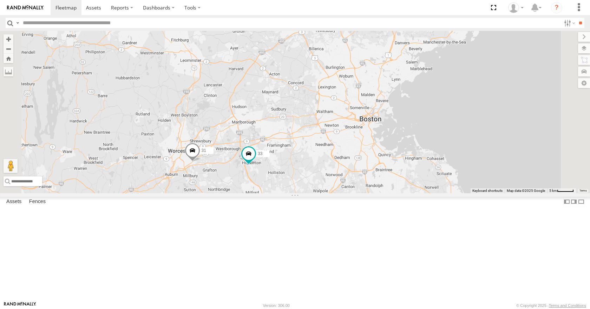
drag, startPoint x: 474, startPoint y: 99, endPoint x: 474, endPoint y: 80, distance: 19.0
click at [474, 80] on div "35 14 08 11 03 33 12 31 3 7 05" at bounding box center [295, 112] width 590 height 162
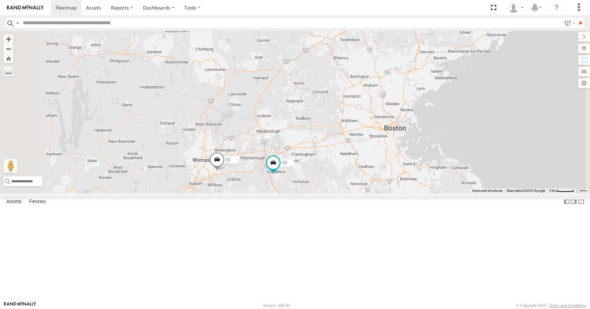
drag, startPoint x: 417, startPoint y: 118, endPoint x: 410, endPoint y: 174, distance: 56.2
click at [410, 174] on div "35 14 08 11 03 33 12 31 05 3 7" at bounding box center [295, 112] width 590 height 162
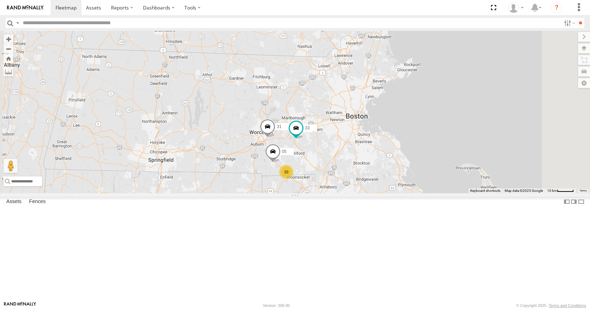
drag, startPoint x: 410, startPoint y: 161, endPoint x: 408, endPoint y: 149, distance: 12.1
click at [408, 149] on div "35 14 08 11 03 33 12 31 05 10" at bounding box center [295, 112] width 590 height 162
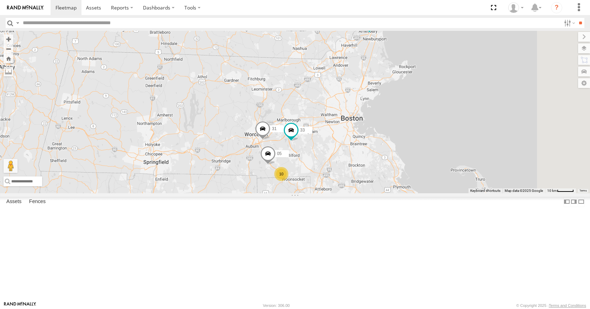
drag, startPoint x: 413, startPoint y: 135, endPoint x: 407, endPoint y: 137, distance: 6.0
click at [407, 137] on div "35 14 08 11 03 33 12 31 05 10" at bounding box center [295, 112] width 590 height 162
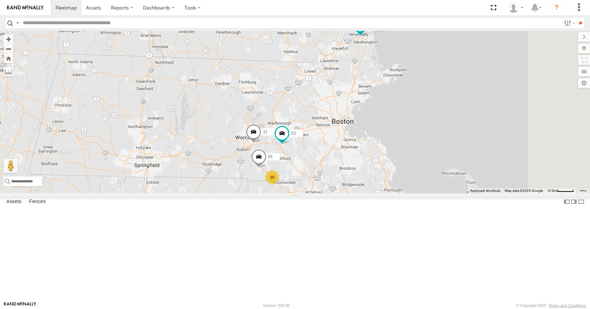
drag, startPoint x: 419, startPoint y: 129, endPoint x: 412, endPoint y: 131, distance: 7.0
click at [412, 131] on div "35 14 08 11 03 33 12 31 05 10" at bounding box center [295, 112] width 590 height 162
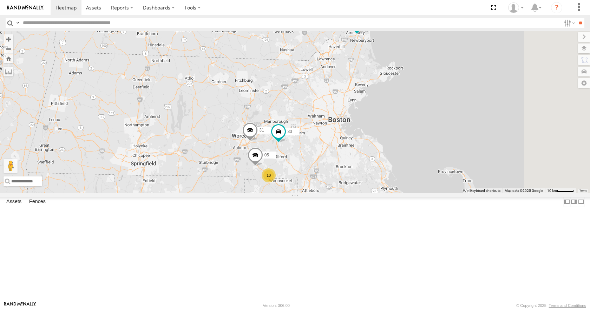
click at [413, 111] on div "35 14 08 11 03 33 12 31 05 10" at bounding box center [295, 112] width 590 height 162
click at [420, 96] on div "35 14 08 11 03 33 12 31 05 10" at bounding box center [295, 112] width 590 height 162
click at [420, 90] on div "35 14 08 11 03 33 12 31 05 10" at bounding box center [295, 112] width 590 height 162
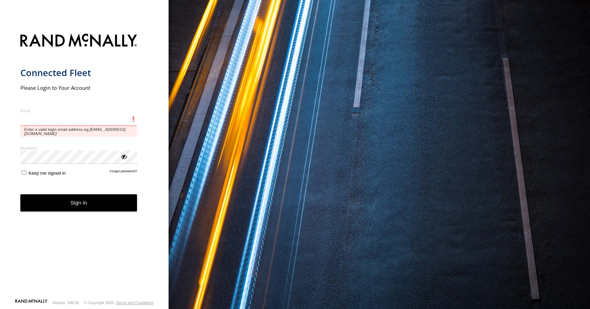
type input "**********"
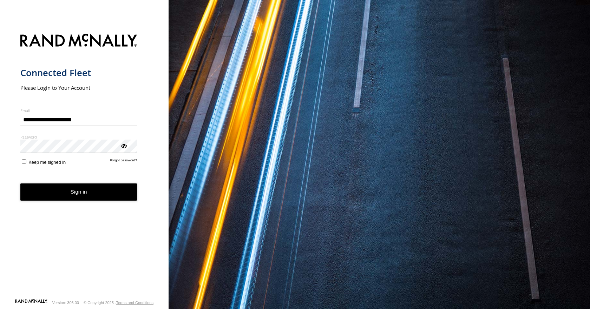
click at [76, 202] on form "**********" at bounding box center [84, 164] width 128 height 269
click at [80, 191] on button "Sign in" at bounding box center [78, 192] width 117 height 17
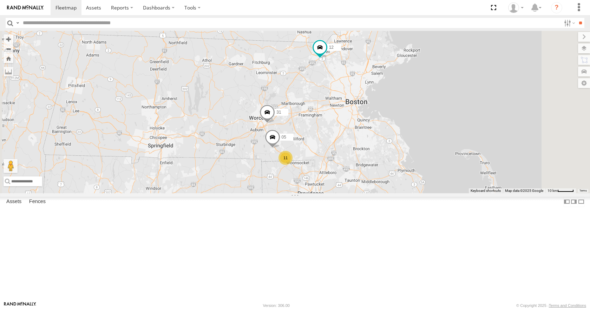
drag, startPoint x: 495, startPoint y: 42, endPoint x: 431, endPoint y: 155, distance: 129.6
click at [431, 155] on div "35 08 03 14 11 12 11 05 31" at bounding box center [295, 112] width 590 height 162
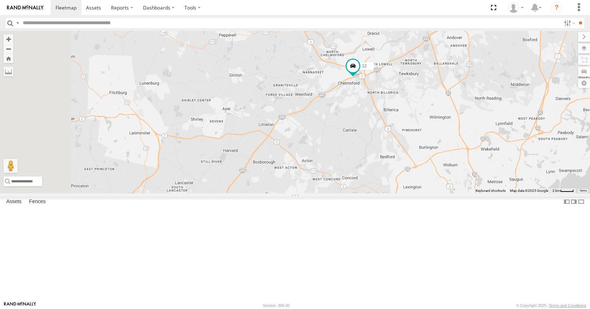
drag, startPoint x: 349, startPoint y: 117, endPoint x: 402, endPoint y: 145, distance: 60.5
click at [402, 145] on div "35 08 03 14 11 12 05 31" at bounding box center [295, 112] width 590 height 162
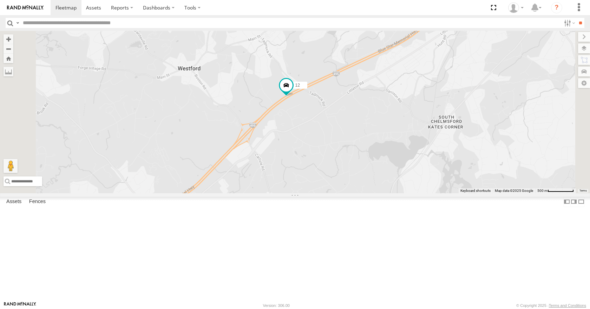
drag, startPoint x: 407, startPoint y: 128, endPoint x: 387, endPoint y: 154, distance: 32.7
click at [387, 154] on div "35 08 03 14 11 12 05 31" at bounding box center [295, 112] width 590 height 162
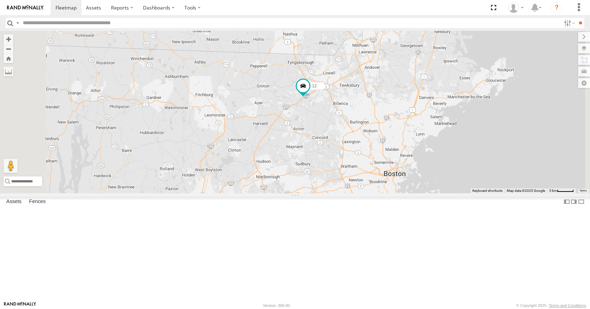
drag, startPoint x: 309, startPoint y: 223, endPoint x: 361, endPoint y: 146, distance: 92.9
click at [361, 146] on div "35 08 03 14 11 12 05 31" at bounding box center [295, 112] width 590 height 162
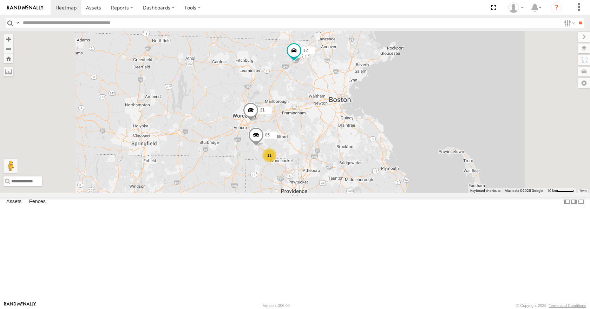
drag, startPoint x: 359, startPoint y: 148, endPoint x: 366, endPoint y: 102, distance: 46.2
click at [366, 102] on div "35 08 03 14 11 12 05 31 11" at bounding box center [295, 112] width 590 height 162
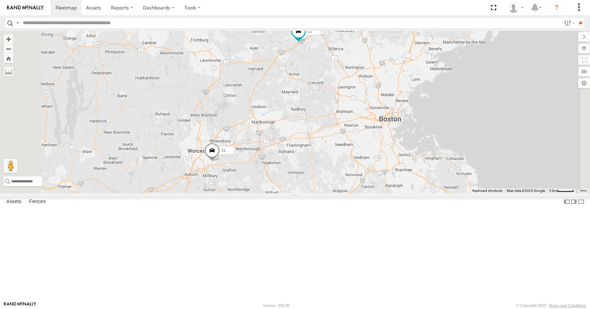
drag, startPoint x: 387, startPoint y: 146, endPoint x: 396, endPoint y: 186, distance: 41.1
click at [396, 186] on div "35 08 03 14 11 12 05 31 3 8" at bounding box center [295, 112] width 590 height 162
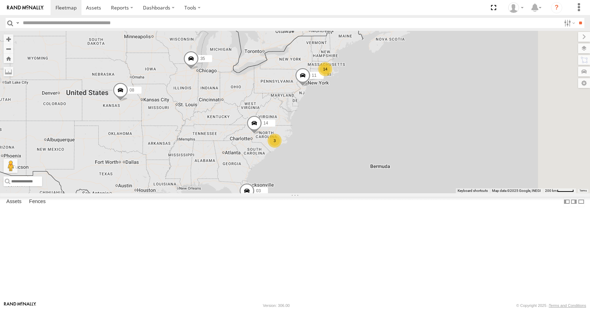
drag, startPoint x: 408, startPoint y: 141, endPoint x: 325, endPoint y: 165, distance: 86.1
click at [325, 165] on div "14 35 14 08 3 11 03" at bounding box center [295, 112] width 590 height 162
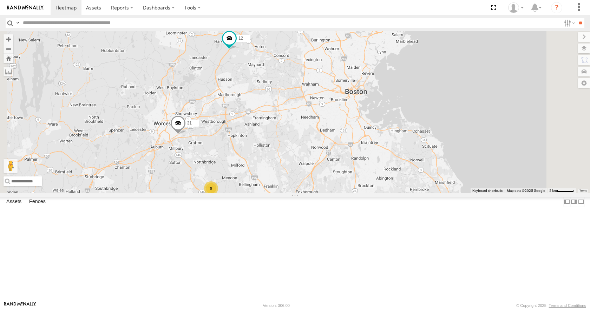
drag, startPoint x: 410, startPoint y: 118, endPoint x: 390, endPoint y: 134, distance: 25.7
click at [390, 134] on div "35 14 08 11 03 12 31 3 9" at bounding box center [295, 112] width 590 height 162
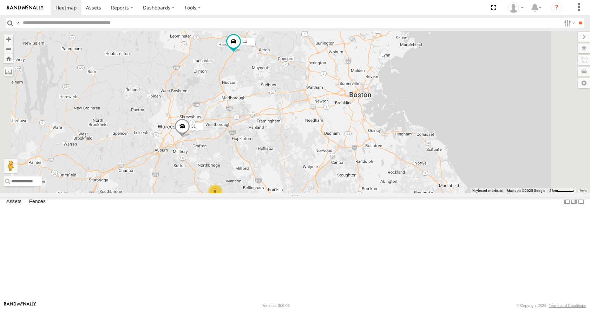
drag, startPoint x: 384, startPoint y: 89, endPoint x: 389, endPoint y: 92, distance: 6.4
click at [389, 92] on div "35 14 08 11 03 12 31 3 9" at bounding box center [295, 112] width 590 height 162
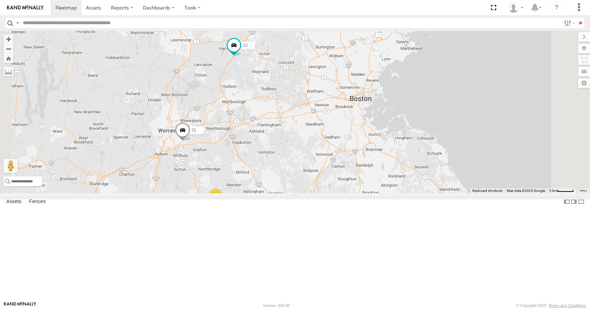
drag, startPoint x: 396, startPoint y: 67, endPoint x: 396, endPoint y: 72, distance: 4.6
click at [396, 72] on div "35 14 08 11 03 12 31 3 9" at bounding box center [295, 112] width 590 height 162
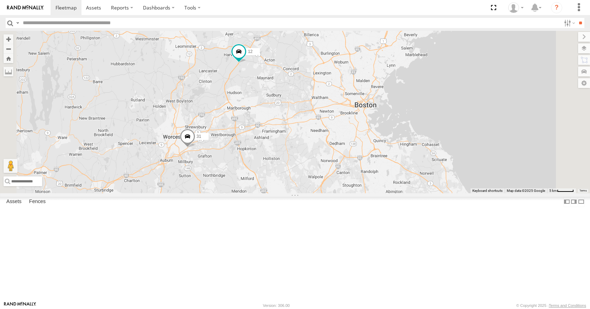
drag, startPoint x: 400, startPoint y: 57, endPoint x: 407, endPoint y: 62, distance: 8.8
click at [407, 62] on div "35 14 08 11 03 12 31 3 9" at bounding box center [295, 112] width 590 height 162
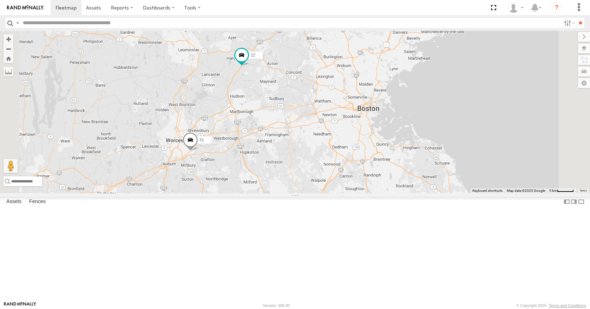
click at [435, 50] on div "35 14 08 11 03 12 31 3 9" at bounding box center [295, 112] width 590 height 162
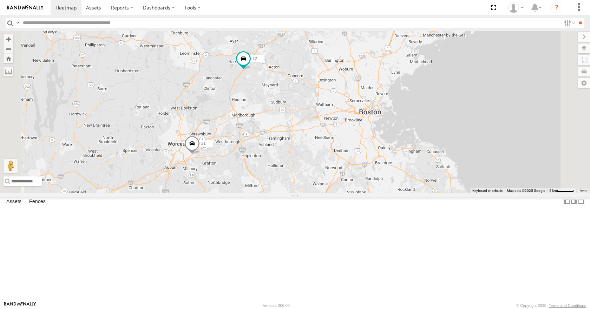
drag, startPoint x: 426, startPoint y: 37, endPoint x: 427, endPoint y: 40, distance: 3.7
click at [427, 40] on div "35 14 08 11 03 12 31 3 9" at bounding box center [295, 112] width 590 height 162
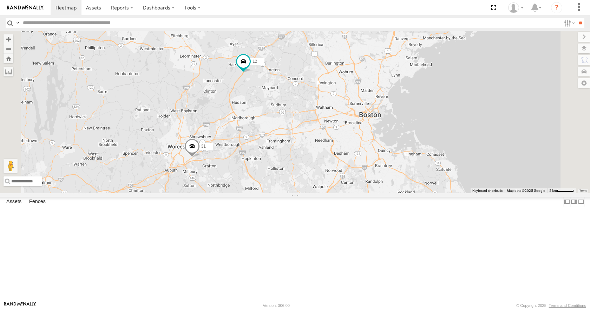
drag, startPoint x: 424, startPoint y: 32, endPoint x: 424, endPoint y: 35, distance: 3.5
click at [424, 35] on div "35 14 08 11 03 12 31 3 9" at bounding box center [295, 112] width 590 height 162
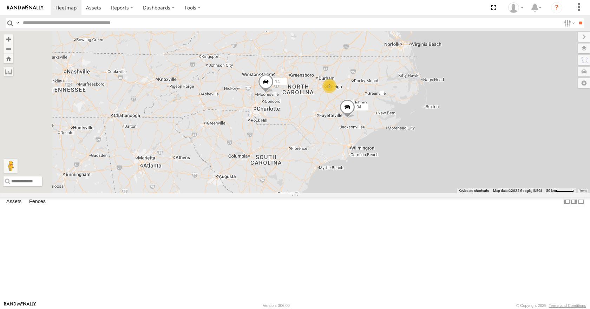
drag, startPoint x: 408, startPoint y: 130, endPoint x: 405, endPoint y: 172, distance: 42.0
click at [405, 172] on div "35 14 08 12 05 04 11 31 03 2" at bounding box center [295, 112] width 590 height 162
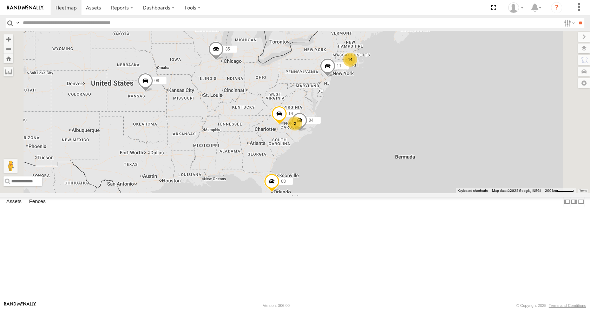
drag, startPoint x: 407, startPoint y: 120, endPoint x: 360, endPoint y: 133, distance: 49.2
click at [360, 133] on div "14 35 14 08 04 11 2 03" at bounding box center [295, 112] width 590 height 162
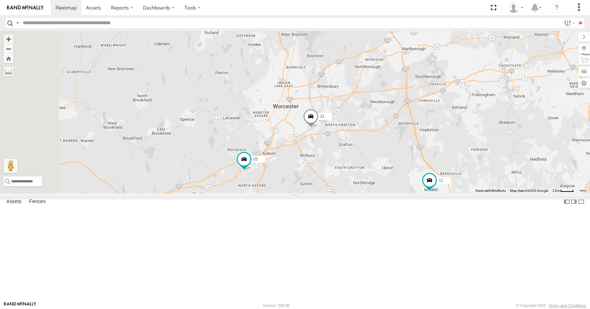
drag, startPoint x: 444, startPoint y: 150, endPoint x: 432, endPoint y: 212, distance: 62.8
click at [432, 193] on div "35 14 08 11 03 12 05 31 3 8" at bounding box center [295, 112] width 590 height 162
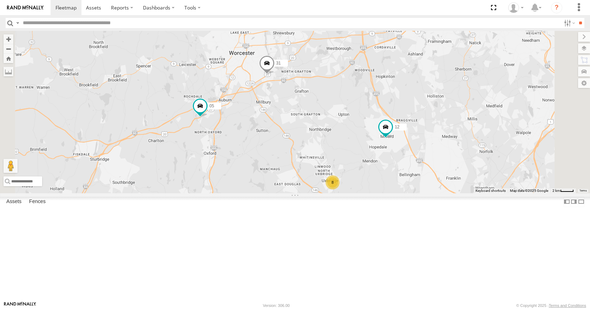
drag, startPoint x: 376, startPoint y: 207, endPoint x: 337, endPoint y: 148, distance: 70.9
click at [337, 148] on div "35 14 08 11 03 12 05 31 8" at bounding box center [295, 112] width 590 height 162
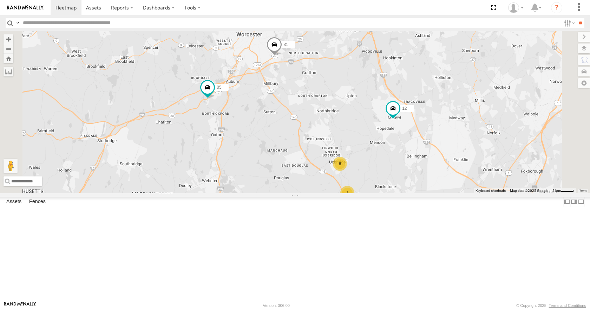
drag, startPoint x: 355, startPoint y: 142, endPoint x: 363, endPoint y: 128, distance: 16.0
click at [363, 128] on div "35 14 08 11 03 12 05 31 8 3" at bounding box center [295, 112] width 590 height 162
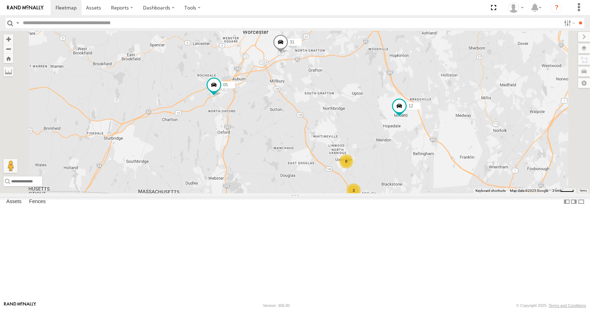
drag, startPoint x: 359, startPoint y: 128, endPoint x: 366, endPoint y: 126, distance: 7.7
click at [366, 126] on div "35 14 08 11 03 12 05 31 8 3" at bounding box center [295, 112] width 590 height 162
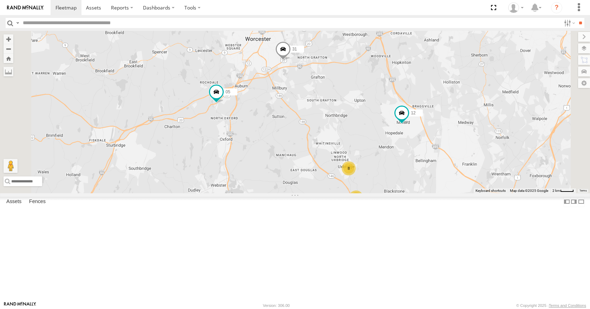
drag, startPoint x: 360, startPoint y: 129, endPoint x: 364, endPoint y: 141, distance: 13.1
click at [364, 139] on div "35 14 08 11 03 12 05 31 8 3" at bounding box center [295, 112] width 590 height 162
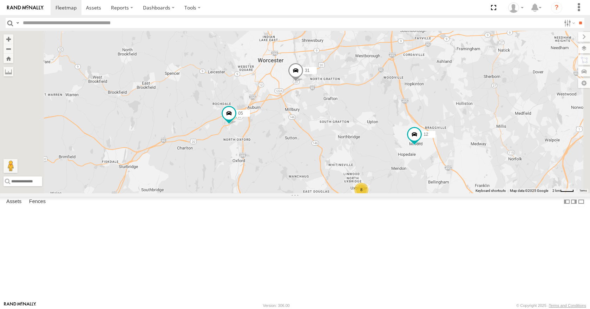
drag, startPoint x: 365, startPoint y: 152, endPoint x: 376, endPoint y: 171, distance: 22.4
click at [376, 171] on div "35 14 08 11 03 12 05 31 8 3" at bounding box center [295, 112] width 590 height 162
click at [380, 161] on div "35 14 08 11 03 12 05 31 8 3" at bounding box center [295, 112] width 590 height 162
drag, startPoint x: 380, startPoint y: 177, endPoint x: 380, endPoint y: 191, distance: 13.7
click at [380, 191] on div "35 14 08 11 03 12 05 31 8 3" at bounding box center [295, 112] width 590 height 162
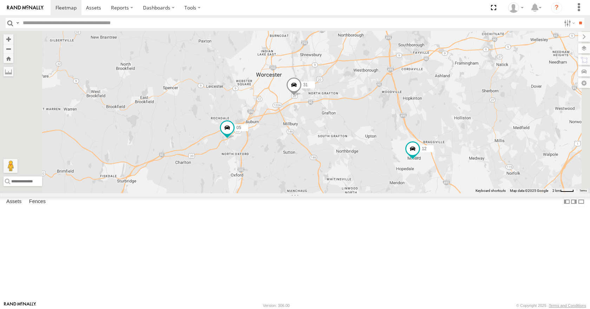
click at [379, 171] on div "35 14 08 11 03 12 05 31 8 3" at bounding box center [295, 112] width 590 height 162
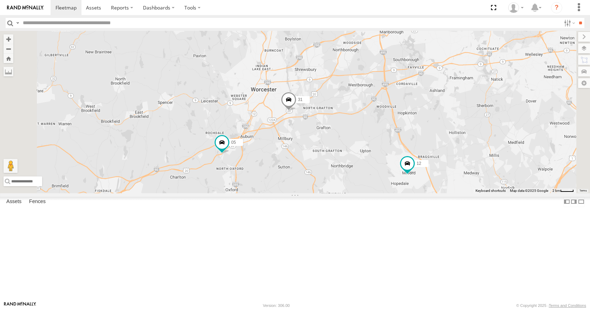
drag, startPoint x: 378, startPoint y: 188, endPoint x: 374, endPoint y: 199, distance: 12.0
click at [374, 193] on div "35 14 08 11 03 12 05 31 8 3" at bounding box center [295, 112] width 590 height 162
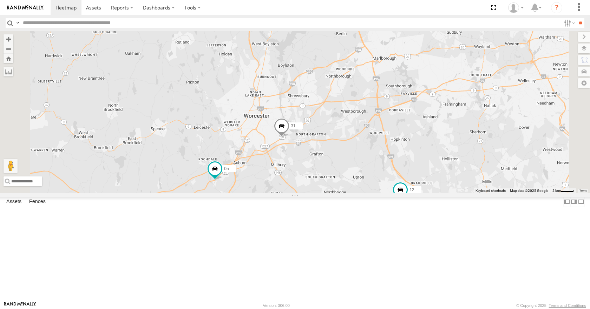
drag, startPoint x: 369, startPoint y: 187, endPoint x: 367, endPoint y: 196, distance: 9.0
click at [367, 193] on div "35 14 08 11 03 12 05 31 8 3" at bounding box center [295, 112] width 590 height 162
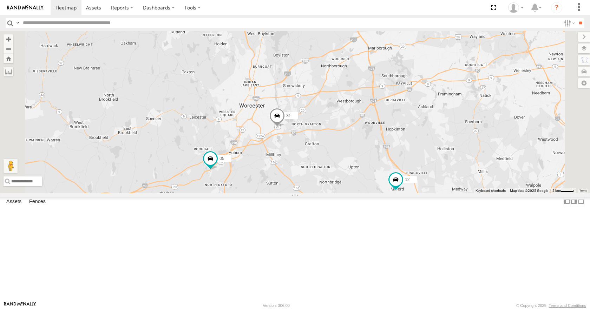
drag, startPoint x: 368, startPoint y: 227, endPoint x: 368, endPoint y: 195, distance: 32.0
click at [368, 193] on div "35 14 08 11 03 12 05 31 8 3" at bounding box center [295, 112] width 590 height 162
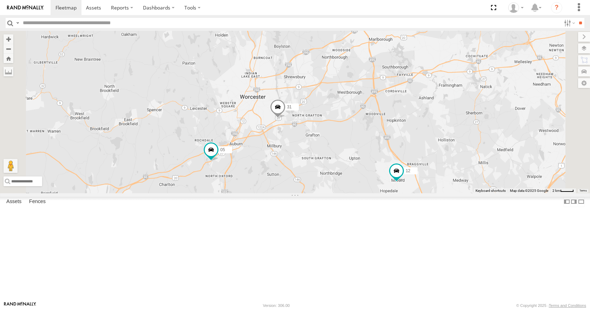
drag, startPoint x: 359, startPoint y: 212, endPoint x: 360, endPoint y: 204, distance: 8.5
click at [360, 193] on div "35 14 08 11 03 12 05 31 8 3" at bounding box center [295, 112] width 590 height 162
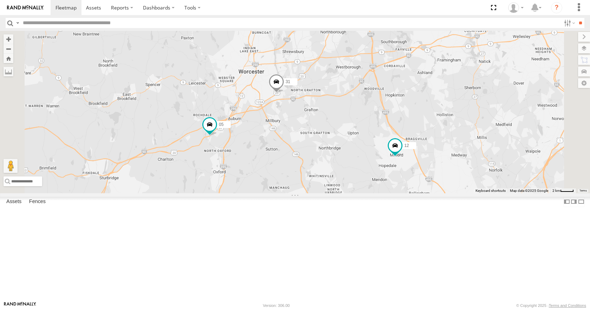
drag, startPoint x: 359, startPoint y: 175, endPoint x: 358, endPoint y: 169, distance: 5.7
click at [358, 171] on div "35 14 08 11 03 12 05 31 8 3" at bounding box center [295, 112] width 590 height 162
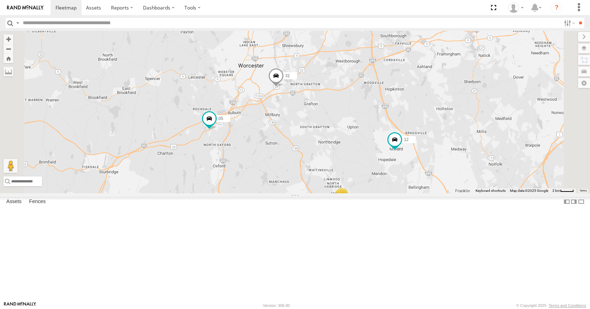
drag, startPoint x: 360, startPoint y: 179, endPoint x: 357, endPoint y: 177, distance: 4.0
click at [357, 177] on div "35 14 08 11 03 12 05 31 8 3" at bounding box center [295, 112] width 590 height 162
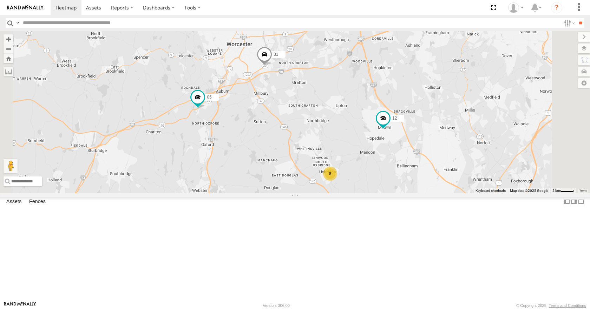
drag, startPoint x: 357, startPoint y: 158, endPoint x: 347, endPoint y: 140, distance: 20.6
click at [347, 140] on div "35 14 08 11 03 12 05 31 8 3" at bounding box center [295, 112] width 590 height 162
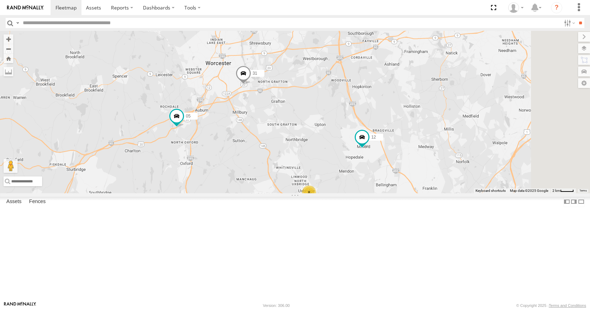
drag, startPoint x: 351, startPoint y: 138, endPoint x: 329, endPoint y: 158, distance: 29.3
click at [329, 158] on div "35 14 08 11 03 12 05 31 8 3" at bounding box center [295, 112] width 590 height 162
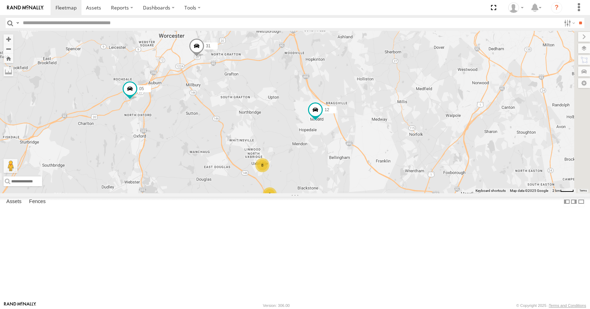
drag, startPoint x: 410, startPoint y: 209, endPoint x: 361, endPoint y: 181, distance: 56.3
click at [361, 181] on div "35 14 08 11 03 12 05 31 8 3" at bounding box center [295, 112] width 590 height 162
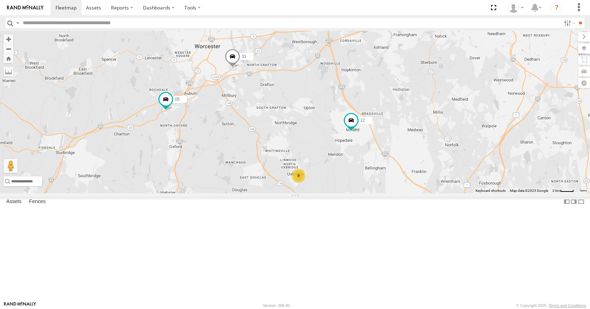
drag, startPoint x: 361, startPoint y: 139, endPoint x: 402, endPoint y: 151, distance: 42.4
click at [402, 151] on div "35 14 08 11 03 12 05 31 8 3" at bounding box center [295, 112] width 590 height 162
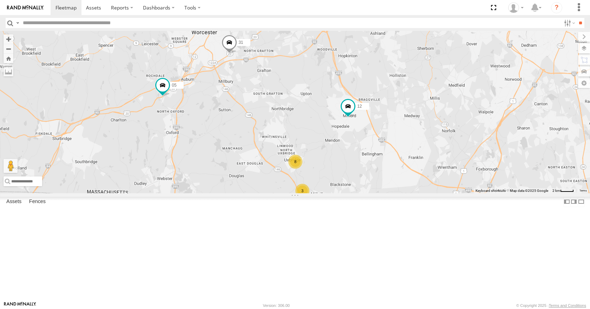
drag, startPoint x: 362, startPoint y: 151, endPoint x: 359, endPoint y: 136, distance: 15.8
click at [359, 136] on div "35 14 08 11 03 12 05 31 8 3" at bounding box center [295, 112] width 590 height 162
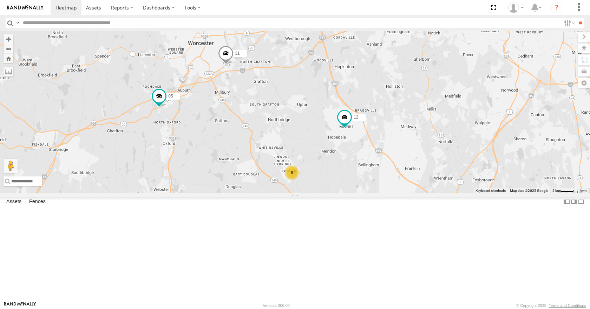
drag, startPoint x: 346, startPoint y: 115, endPoint x: 340, endPoint y: 131, distance: 16.6
click at [340, 131] on div "35 14 08 11 03 12 05 31 8 3" at bounding box center [295, 112] width 590 height 162
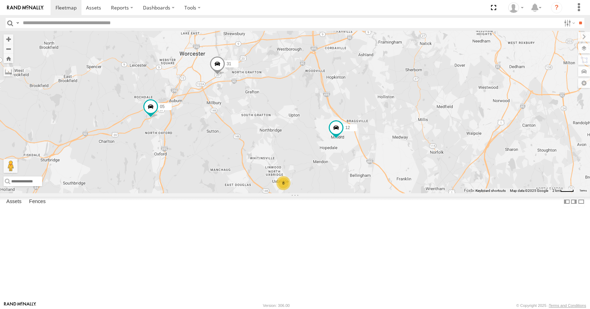
drag, startPoint x: 343, startPoint y: 116, endPoint x: 335, endPoint y: 122, distance: 9.3
click at [335, 122] on div "35 14 08 11 03 12 05 31 8 3" at bounding box center [295, 112] width 590 height 162
drag, startPoint x: 362, startPoint y: 103, endPoint x: 378, endPoint y: 95, distance: 17.4
click at [378, 95] on div "35 14 08 11 03 12 05 31 8 3" at bounding box center [295, 112] width 590 height 162
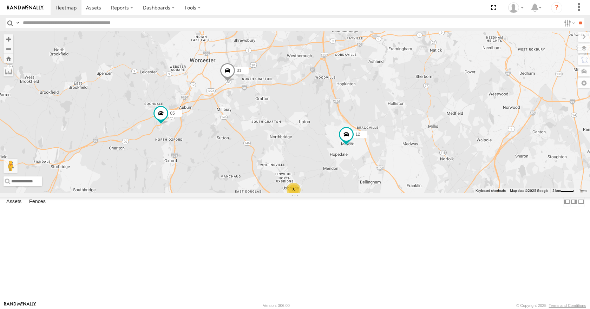
drag, startPoint x: 422, startPoint y: 80, endPoint x: 425, endPoint y: 90, distance: 10.2
click at [423, 93] on div "35 14 08 11 03 12 05 31 8 3" at bounding box center [295, 112] width 590 height 162
click at [428, 83] on div "35 14 08 11 03 12 05 31 8 3" at bounding box center [295, 112] width 590 height 162
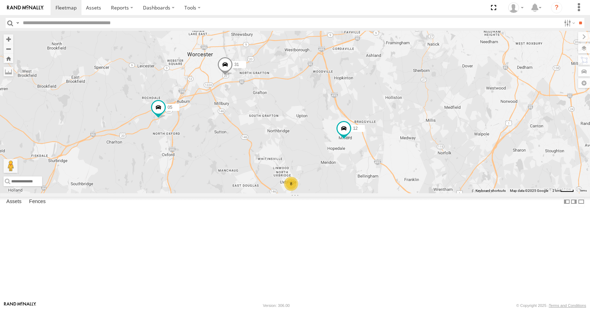
drag, startPoint x: 444, startPoint y: 98, endPoint x: 442, endPoint y: 89, distance: 8.9
click at [442, 89] on div "35 14 08 11 03 12 05 31 8 3" at bounding box center [295, 112] width 590 height 162
drag, startPoint x: 434, startPoint y: 74, endPoint x: 431, endPoint y: 77, distance: 4.5
click at [431, 77] on div "35 14 08 11 03 12 05 31 8 3" at bounding box center [295, 112] width 590 height 162
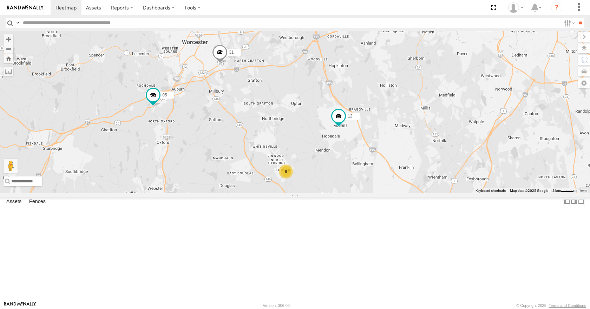
drag, startPoint x: 428, startPoint y: 106, endPoint x: 425, endPoint y: 90, distance: 16.1
click at [425, 90] on div "35 14 08 11 03 12 05 31 8 3" at bounding box center [295, 112] width 590 height 162
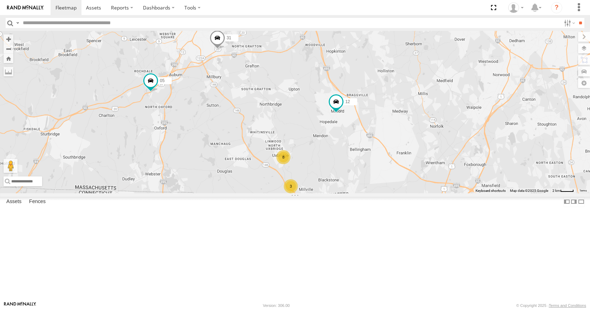
drag, startPoint x: 427, startPoint y: 112, endPoint x: 425, endPoint y: 97, distance: 15.0
click at [425, 97] on div "35 14 08 11 03 12 05 31 8 3" at bounding box center [295, 112] width 590 height 162
drag, startPoint x: 424, startPoint y: 107, endPoint x: 418, endPoint y: 124, distance: 17.4
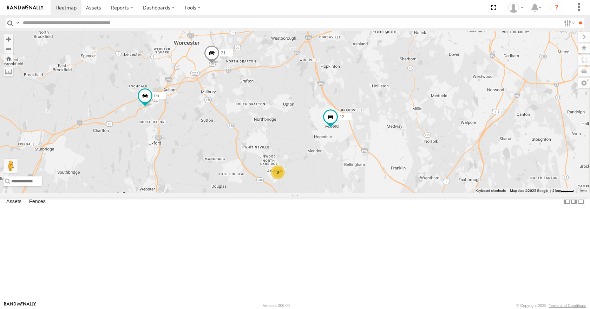
click at [418, 124] on div "35 14 08 11 03 12 05 31 8 3" at bounding box center [295, 112] width 590 height 162
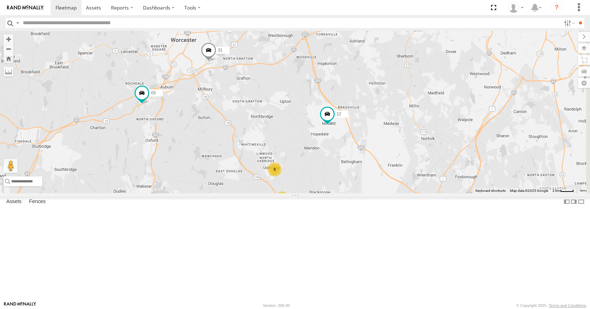
drag, startPoint x: 418, startPoint y: 114, endPoint x: 415, endPoint y: 108, distance: 7.1
click at [415, 108] on div "35 14 08 11 03 12 05 31 8 3" at bounding box center [295, 112] width 590 height 162
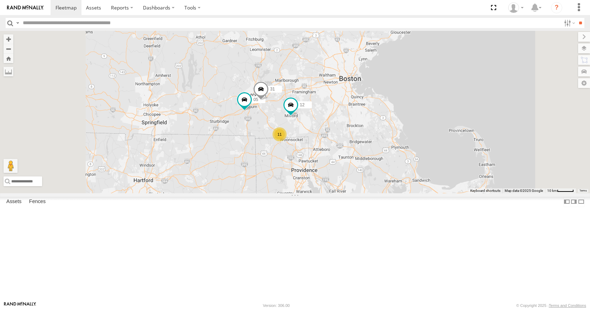
drag, startPoint x: 369, startPoint y: 121, endPoint x: 381, endPoint y: 127, distance: 13.7
click at [381, 127] on div "35 14 08 11 03 12 05 31 11" at bounding box center [295, 112] width 590 height 162
